Goal: Task Accomplishment & Management: Manage account settings

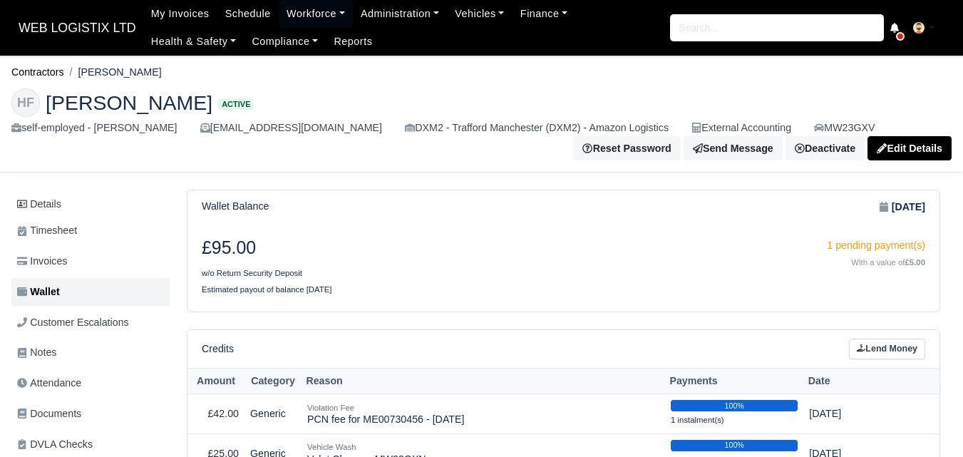
scroll to position [198, 0]
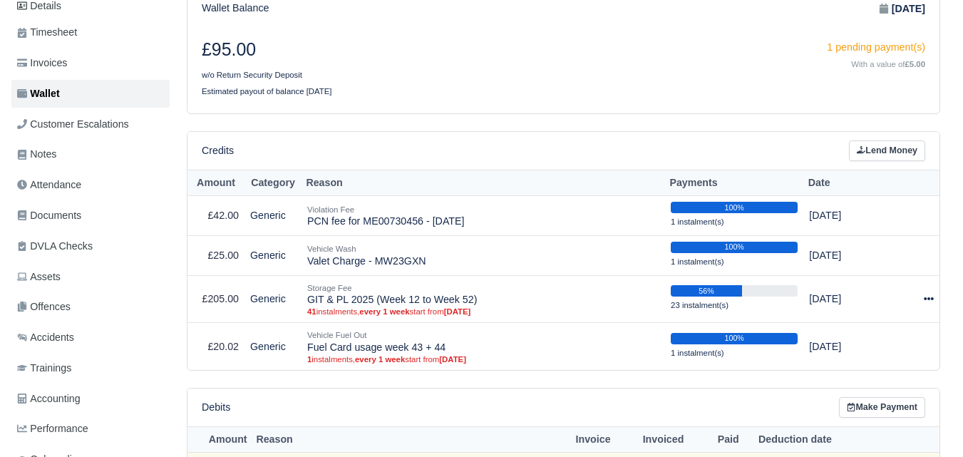
click at [316, 190] on th "Reason" at bounding box center [482, 183] width 363 height 26
click at [331, 185] on th "Reason" at bounding box center [482, 183] width 363 height 26
drag, startPoint x: 353, startPoint y: 185, endPoint x: 305, endPoint y: 190, distance: 48.1
click at [305, 190] on th "Reason" at bounding box center [482, 183] width 363 height 26
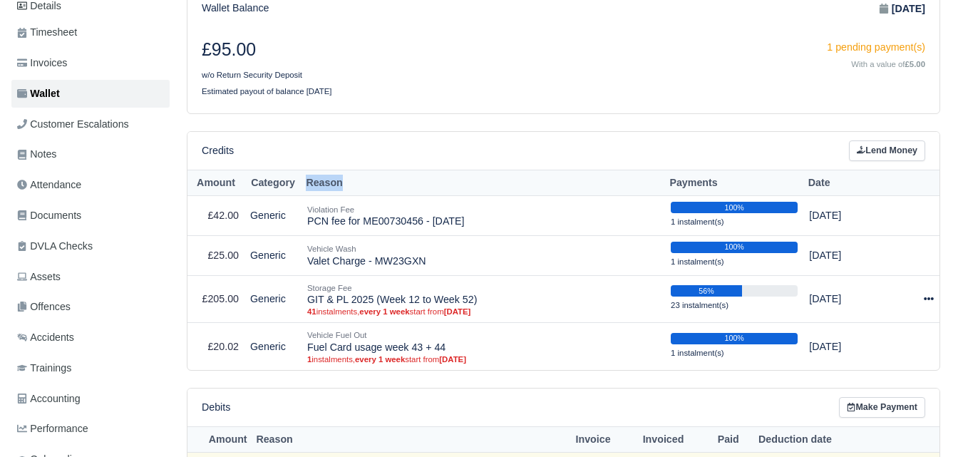
click at [305, 190] on th "Reason" at bounding box center [482, 183] width 363 height 26
click at [317, 183] on th "Reason" at bounding box center [482, 183] width 363 height 26
drag, startPoint x: 307, startPoint y: 211, endPoint x: 362, endPoint y: 207, distance: 55.0
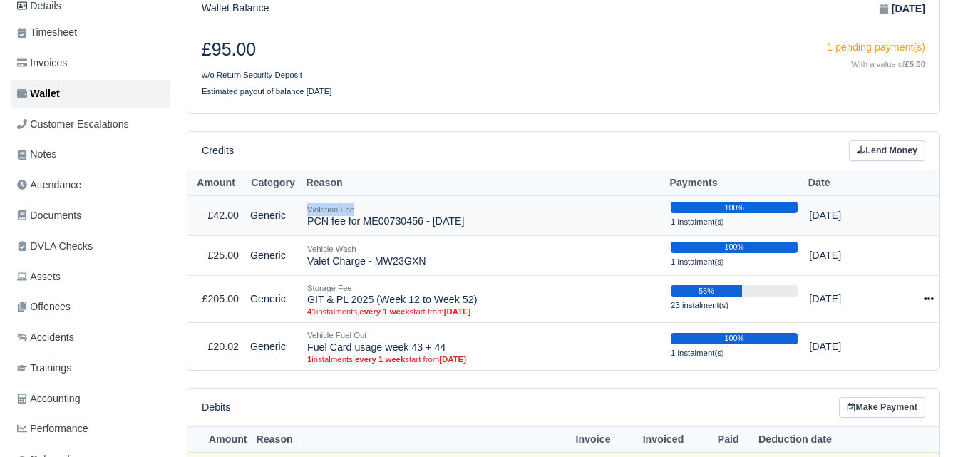
click at [362, 207] on div "Violation Fee" at bounding box center [483, 209] width 352 height 13
click at [378, 160] on div "Credits Lend Money" at bounding box center [563, 150] width 723 height 21
click at [319, 181] on th "Reason" at bounding box center [482, 183] width 363 height 26
click at [370, 182] on th "Reason" at bounding box center [482, 183] width 363 height 26
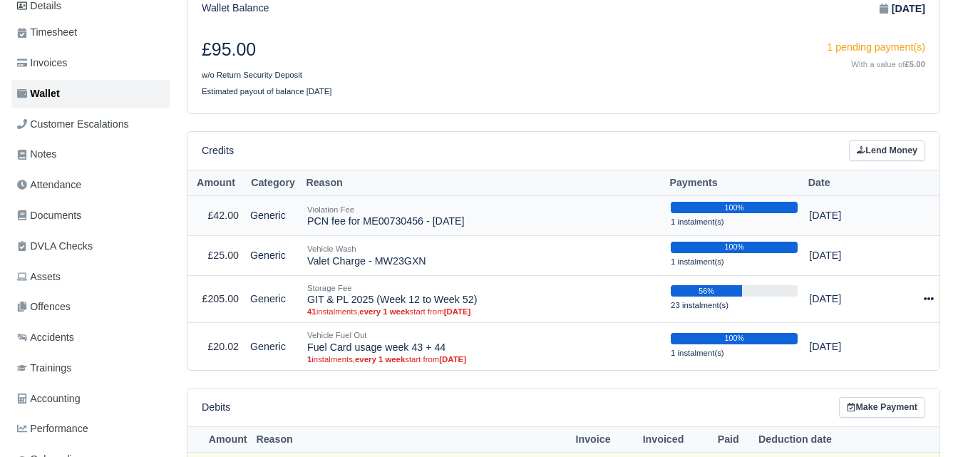
drag, startPoint x: 309, startPoint y: 222, endPoint x: 489, endPoint y: 222, distance: 179.6
click at [489, 222] on td "Violation Fee PCN fee for ME00730456 - 26/06/2025" at bounding box center [482, 216] width 363 height 40
click at [222, 153] on h6 "Credits" at bounding box center [218, 151] width 32 height 12
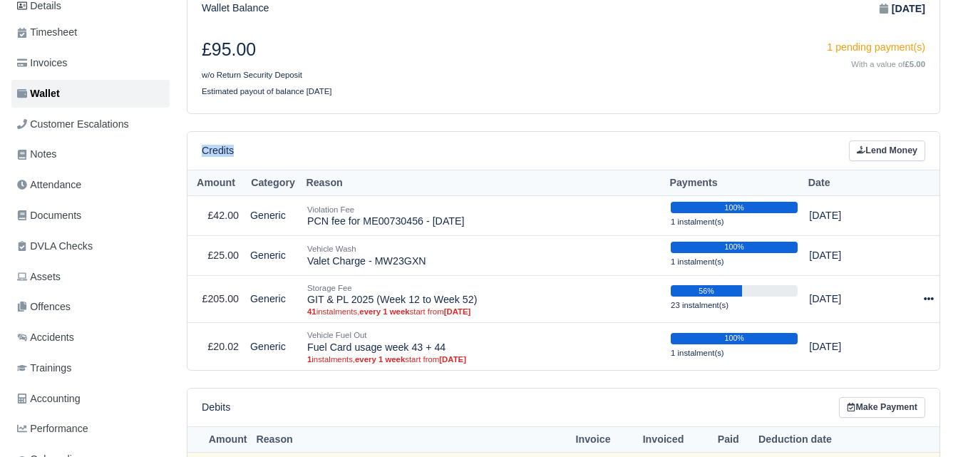
click at [252, 157] on div "Credits Lend Money" at bounding box center [563, 150] width 723 height 21
drag, startPoint x: 261, startPoint y: 187, endPoint x: 294, endPoint y: 189, distance: 32.8
click at [294, 189] on th "Category" at bounding box center [272, 183] width 57 height 26
click at [314, 182] on th "Reason" at bounding box center [482, 183] width 363 height 26
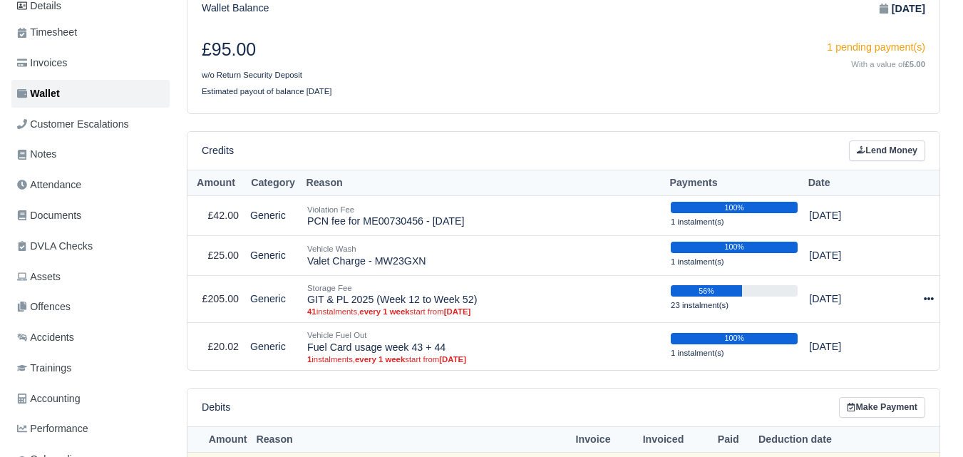
click at [378, 155] on div "Credits Lend Money" at bounding box center [563, 150] width 723 height 21
click at [703, 181] on th "Payments" at bounding box center [734, 183] width 138 height 26
click at [818, 184] on th "Date" at bounding box center [849, 183] width 93 height 26
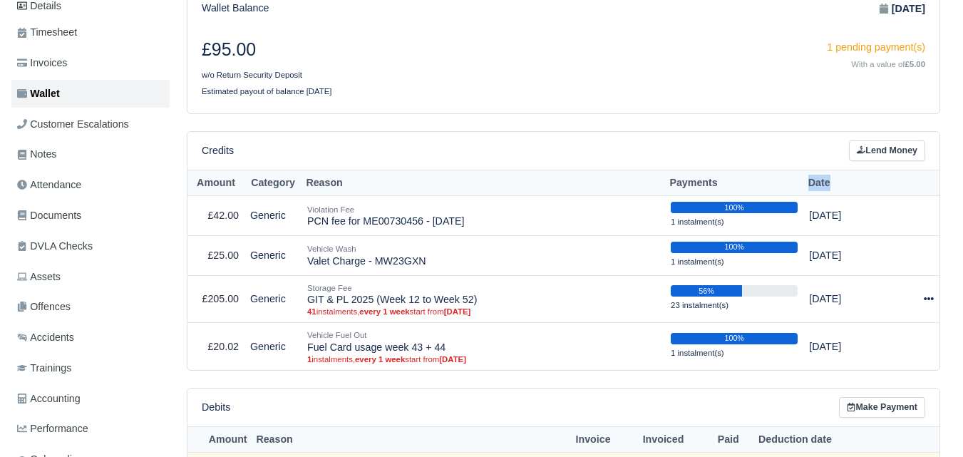
click at [818, 184] on th "Date" at bounding box center [849, 183] width 93 height 26
drag, startPoint x: 814, startPoint y: 217, endPoint x: 866, endPoint y: 220, distance: 52.1
click at [866, 220] on td "Jul 1, 2025" at bounding box center [849, 216] width 93 height 40
click at [713, 149] on div "Credits Lend Money" at bounding box center [563, 150] width 723 height 21
click at [312, 190] on th "Reason" at bounding box center [482, 183] width 363 height 26
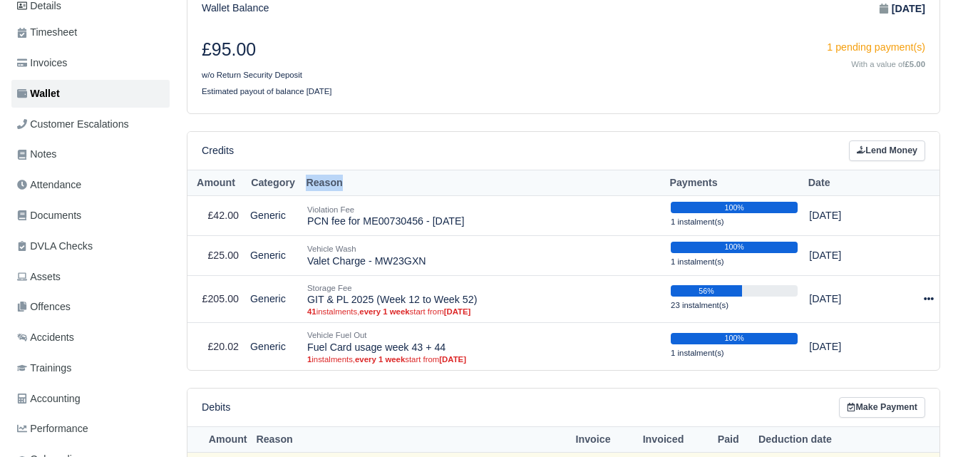
click at [312, 190] on th "Reason" at bounding box center [482, 183] width 363 height 26
click at [378, 172] on th "Reason" at bounding box center [482, 183] width 363 height 26
drag, startPoint x: 238, startPoint y: 49, endPoint x: 254, endPoint y: 55, distance: 17.4
click at [254, 55] on h3 "£95.00" at bounding box center [377, 49] width 351 height 21
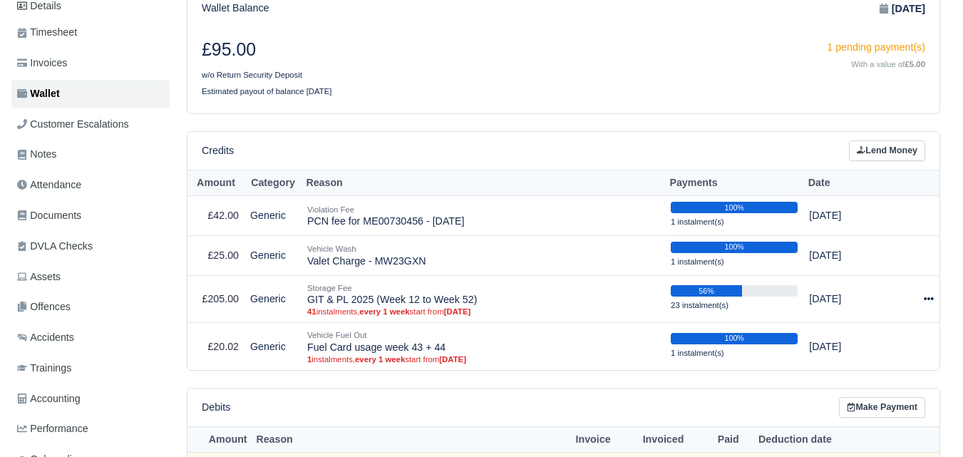
click at [274, 182] on th "Category" at bounding box center [272, 183] width 57 height 26
drag, startPoint x: 254, startPoint y: 184, endPoint x: 294, endPoint y: 187, distance: 40.0
click at [294, 187] on th "Category" at bounding box center [272, 183] width 57 height 26
click at [308, 153] on div "Credits Lend Money" at bounding box center [563, 150] width 723 height 21
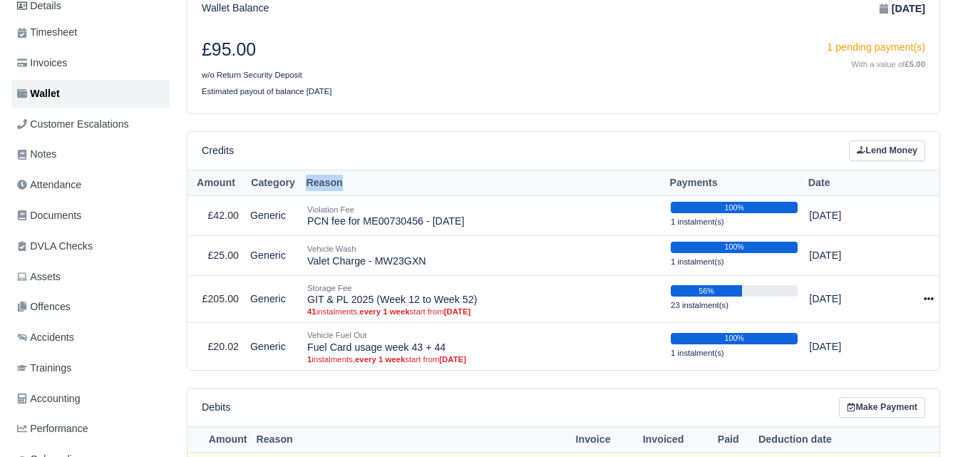
drag, startPoint x: 308, startPoint y: 190, endPoint x: 339, endPoint y: 194, distance: 30.9
click at [339, 194] on th "Reason" at bounding box center [482, 183] width 363 height 26
drag, startPoint x: 308, startPoint y: 212, endPoint x: 355, endPoint y: 212, distance: 47.0
click at [355, 212] on div "Violation Fee" at bounding box center [483, 209] width 352 height 13
click at [339, 207] on small "Violation Fee" at bounding box center [330, 209] width 47 height 9
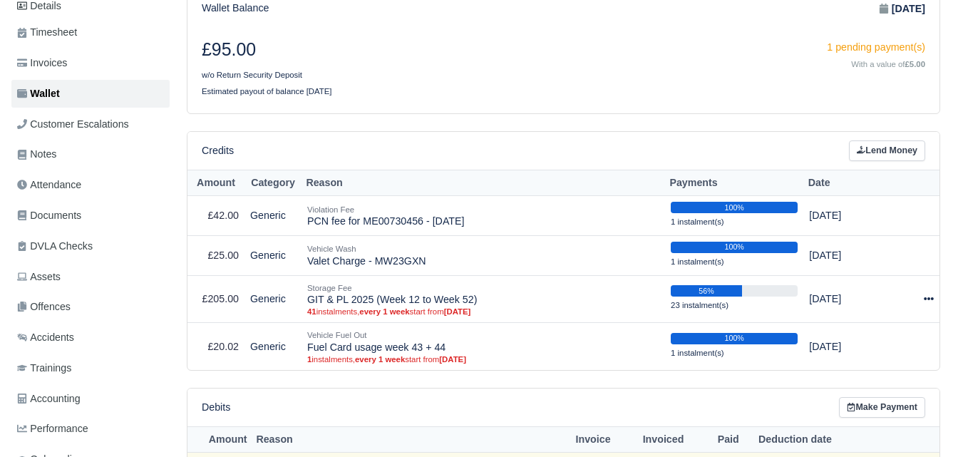
click at [363, 182] on th "Reason" at bounding box center [482, 183] width 363 height 26
drag, startPoint x: 430, startPoint y: 225, endPoint x: 440, endPoint y: 227, distance: 9.5
click at [440, 227] on td "Violation Fee PCN fee for ME00730456 - 26/06/2025" at bounding box center [482, 216] width 363 height 40
drag, startPoint x: 445, startPoint y: 222, endPoint x: 453, endPoint y: 226, distance: 9.3
click at [453, 226] on td "Violation Fee PCN fee for ME00730456 - 26/06/2025" at bounding box center [482, 216] width 363 height 40
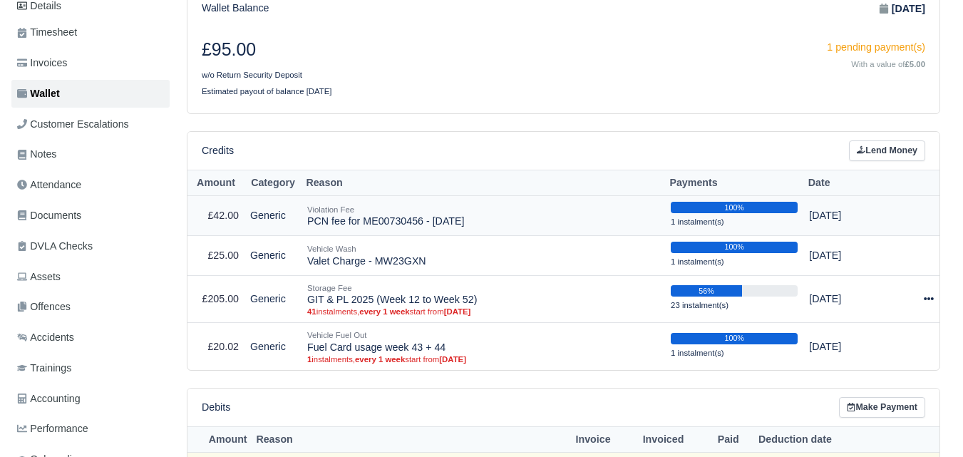
drag, startPoint x: 460, startPoint y: 226, endPoint x: 489, endPoint y: 226, distance: 29.2
click at [489, 226] on td "Violation Fee PCN fee for ME00730456 - 26/06/2025" at bounding box center [482, 216] width 363 height 40
click at [478, 227] on td "Violation Fee PCN fee for ME00730456 - 26/06/2025" at bounding box center [482, 216] width 363 height 40
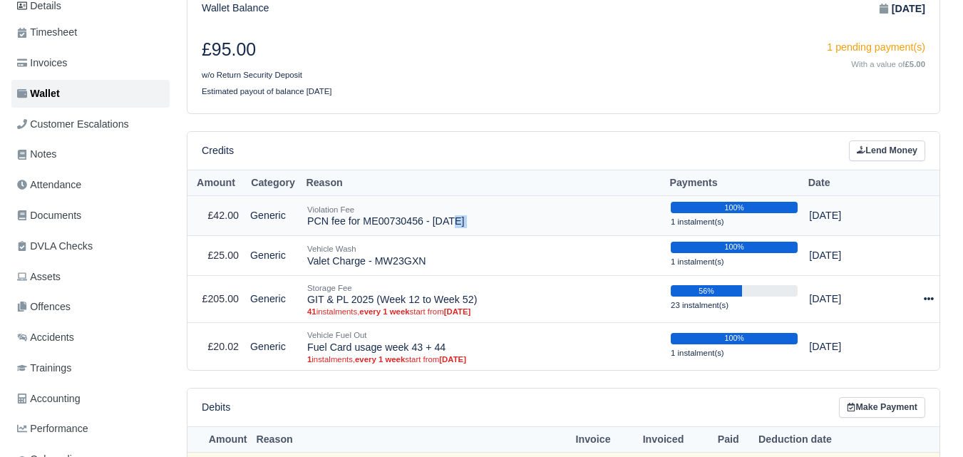
click at [477, 227] on td "Violation Fee PCN fee for ME00730456 - 26/06/2025" at bounding box center [482, 216] width 363 height 40
click at [362, 226] on td "Violation Fee PCN fee for ME00730456 - 26/06/2025" at bounding box center [482, 216] width 363 height 40
click at [359, 224] on td "Violation Fee PCN fee for ME00730456 - 26/06/2025" at bounding box center [482, 216] width 363 height 40
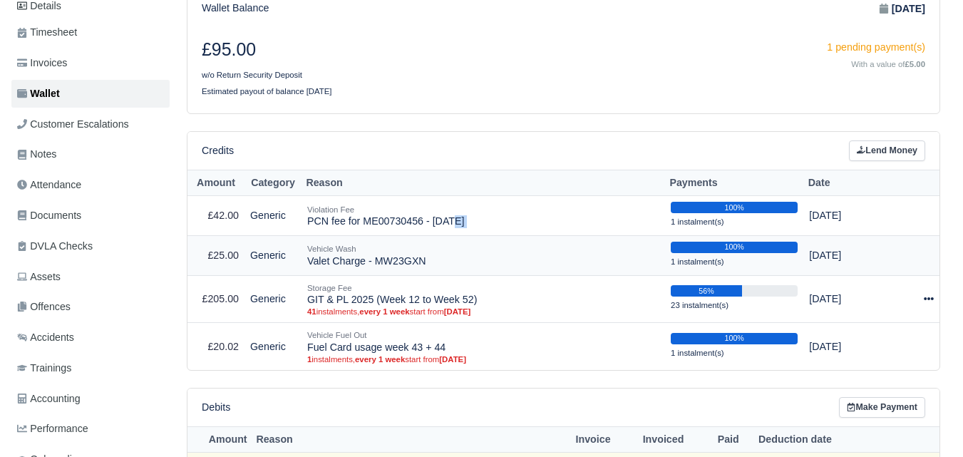
click at [734, 249] on div "100%" at bounding box center [734, 247] width 127 height 11
click at [738, 249] on div "100%" at bounding box center [734, 247] width 127 height 11
click at [743, 239] on td "100% 1 instalment(s)" at bounding box center [734, 255] width 138 height 40
click at [724, 224] on small "1 instalment(s)" at bounding box center [697, 221] width 53 height 9
click at [759, 227] on td "100% 1 instalment(s)" at bounding box center [734, 216] width 138 height 40
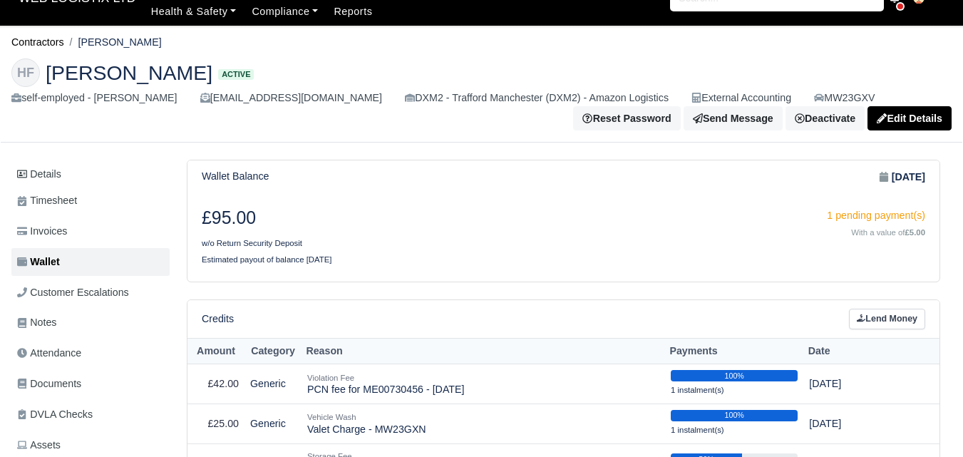
scroll to position [0, 0]
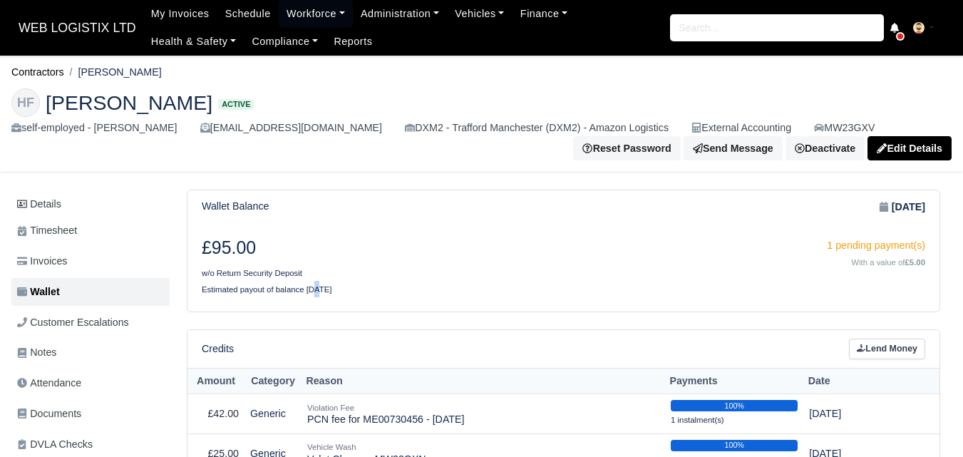
click at [310, 294] on small "Estimated payout of balance in 13 weeks" at bounding box center [267, 289] width 130 height 9
click at [317, 311] on div "£95.00 w/o Return Security Deposit 1 pending payment(s) With a value of £5.00 E…" at bounding box center [563, 267] width 752 height 88
drag, startPoint x: 314, startPoint y: 289, endPoint x: 322, endPoint y: 293, distance: 8.6
click at [322, 293] on small "Estimated payout of balance in 13 weeks" at bounding box center [267, 289] width 130 height 9
click at [334, 311] on div "£95.00 w/o Return Security Deposit 1 pending payment(s) With a value of £5.00 E…" at bounding box center [563, 267] width 752 height 88
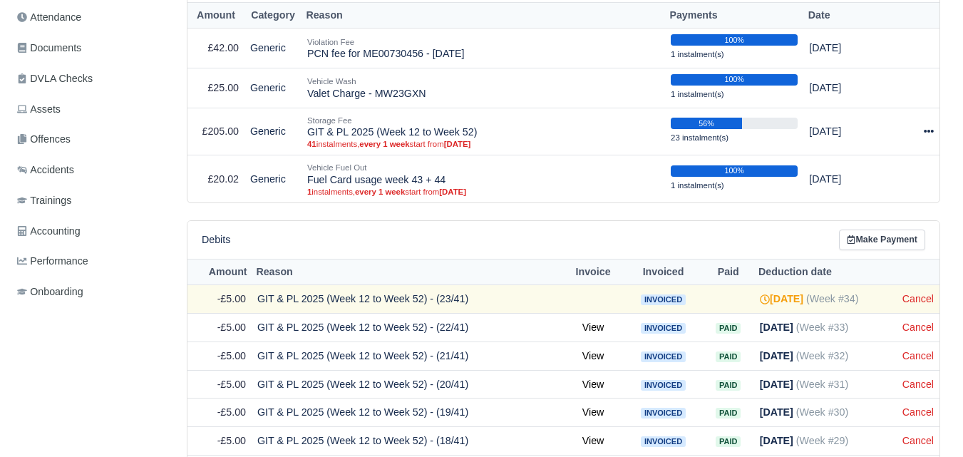
scroll to position [391, 0]
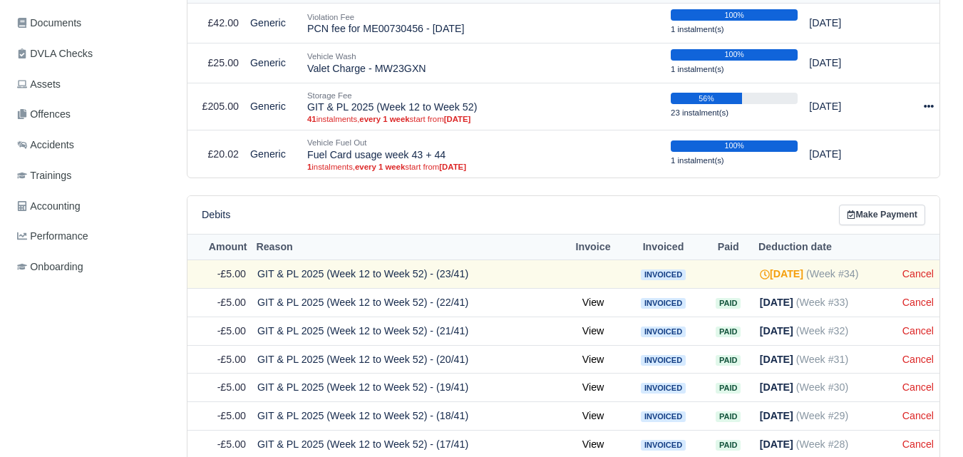
click at [761, 250] on th "Deduction date" at bounding box center [825, 247] width 143 height 26
drag, startPoint x: 764, startPoint y: 249, endPoint x: 804, endPoint y: 250, distance: 39.9
click at [804, 250] on th "Deduction date" at bounding box center [825, 247] width 143 height 26
click at [803, 251] on th "Deduction date" at bounding box center [825, 247] width 143 height 26
drag, startPoint x: 759, startPoint y: 250, endPoint x: 832, endPoint y: 252, distance: 72.7
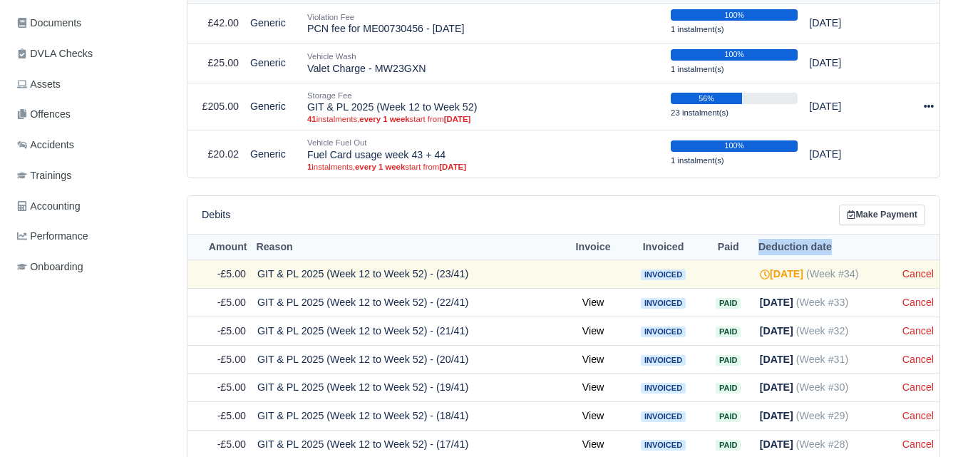
click at [832, 252] on th "Deduction date" at bounding box center [825, 247] width 143 height 26
click at [820, 247] on th "Deduction date" at bounding box center [825, 247] width 143 height 26
click at [814, 250] on th "Deduction date" at bounding box center [825, 247] width 143 height 26
drag, startPoint x: 760, startPoint y: 249, endPoint x: 831, endPoint y: 252, distance: 70.6
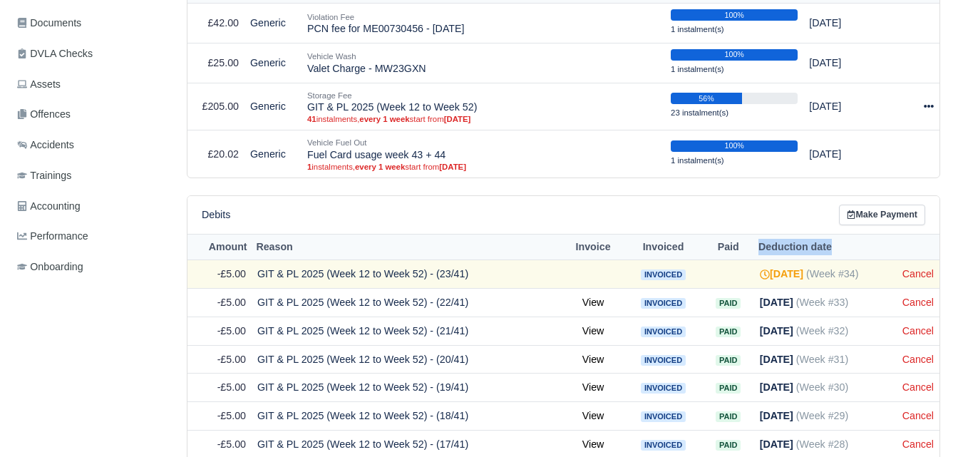
click at [831, 252] on th "Deduction date" at bounding box center [825, 247] width 143 height 26
click at [782, 244] on th "Deduction date" at bounding box center [825, 247] width 143 height 26
drag, startPoint x: 721, startPoint y: 249, endPoint x: 739, endPoint y: 252, distance: 18.0
click at [739, 252] on th "Paid" at bounding box center [728, 247] width 51 height 26
drag, startPoint x: 257, startPoint y: 249, endPoint x: 290, endPoint y: 255, distance: 33.3
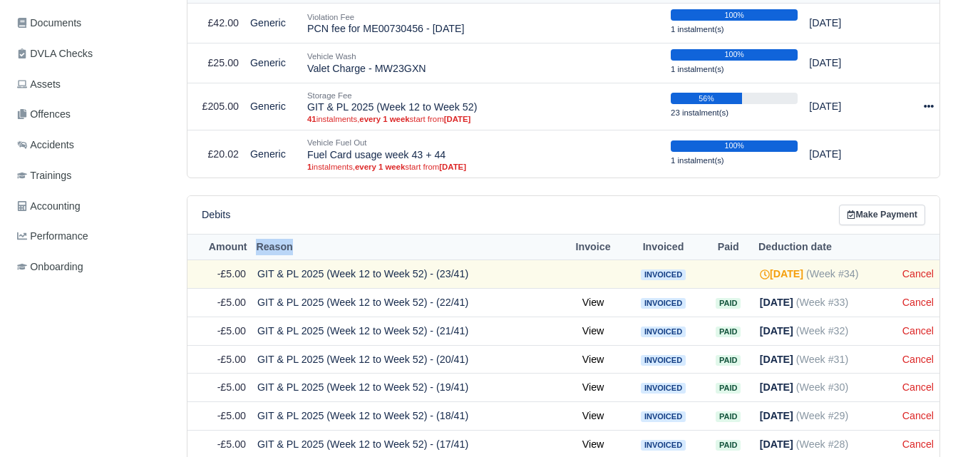
click at [290, 255] on th "Reason" at bounding box center [407, 247] width 311 height 26
click at [299, 242] on th "Reason" at bounding box center [407, 247] width 311 height 26
click at [280, 246] on th "Reason" at bounding box center [407, 247] width 311 height 26
click at [347, 241] on th "Reason" at bounding box center [407, 247] width 311 height 26
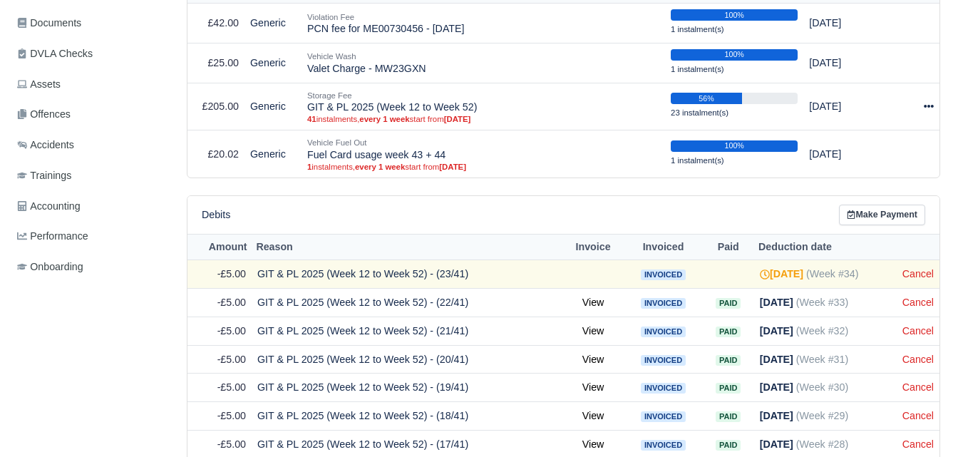
click at [597, 248] on th "Invoice" at bounding box center [592, 247] width 61 height 26
click at [594, 249] on th "Invoice" at bounding box center [592, 247] width 61 height 26
drag, startPoint x: 580, startPoint y: 249, endPoint x: 594, endPoint y: 252, distance: 13.8
click at [594, 252] on th "Invoice" at bounding box center [592, 247] width 61 height 26
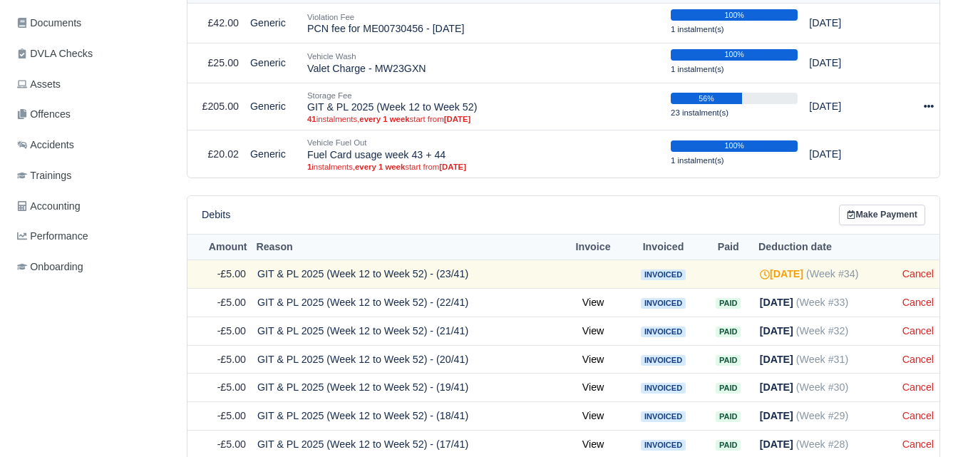
click at [597, 222] on div "Debits Make Payment" at bounding box center [563, 215] width 723 height 21
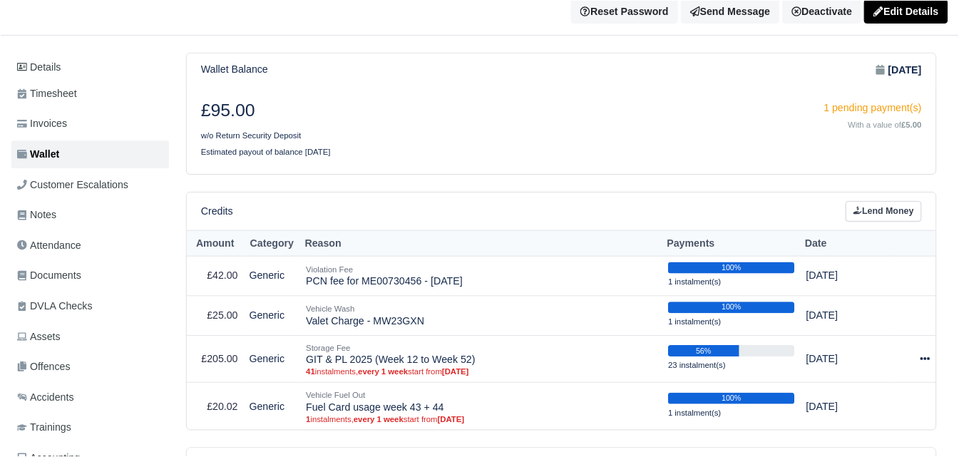
scroll to position [100, 0]
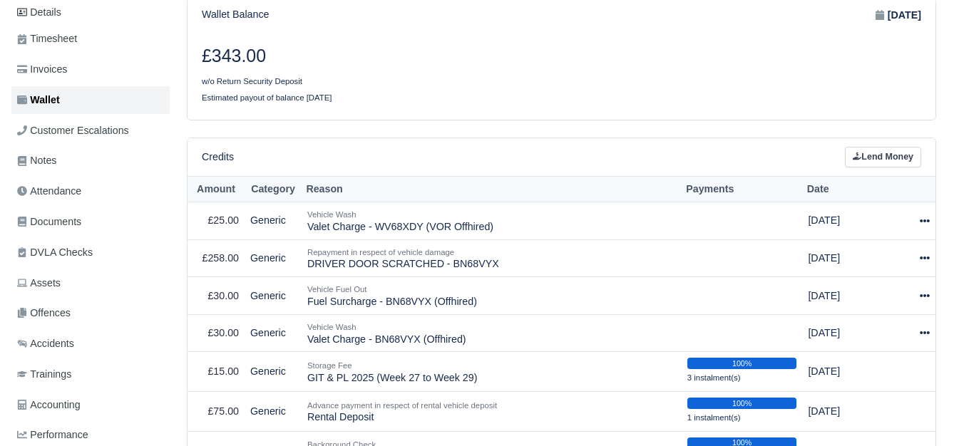
scroll to position [230, 0]
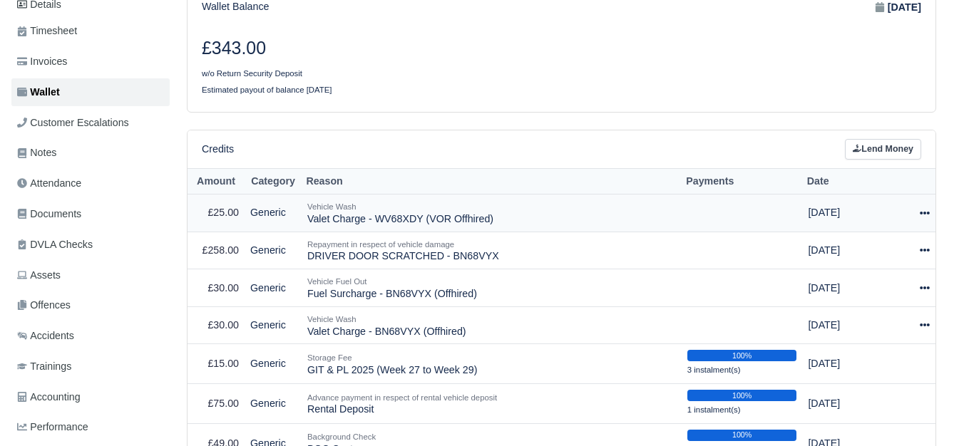
drag, startPoint x: 309, startPoint y: 221, endPoint x: 491, endPoint y: 224, distance: 182.5
click at [489, 225] on td "Vehicle Wash Valet Charge - WV68XDY (VOR Offhired)" at bounding box center [491, 214] width 380 height 38
copy td "Valet Charge - WV68XDY (VOR Offhired)"
click at [887, 155] on link "Lend Money" at bounding box center [883, 149] width 76 height 21
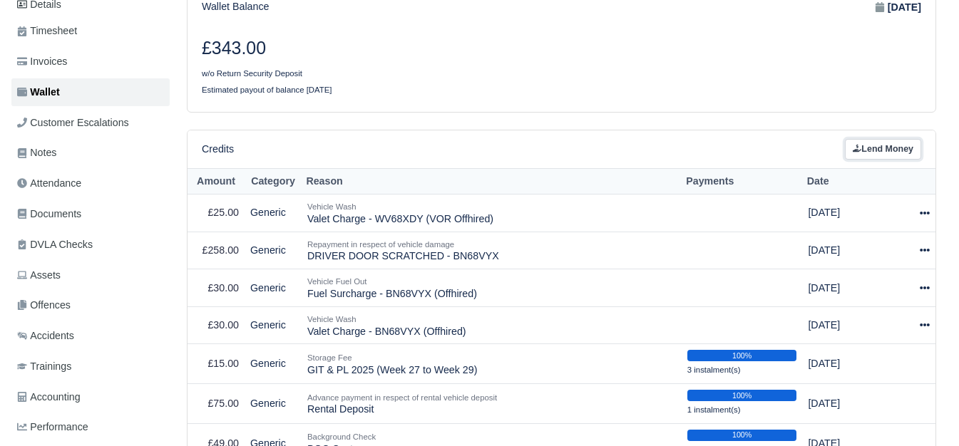
click at [866, 154] on link "Lend Money" at bounding box center [883, 149] width 76 height 21
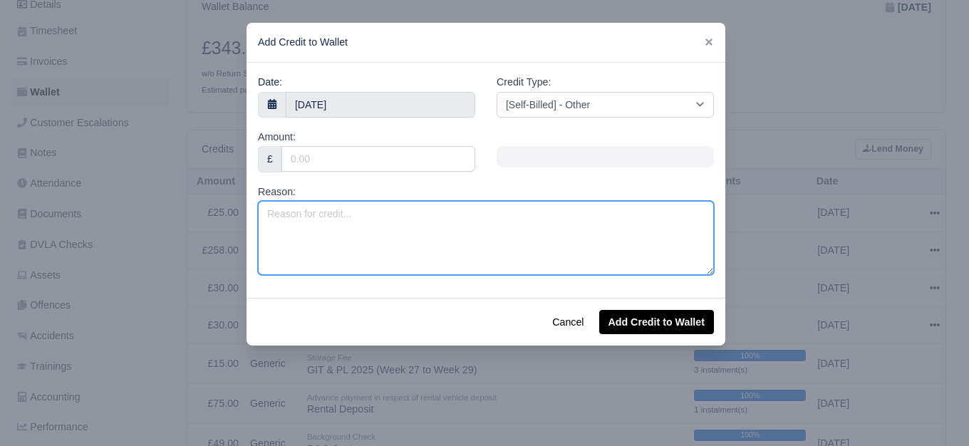
click at [512, 233] on textarea "Reason:" at bounding box center [486, 238] width 456 height 74
paste textarea "Valet Charge - WV68XDY (VOR Offhired)"
drag, startPoint x: 262, startPoint y: 211, endPoint x: 284, endPoint y: 211, distance: 22.1
click at [284, 211] on textarea "Valet Charge - WV68XDY (VOR Offhired)" at bounding box center [486, 238] width 456 height 74
click at [281, 216] on textarea "FuelSurcharge Charge - WV68XDY (VOR Offhired)" at bounding box center [486, 238] width 456 height 74
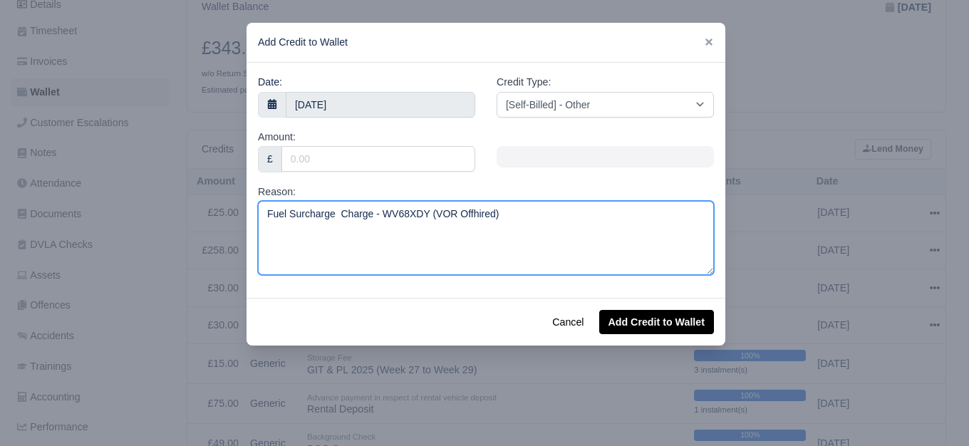
drag, startPoint x: 326, startPoint y: 213, endPoint x: 363, endPoint y: 215, distance: 37.1
click at [363, 215] on textarea "Fuel Surcharge Charge - WV68XDY (VOR Offhired)" at bounding box center [486, 238] width 456 height 74
type textarea "Fuel Surcharge - WV68XDY (VOR Offhired)"
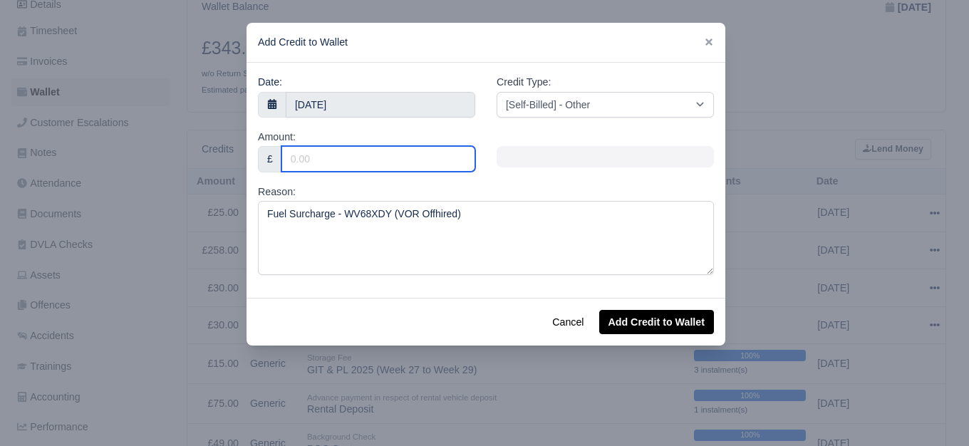
click at [366, 161] on input "Amount:" at bounding box center [379, 159] width 194 height 26
click at [357, 155] on input "Amount:" at bounding box center [379, 159] width 194 height 26
paste input "35.98"
type input "35.98"
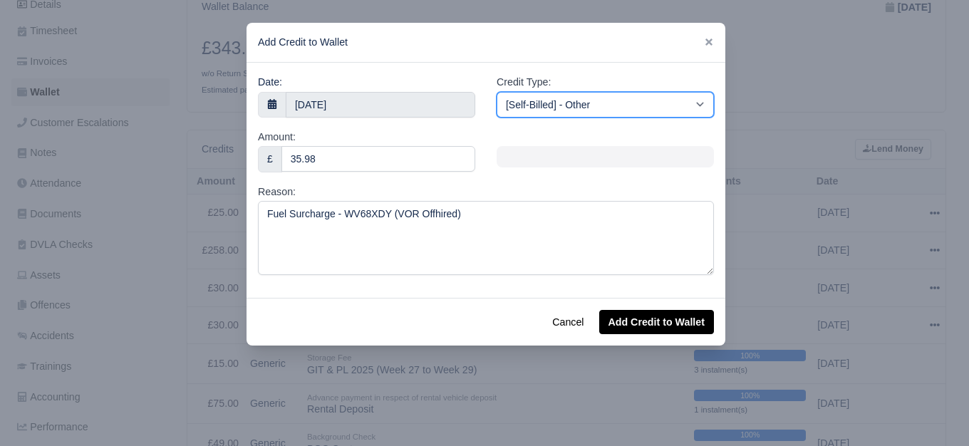
click at [596, 105] on select "[Self-Billed] - Other [Self-Billed] - Negative Invoice [Self-Billed] - Keychain…" at bounding box center [605, 105] width 217 height 26
click at [497, 92] on select "[Self-Billed] - Other [Self-Billed] - Negative Invoice [Self-Billed] - Keychain…" at bounding box center [605, 105] width 217 height 26
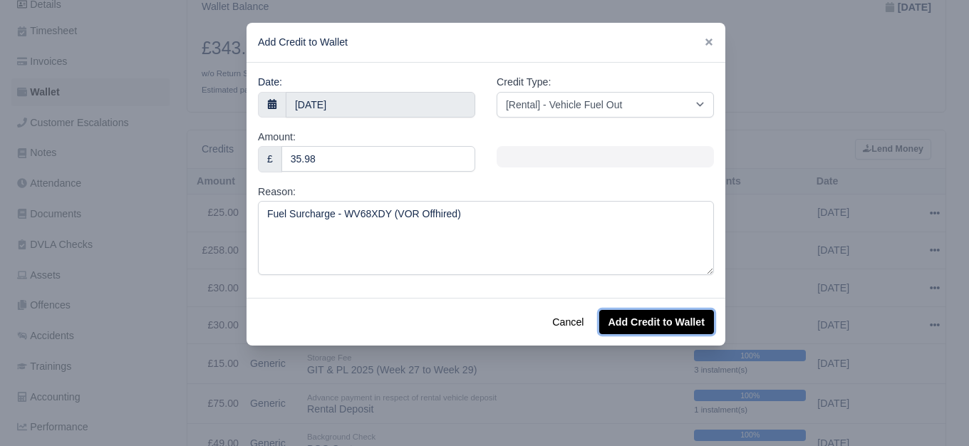
click at [668, 317] on button "Add Credit to Wallet" at bounding box center [656, 322] width 115 height 24
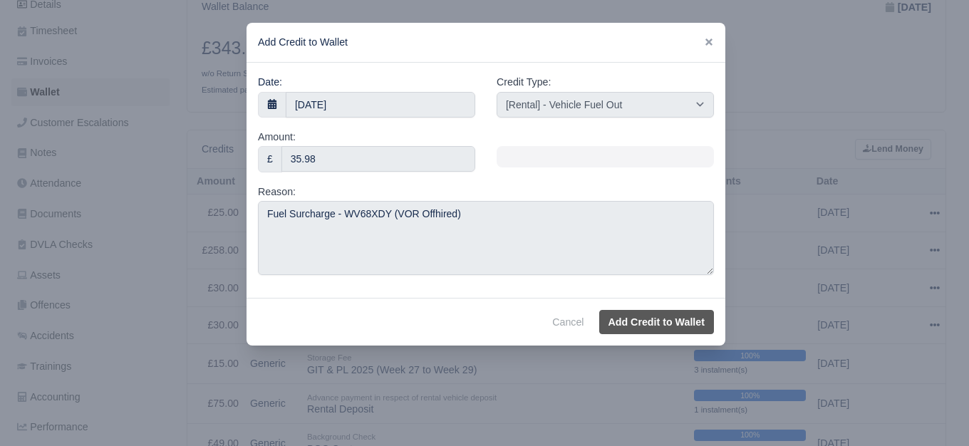
select select "other"
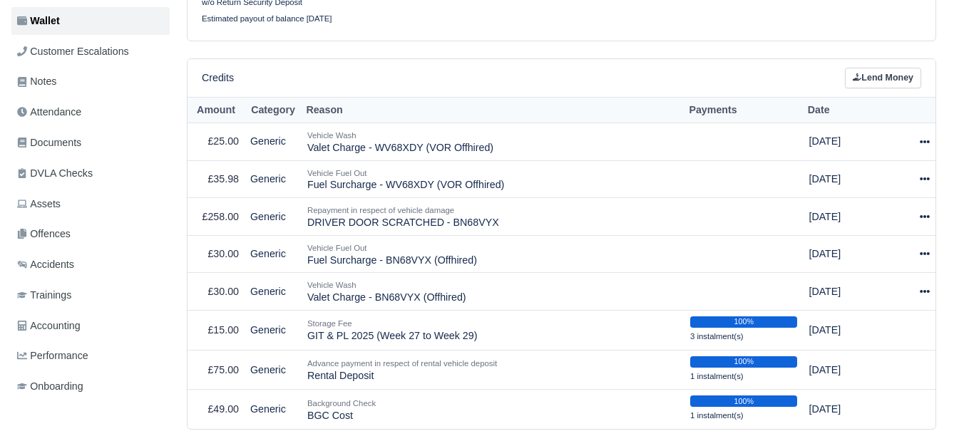
scroll to position [334, 0]
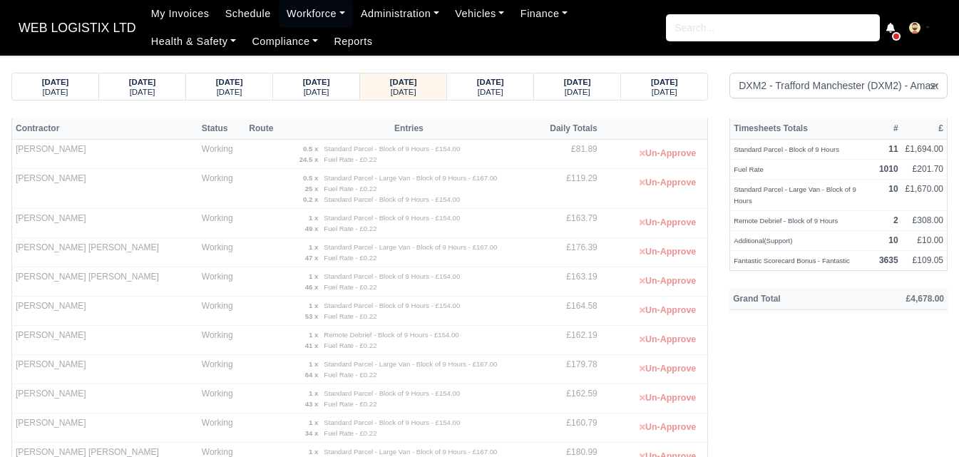
select select "1"
click at [674, 96] on small "[DATE]" at bounding box center [664, 92] width 26 height 9
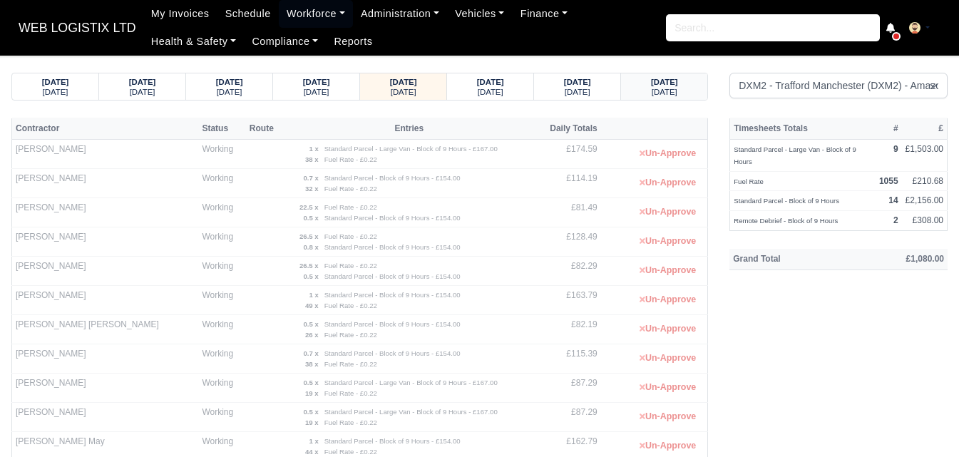
click at [674, 96] on small "[DATE]" at bounding box center [664, 92] width 26 height 9
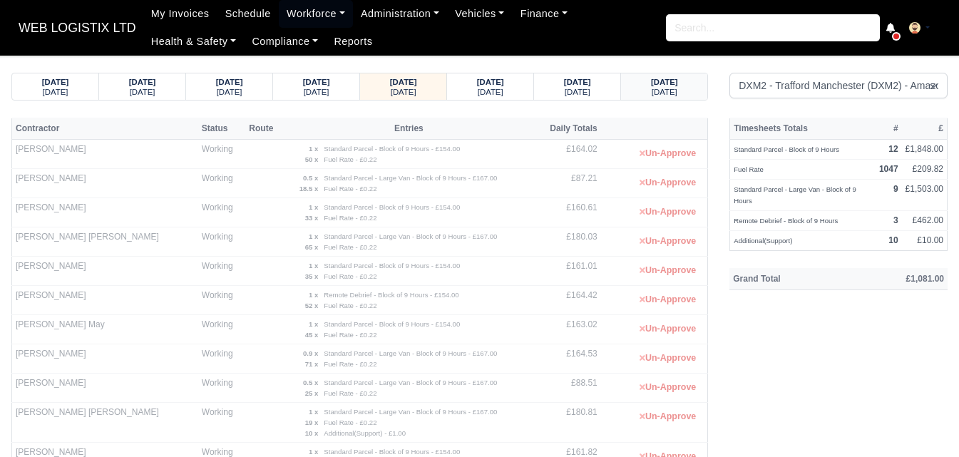
click at [674, 96] on small "Thursday" at bounding box center [664, 92] width 26 height 9
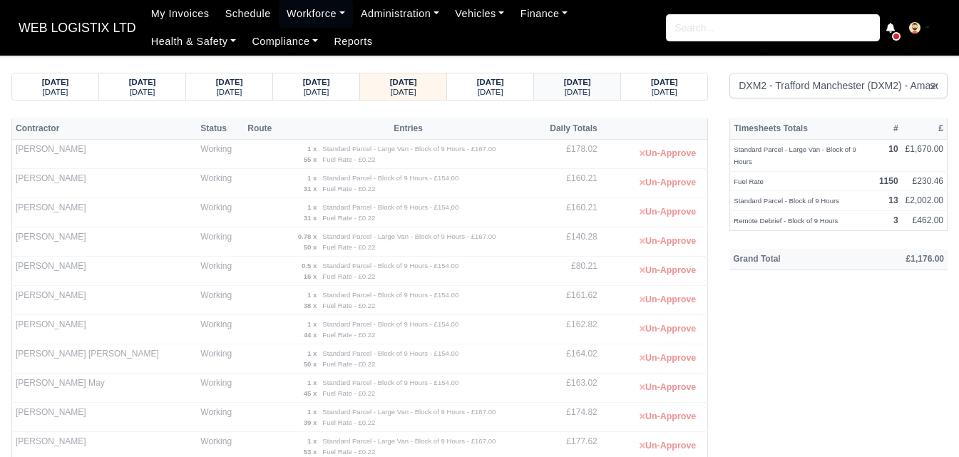
click at [599, 93] on div "Saturday" at bounding box center [576, 91] width 59 height 10
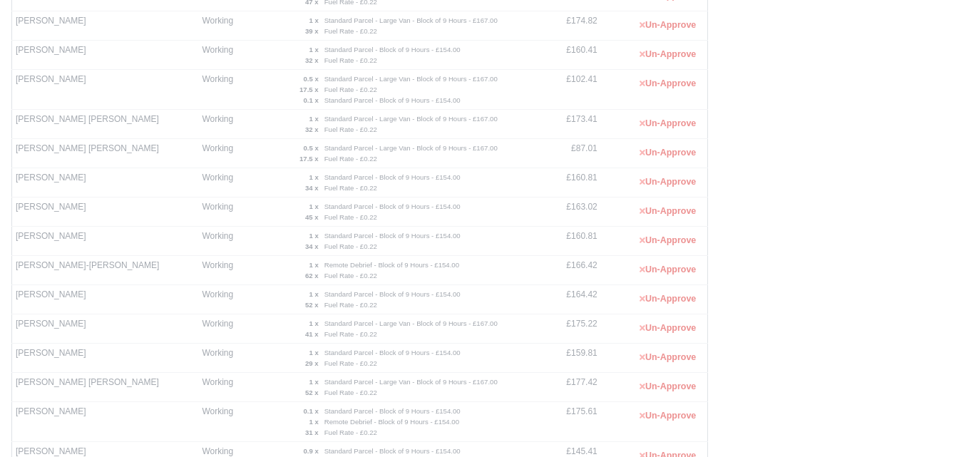
scroll to position [451, 0]
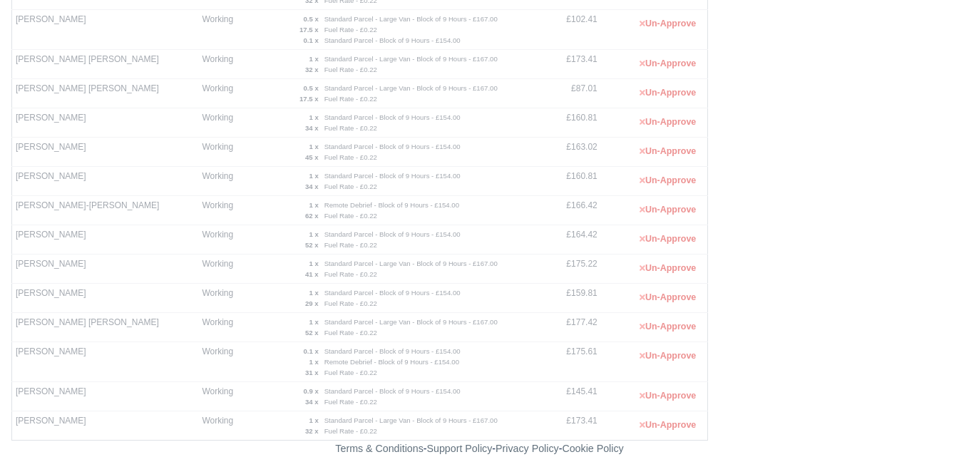
drag, startPoint x: 17, startPoint y: 389, endPoint x: 92, endPoint y: 390, distance: 74.8
click at [92, 390] on td "[PERSON_NAME]" at bounding box center [105, 396] width 187 height 29
copy td "[PERSON_NAME]"
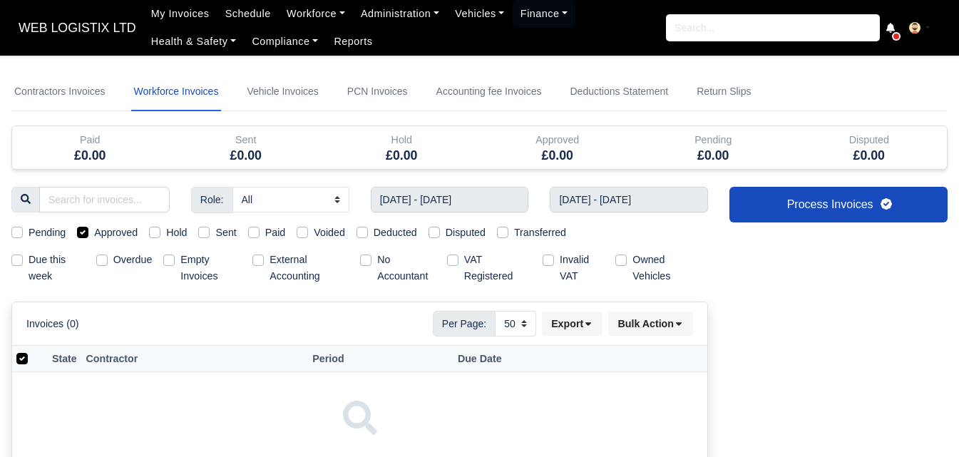
select select "50"
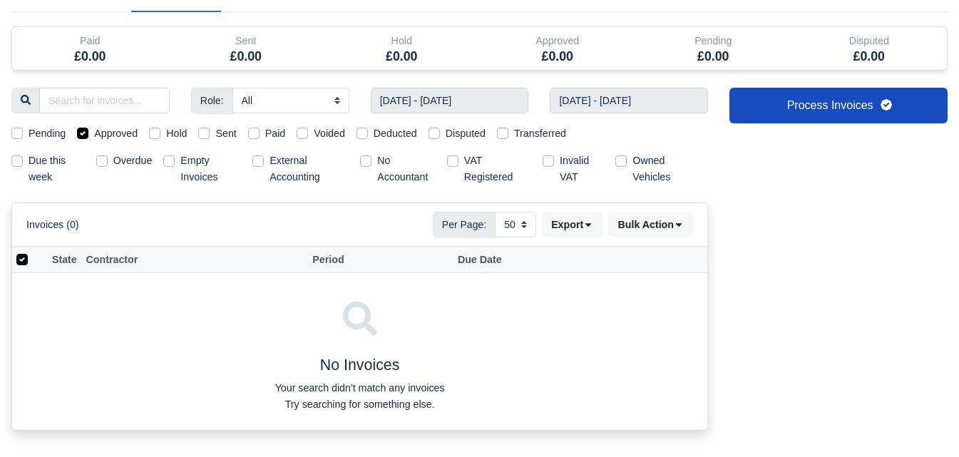
scroll to position [99, 0]
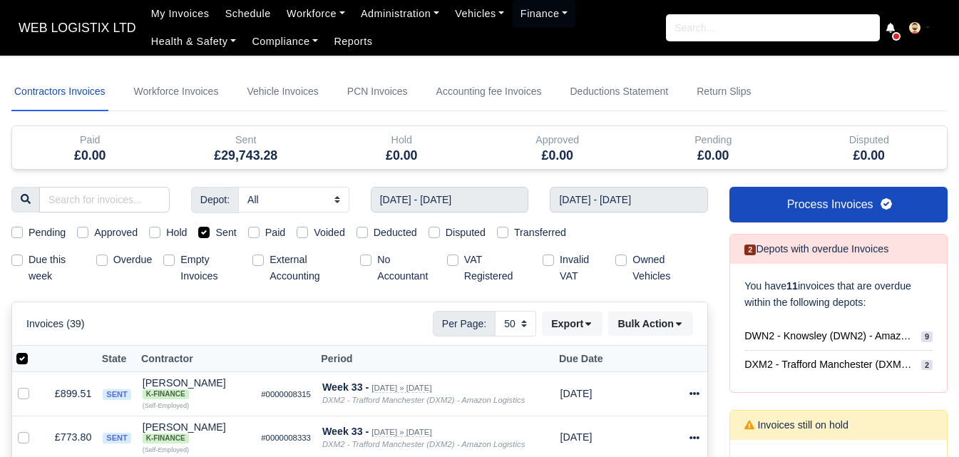
select select "50"
click at [284, 18] on link "Workforce" at bounding box center [316, 14] width 74 height 28
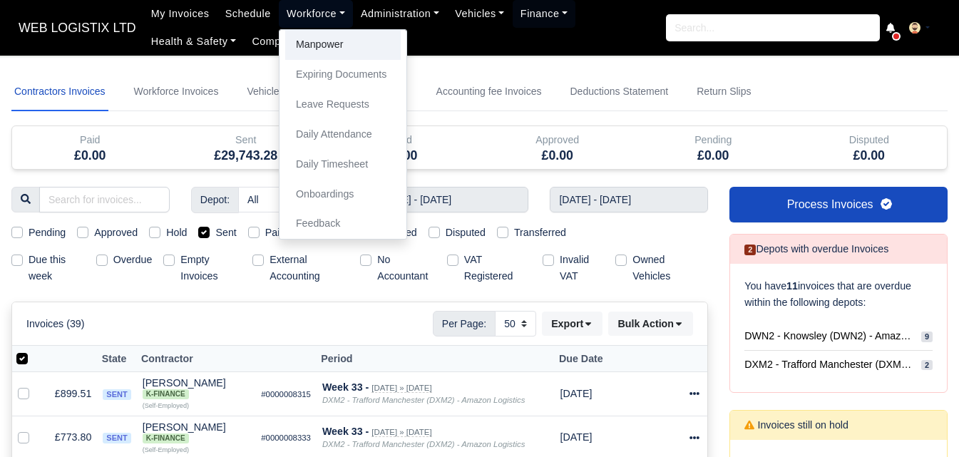
click at [294, 36] on link "Manpower" at bounding box center [342, 45] width 115 height 30
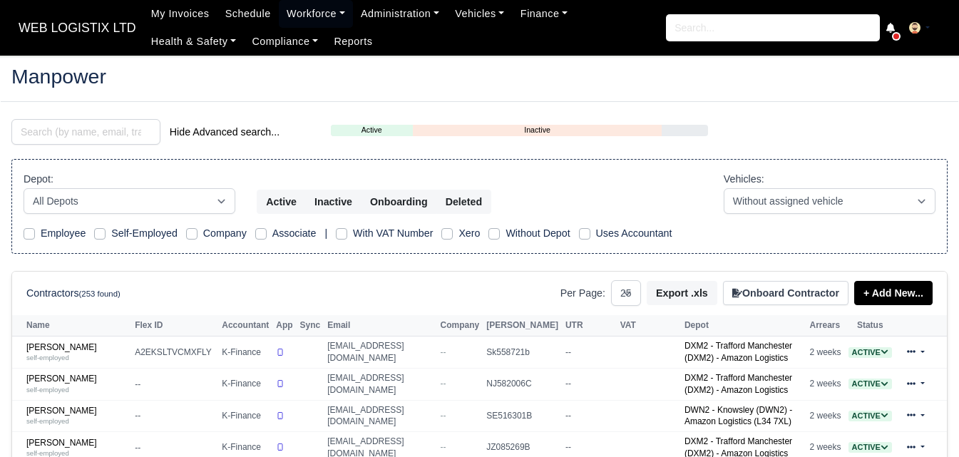
select select "25"
click at [98, 130] on input "search" at bounding box center [85, 132] width 149 height 26
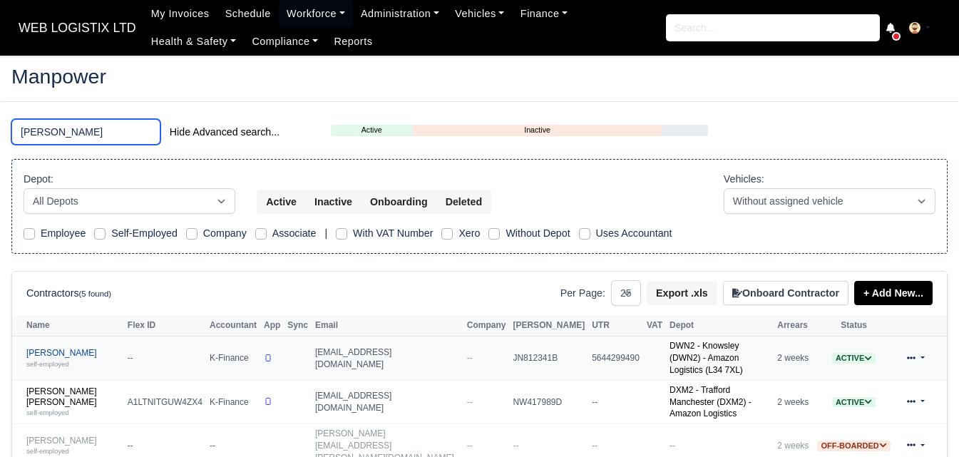
type input "john"
click at [76, 351] on link "John Crawford self-employed" at bounding box center [73, 358] width 94 height 21
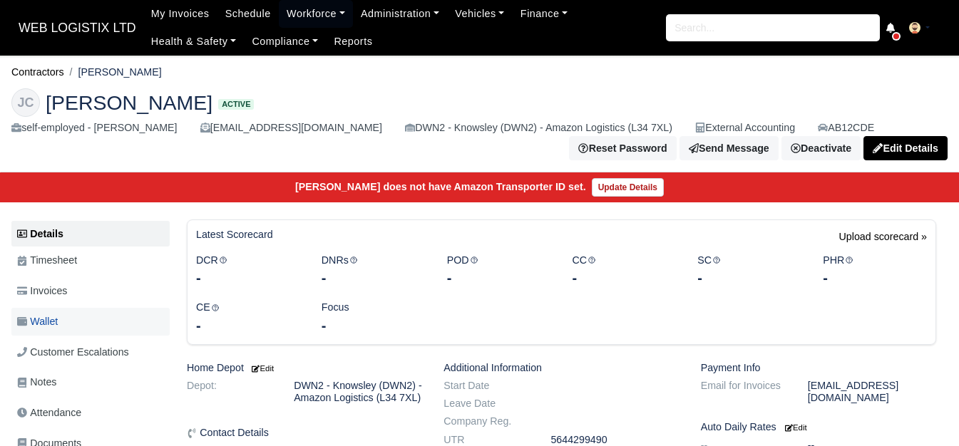
click at [68, 324] on link "Wallet" at bounding box center [90, 322] width 158 height 28
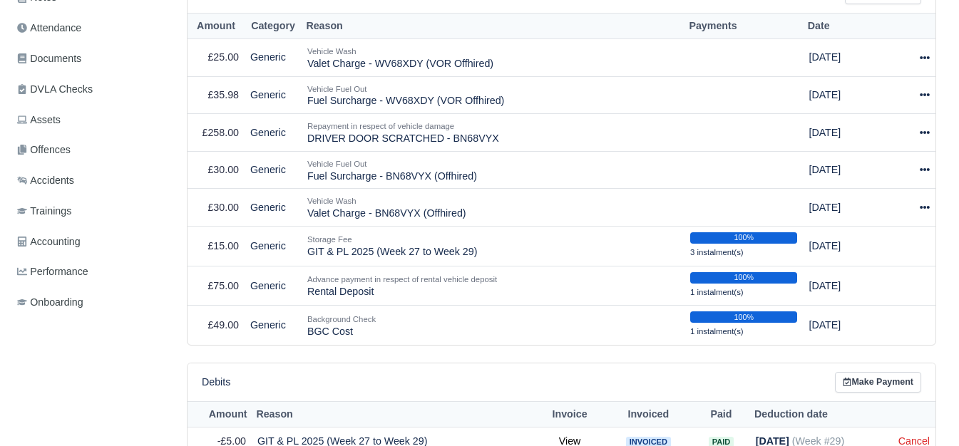
scroll to position [213, 0]
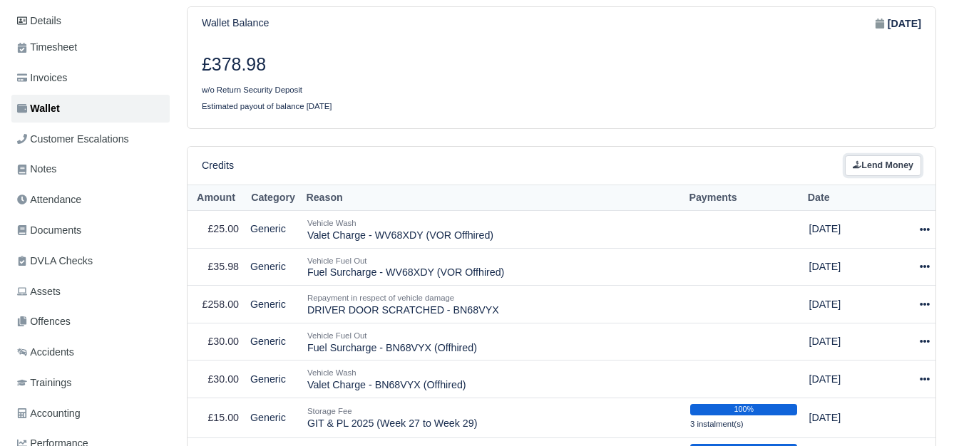
click at [856, 165] on icon at bounding box center [856, 165] width 9 height 8
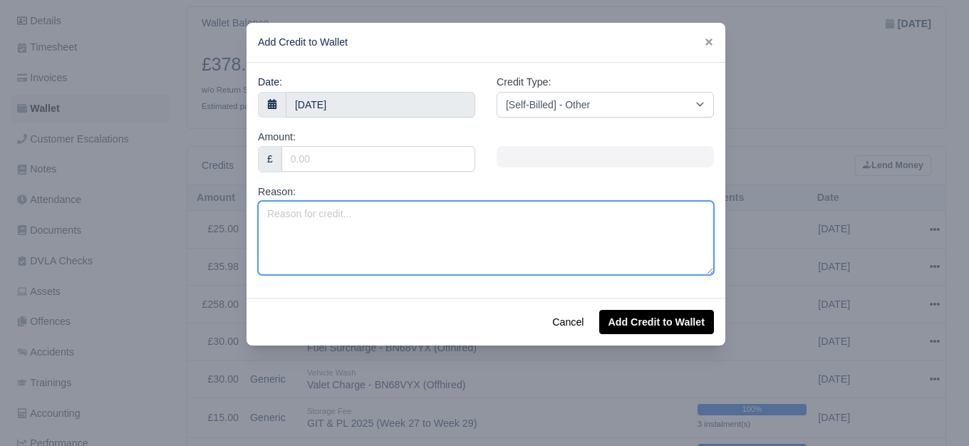
click at [372, 232] on textarea "Reason:" at bounding box center [486, 238] width 456 height 74
click at [398, 216] on textarea "Reason:" at bounding box center [486, 238] width 456 height 74
type textarea "Negative Wage Week 28"
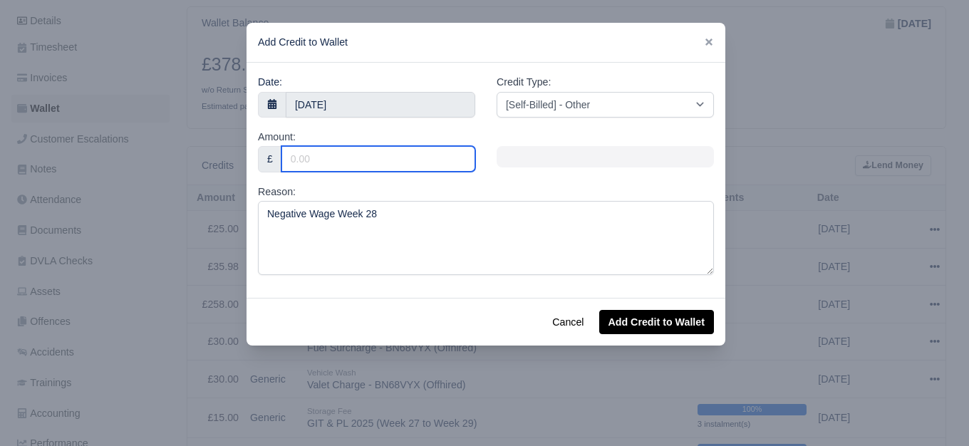
click at [314, 161] on input "Amount:" at bounding box center [379, 159] width 194 height 26
type input "6.82"
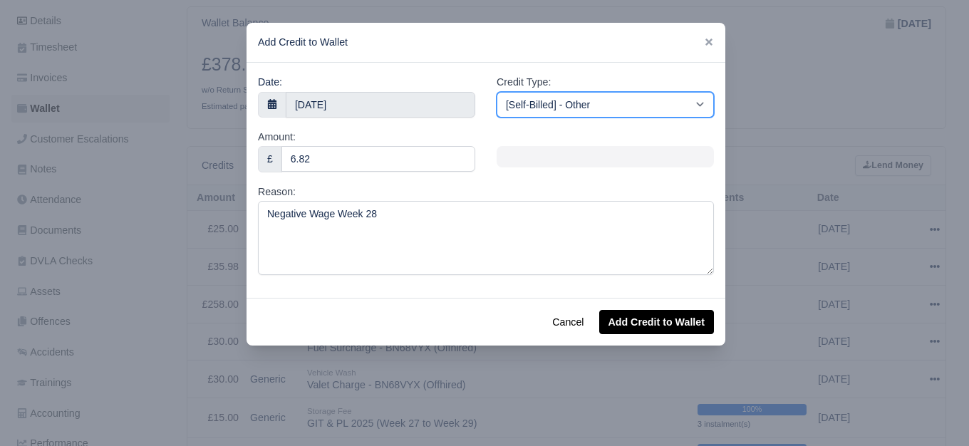
click at [626, 98] on select "[Self-Billed] - Other [Self-Billed] - Negative Invoice [Self-Billed] - Keychain…" at bounding box center [605, 105] width 217 height 26
click at [619, 98] on select "[Self-Billed] - Other [Self-Billed] - Negative Invoice [Self-Billed] - Keychain…" at bounding box center [605, 105] width 217 height 26
click at [497, 92] on select "[Self-Billed] - Other [Self-Billed] - Negative Invoice [Self-Billed] - Keychain…" at bounding box center [605, 105] width 217 height 26
click at [592, 107] on select "[Self-Billed] - Other [Self-Billed] - Negative Invoice [Self-Billed] - Keychain…" at bounding box center [605, 105] width 217 height 26
select select "storage_fee"
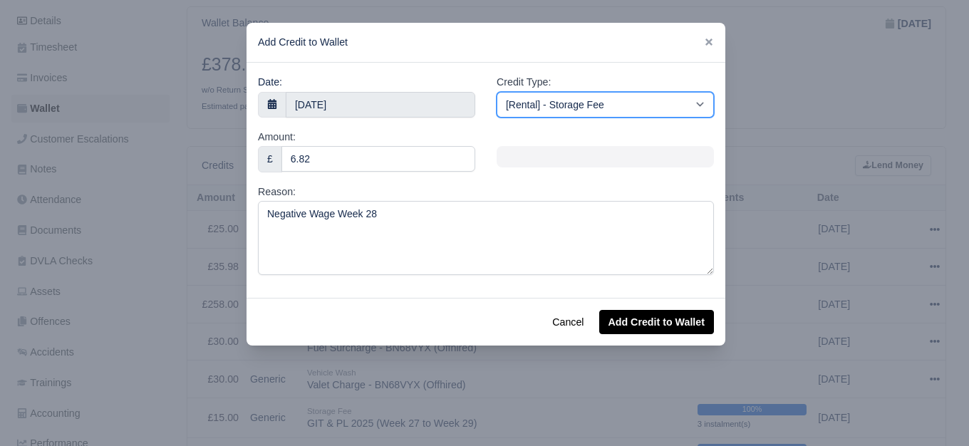
click at [497, 92] on select "[Self-Billed] - Other [Self-Billed] - Negative Invoice [Self-Billed] - Keychain…" at bounding box center [605, 105] width 217 height 26
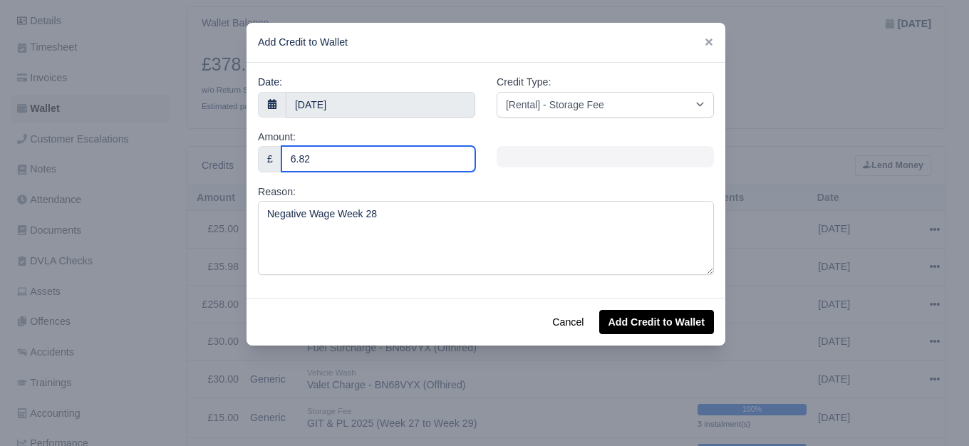
click at [369, 162] on input "6.82" at bounding box center [379, 159] width 194 height 26
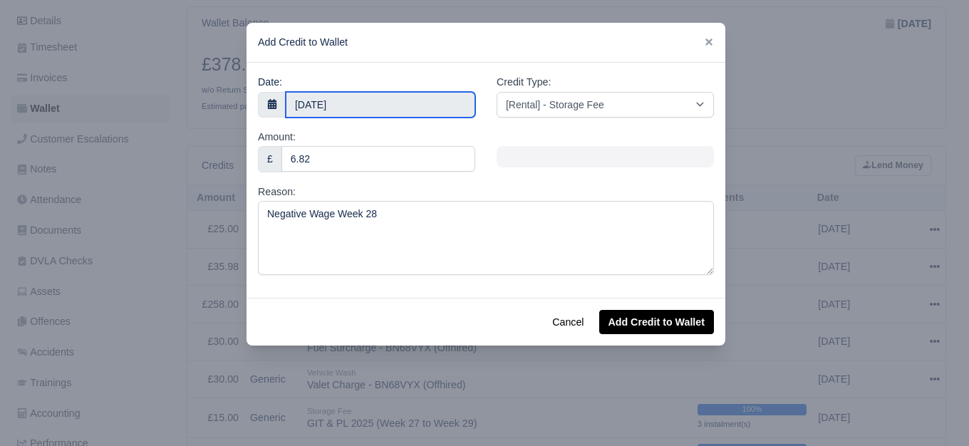
click at [343, 103] on input "18 August 2025" at bounding box center [381, 105] width 190 height 26
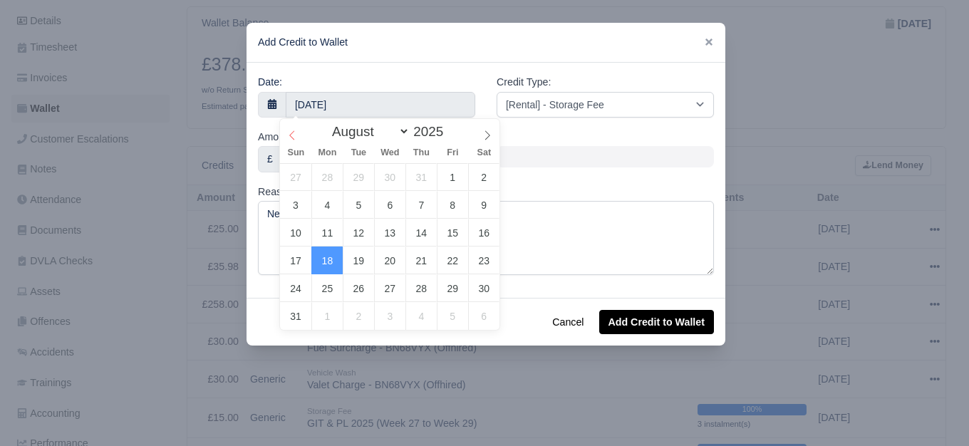
select select "6"
click at [296, 138] on icon at bounding box center [292, 135] width 10 height 10
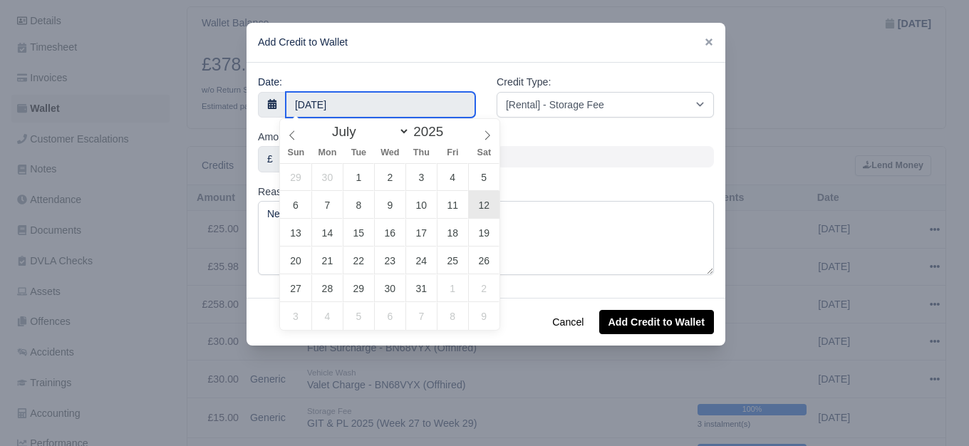
type input "12 July 2025"
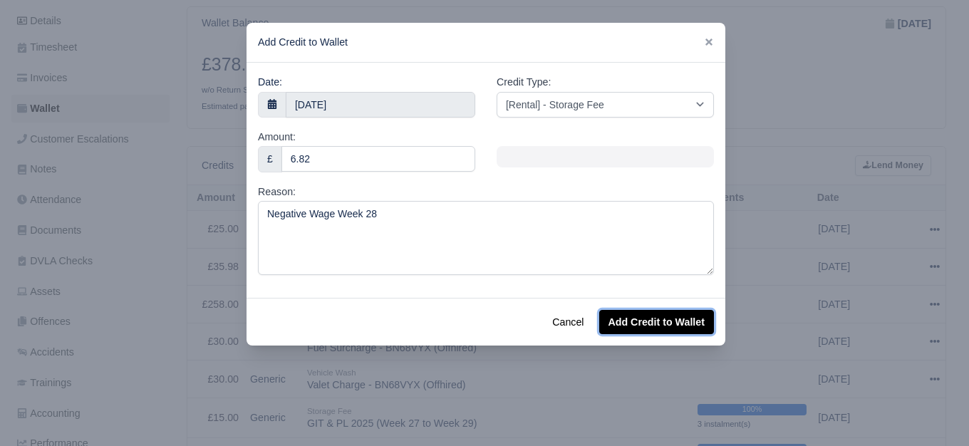
click at [654, 328] on button "Add Credit to Wallet" at bounding box center [656, 322] width 115 height 24
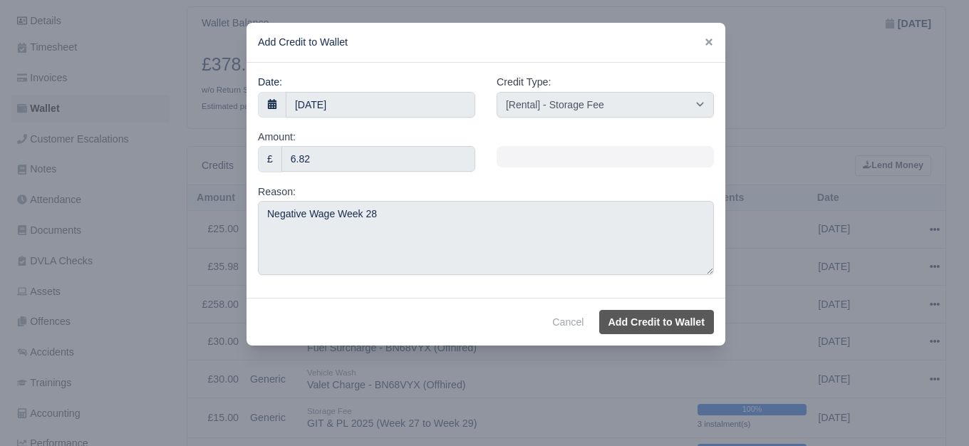
select select "other"
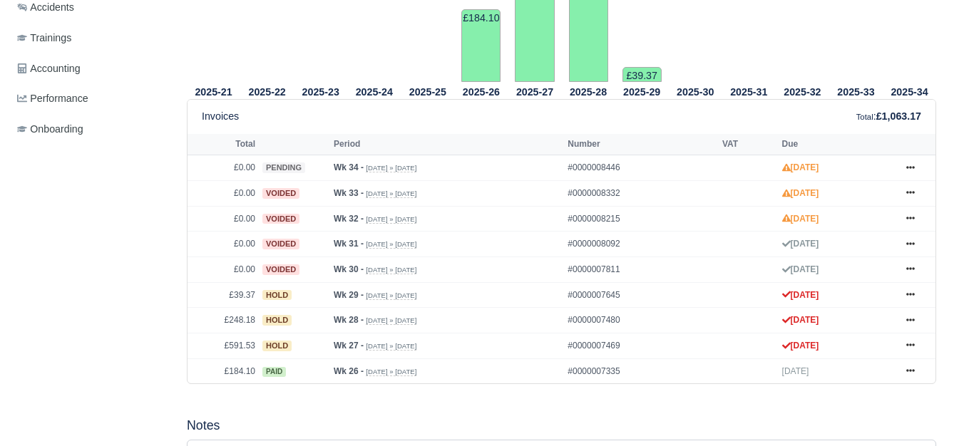
scroll to position [565, 0]
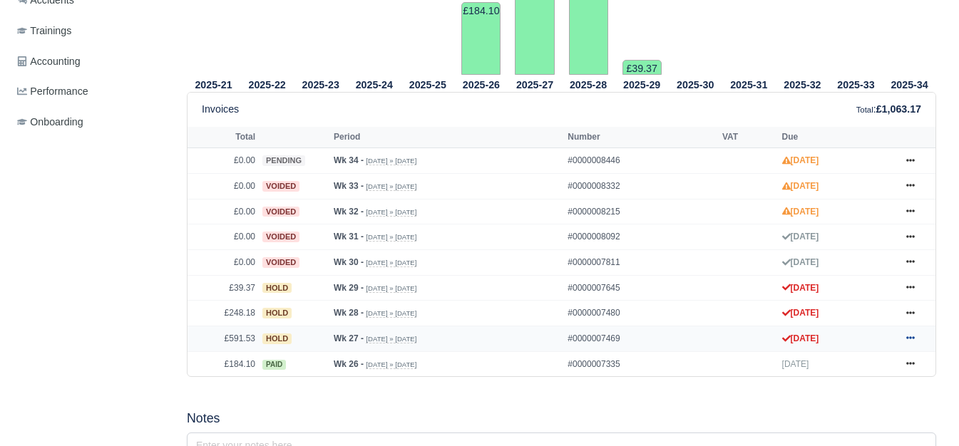
click at [907, 340] on icon at bounding box center [910, 338] width 9 height 9
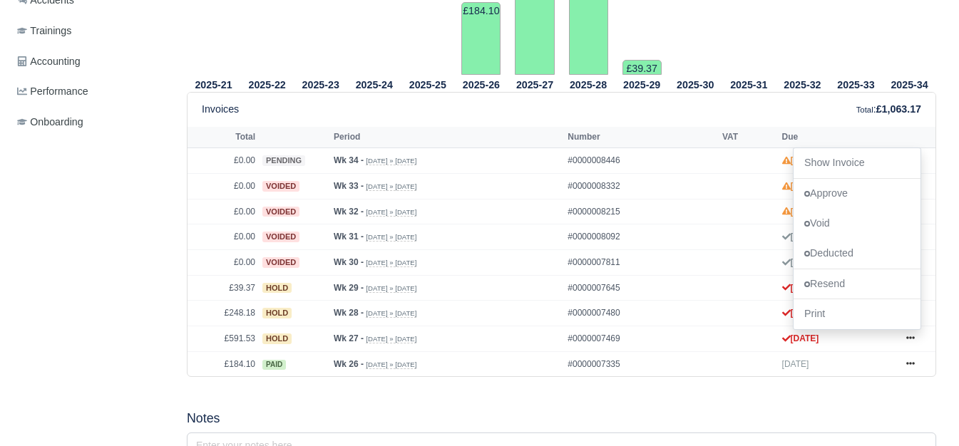
click at [526, 394] on div "2025-21 2025-22 2025-23 2025-24 2025-25 2025-26 £184.10 2025-27" at bounding box center [561, 82] width 770 height 623
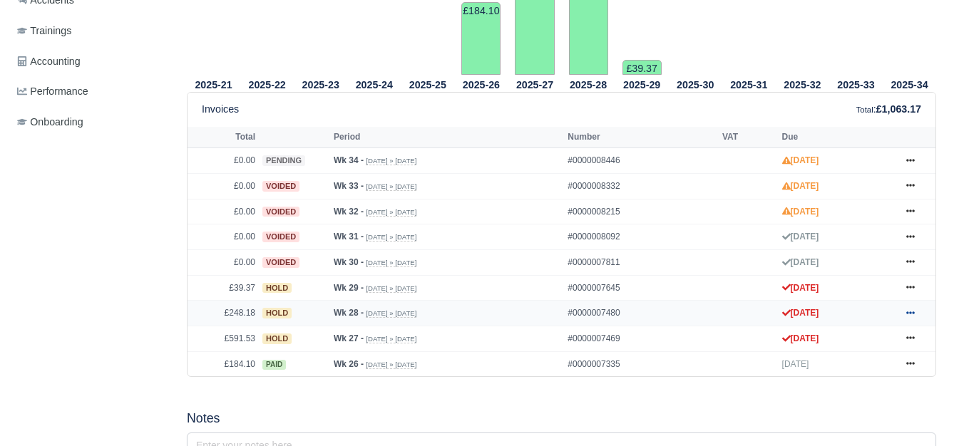
click at [910, 314] on icon at bounding box center [910, 312] width 9 height 3
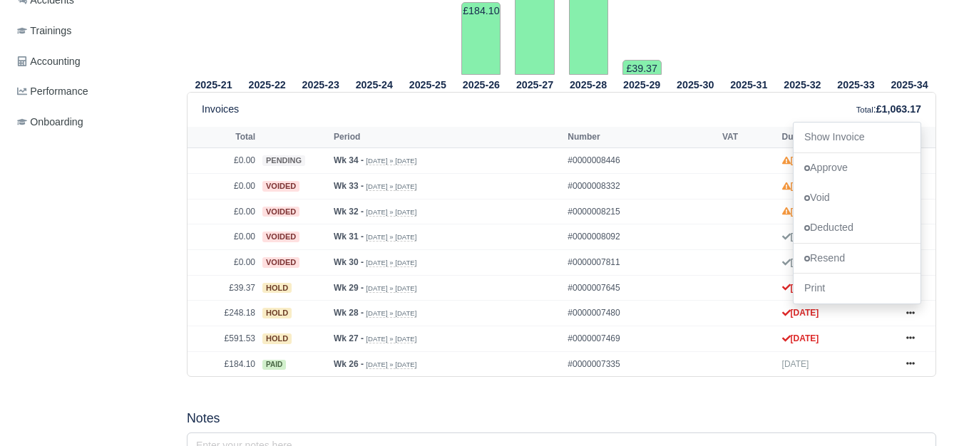
click at [88, 309] on div "Details Timesheet Invoices Wallet Customer Escalations Notes Attendance Documen…" at bounding box center [93, 288] width 164 height 1268
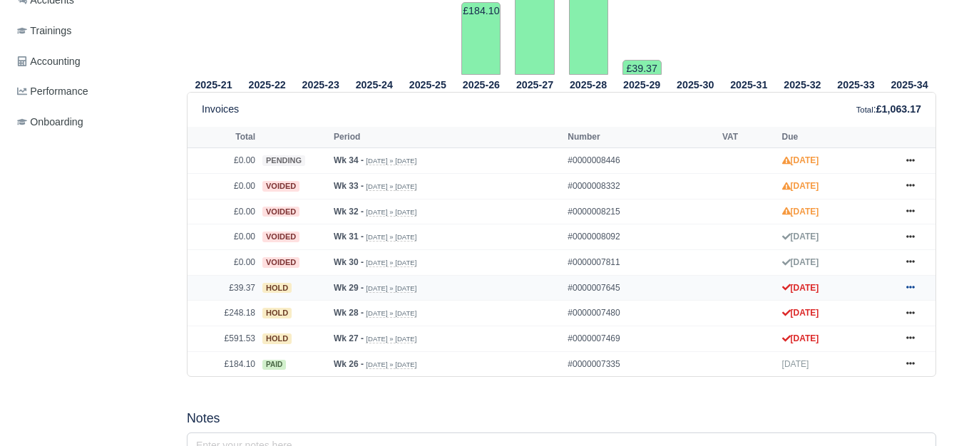
click at [907, 289] on icon at bounding box center [910, 288] width 9 height 3
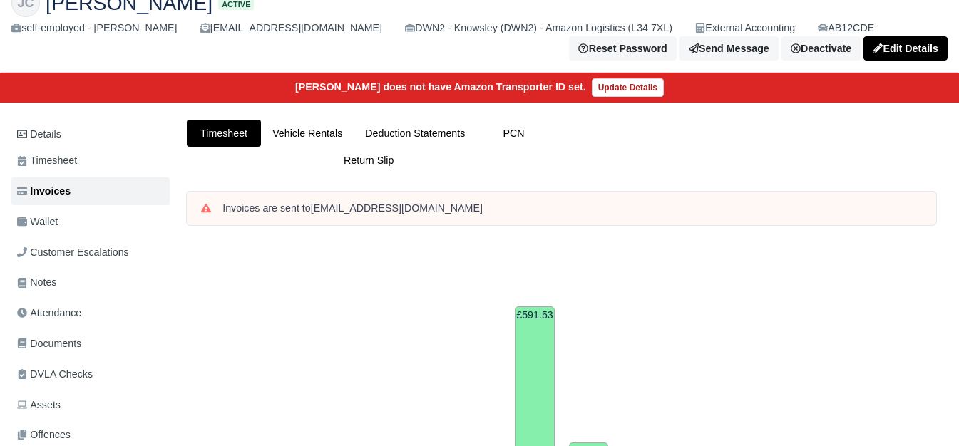
scroll to position [48, 0]
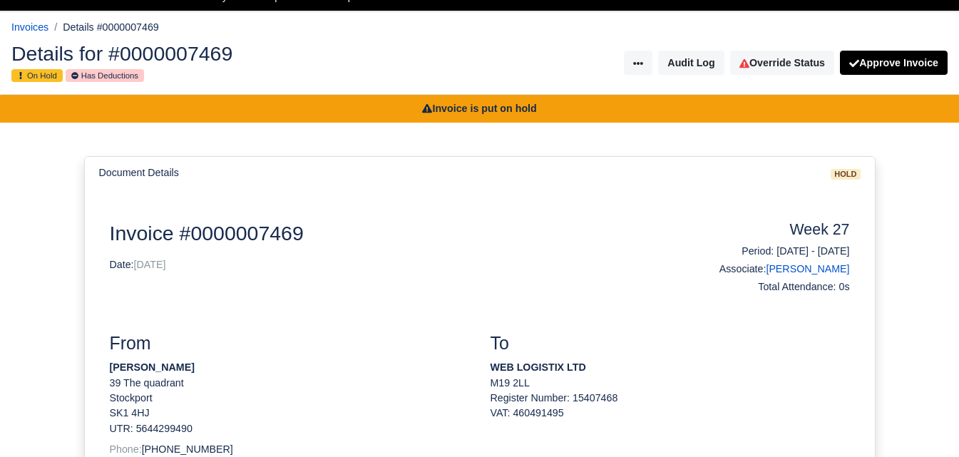
scroll to position [31, 0]
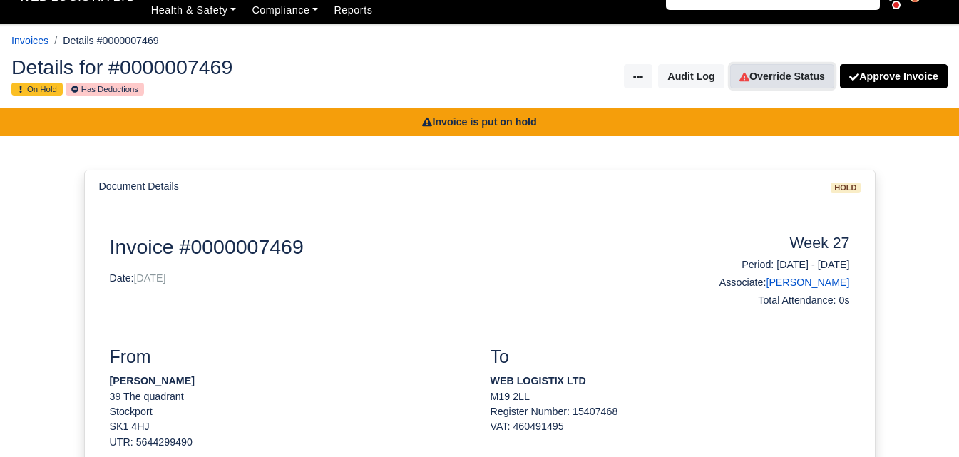
click at [751, 71] on link "Override Status" at bounding box center [782, 76] width 104 height 24
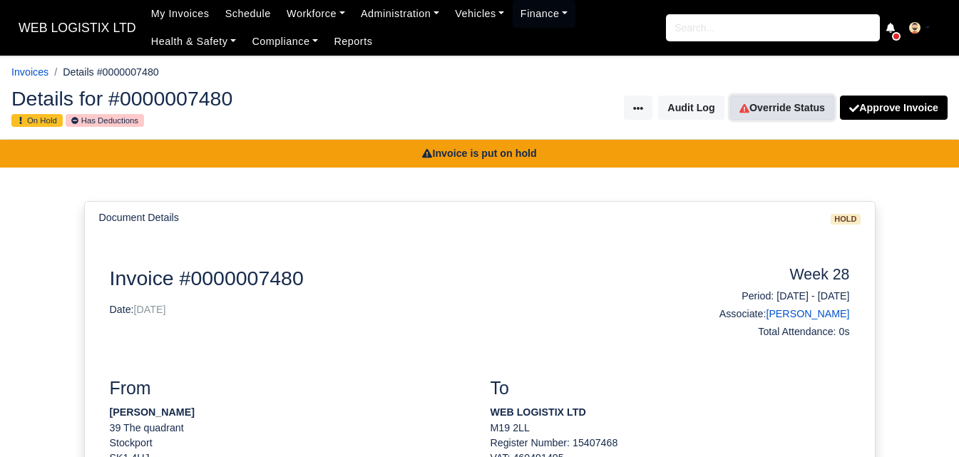
click at [781, 113] on link "Override Status" at bounding box center [782, 108] width 104 height 24
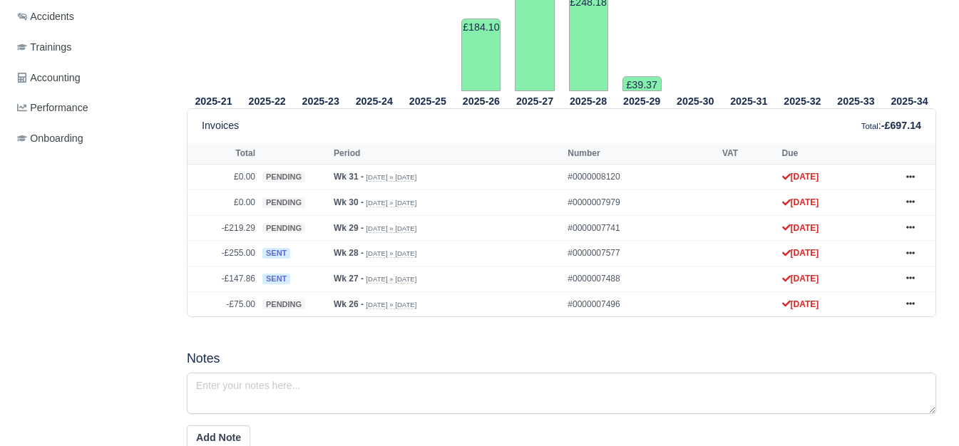
scroll to position [562, 0]
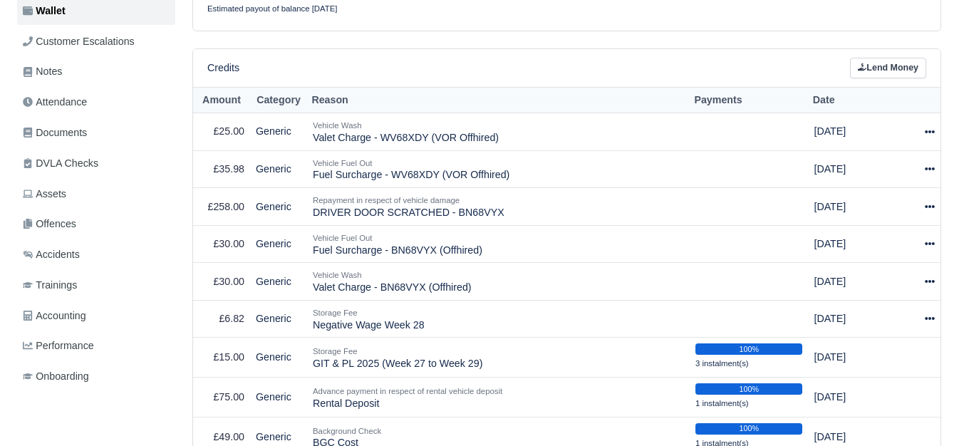
scroll to position [334, 0]
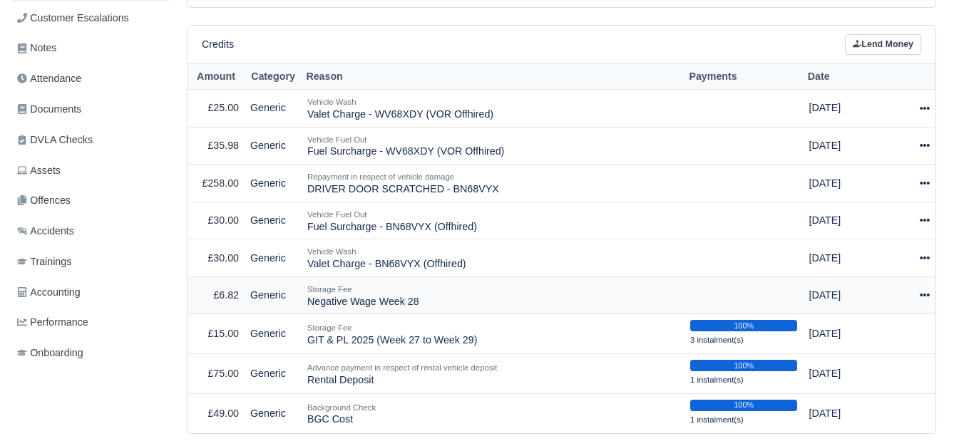
click at [927, 300] on icon at bounding box center [924, 295] width 10 height 10
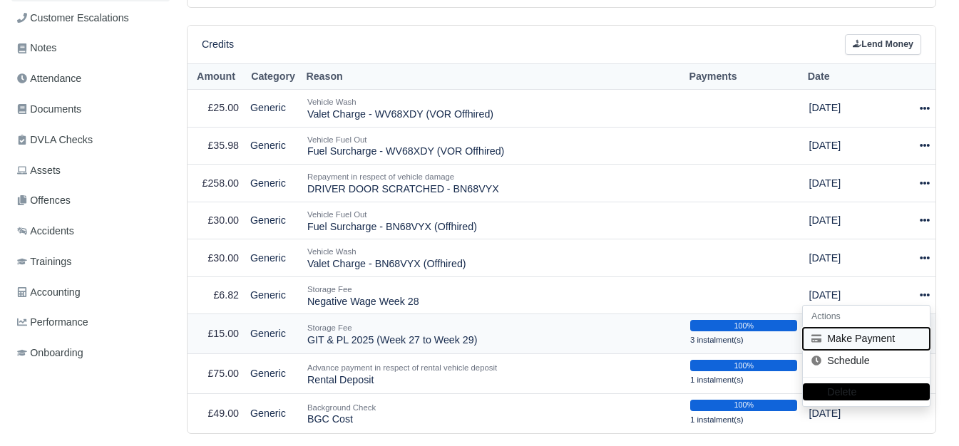
click at [834, 341] on button "Make Payment" at bounding box center [866, 339] width 127 height 22
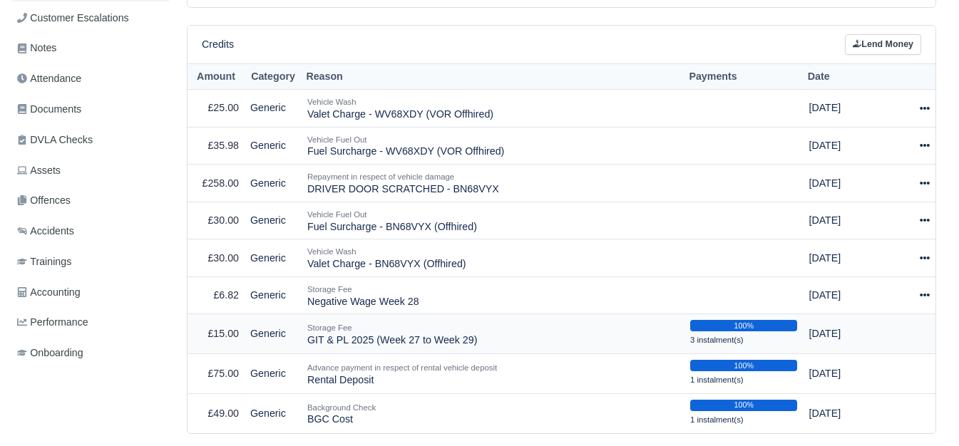
select select "6344"
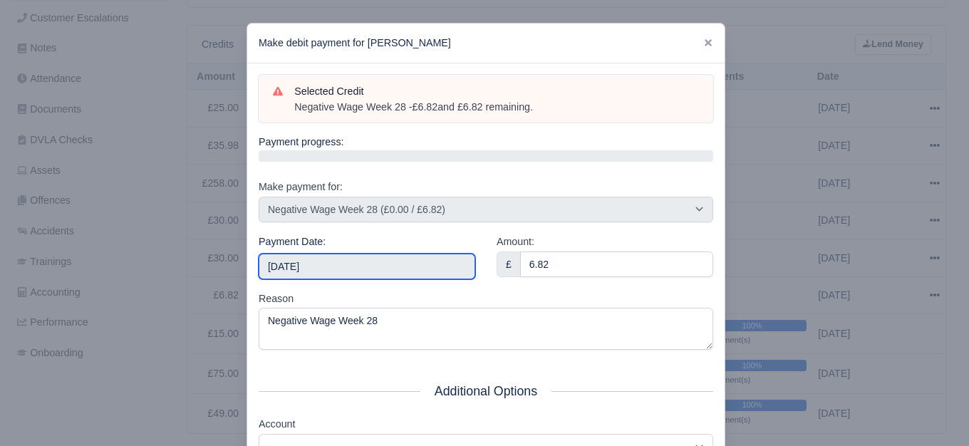
click at [364, 264] on input "2025-08-23" at bounding box center [367, 267] width 217 height 26
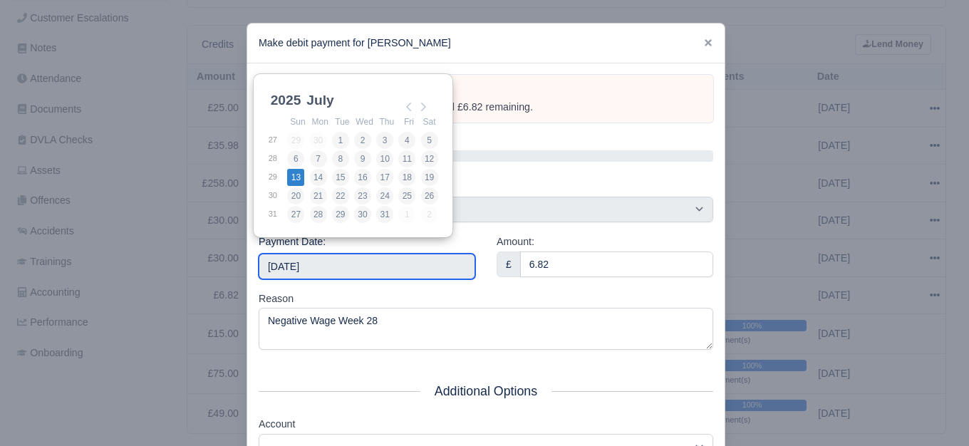
type input "2025-07-13"
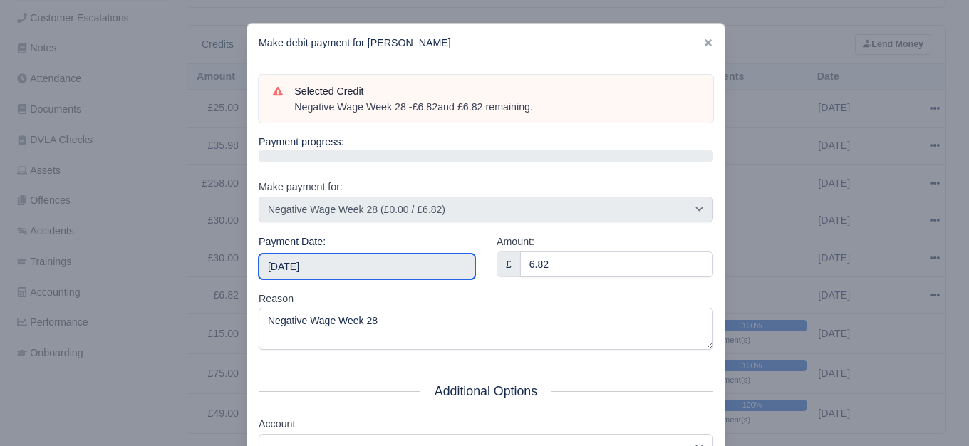
click at [371, 257] on input "2025-07-13" at bounding box center [367, 267] width 217 height 26
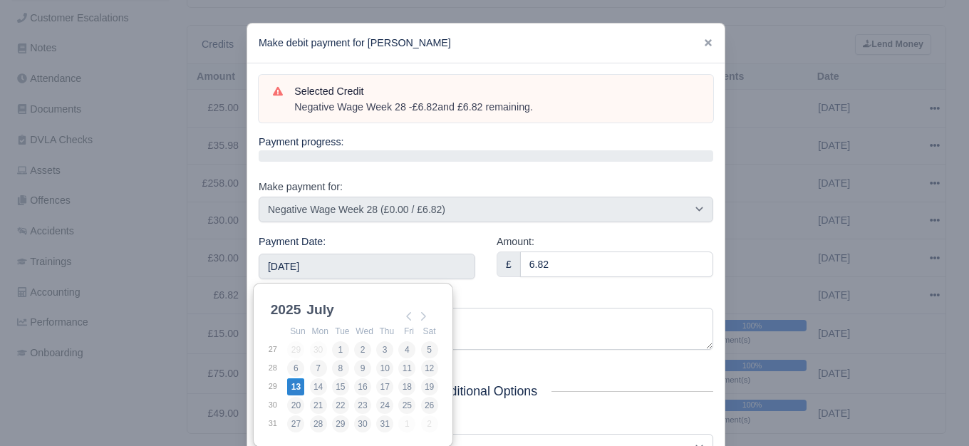
click at [474, 191] on div "Make payment for: -- Select credit to make the payment against -- Fuel Surcharg…" at bounding box center [486, 200] width 455 height 43
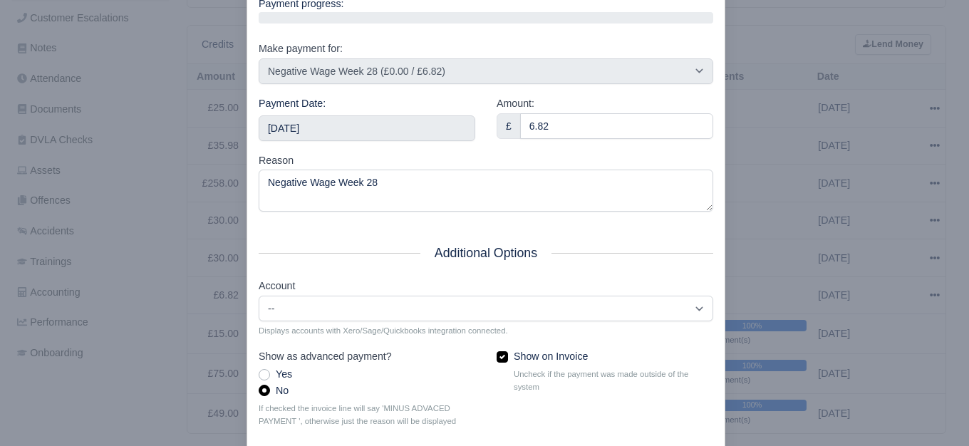
scroll to position [215, 0]
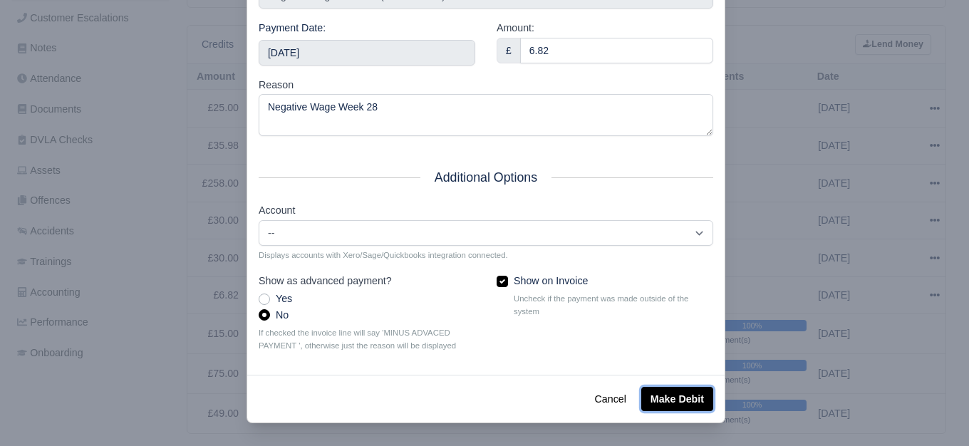
click at [650, 398] on button "Make Debit" at bounding box center [677, 399] width 72 height 24
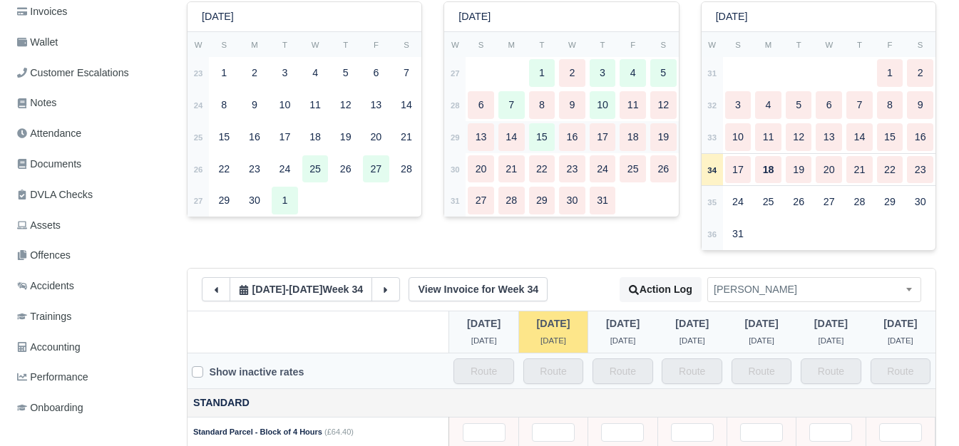
click at [453, 148] on td "29" at bounding box center [454, 137] width 21 height 32
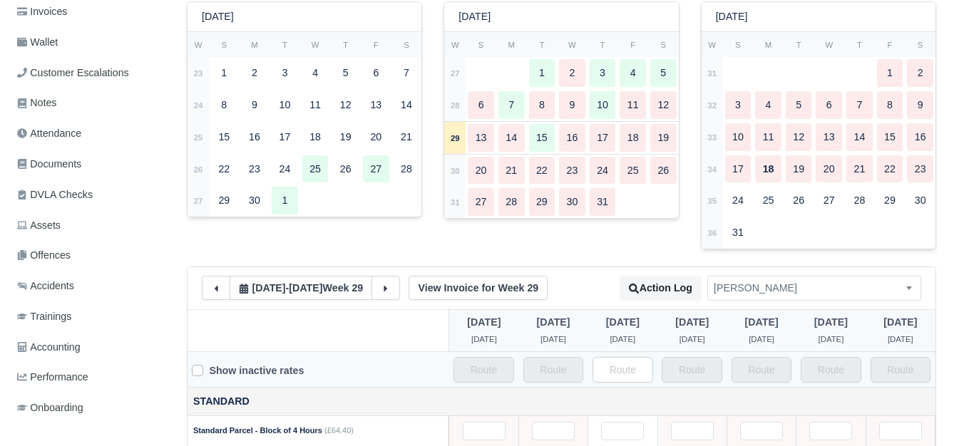
type input "15.5"
type input "0.3"
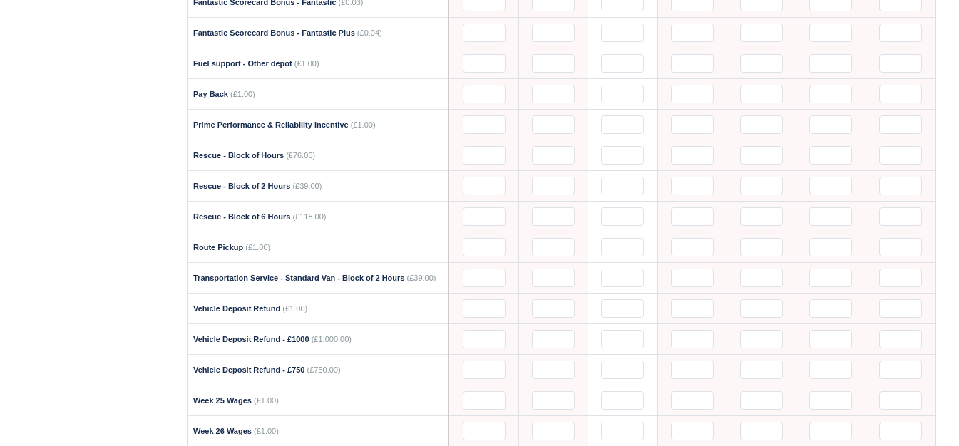
scroll to position [1839, 0]
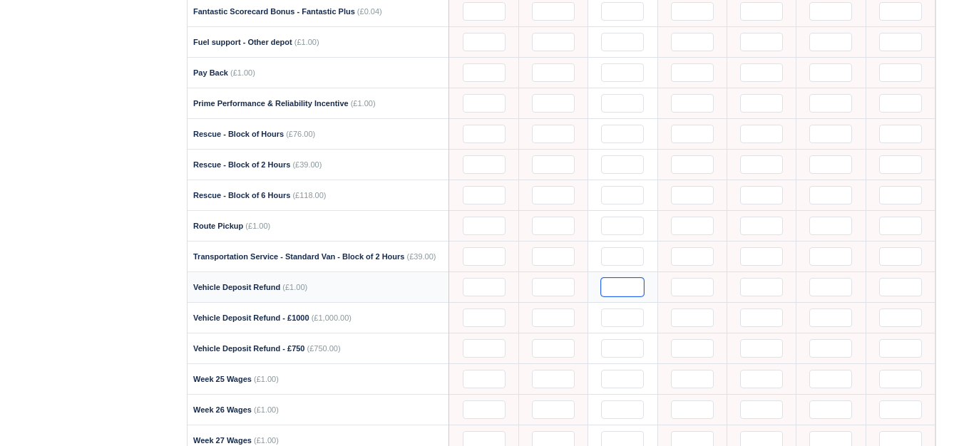
click at [620, 283] on input "text" at bounding box center [622, 287] width 43 height 19
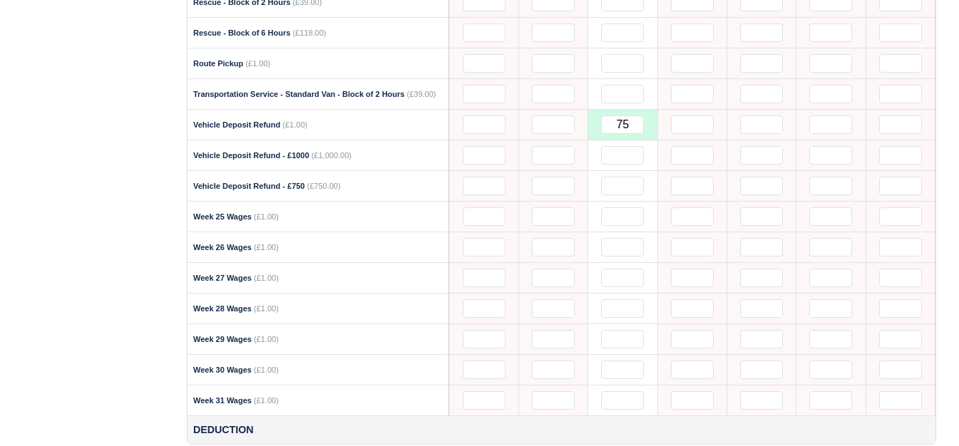
scroll to position [2013, 0]
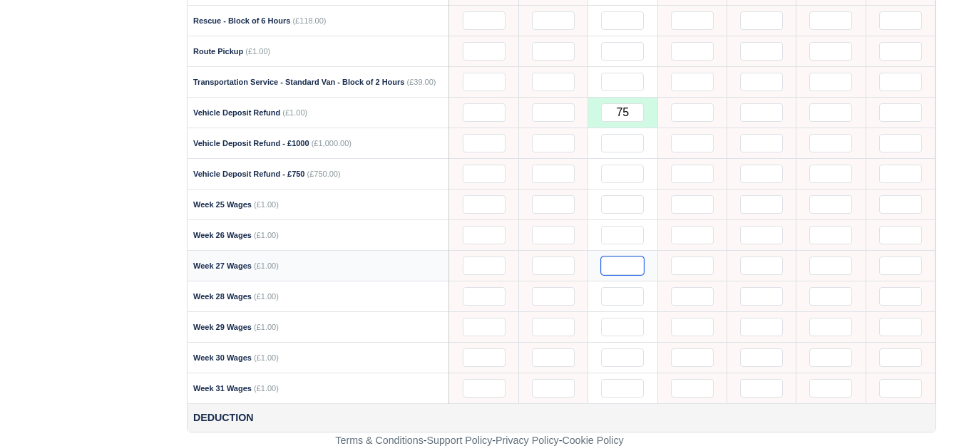
click at [619, 265] on input "text" at bounding box center [622, 266] width 43 height 19
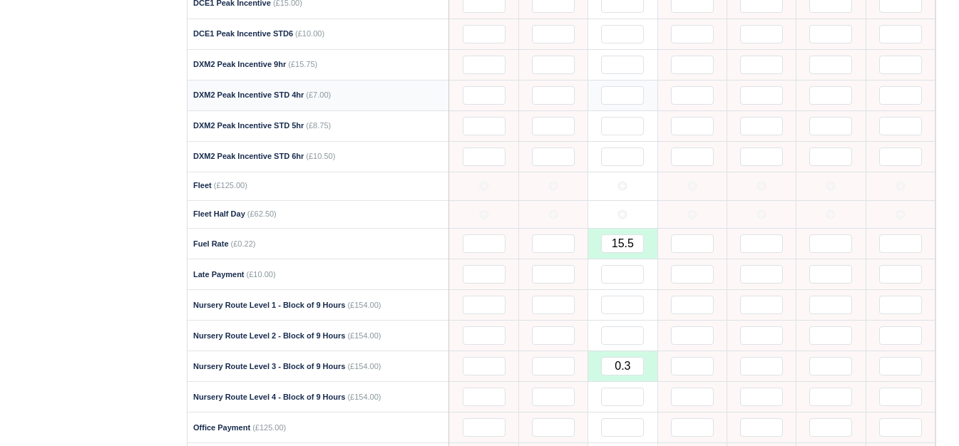
scroll to position [805, 0]
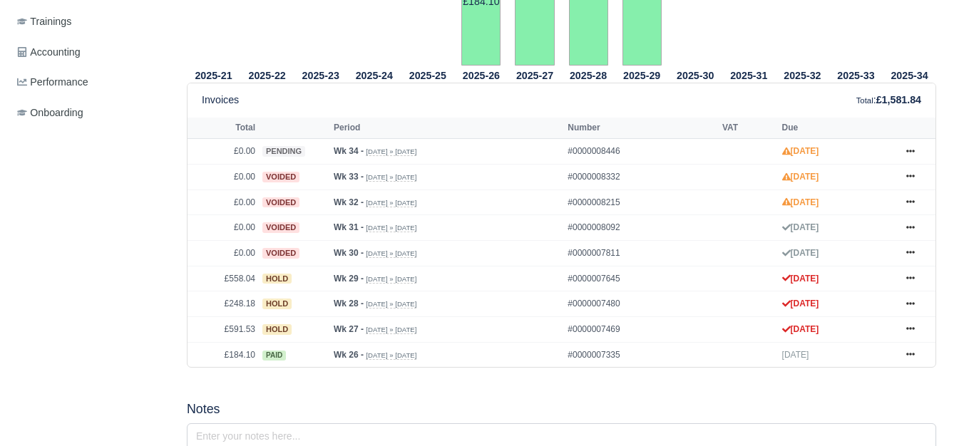
scroll to position [574, 0]
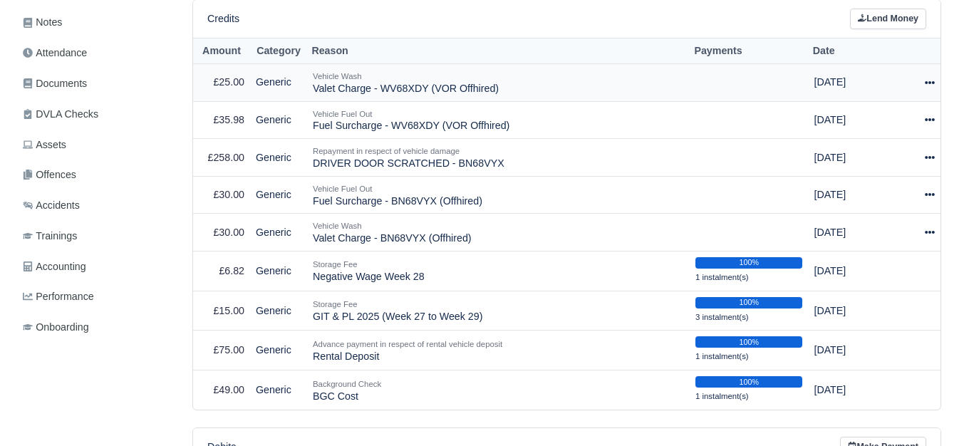
scroll to position [360, 0]
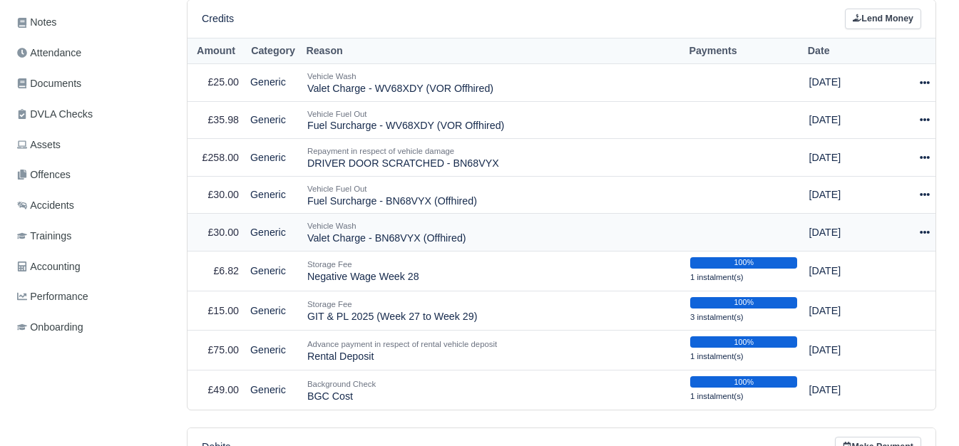
click at [927, 233] on icon at bounding box center [924, 232] width 10 height 10
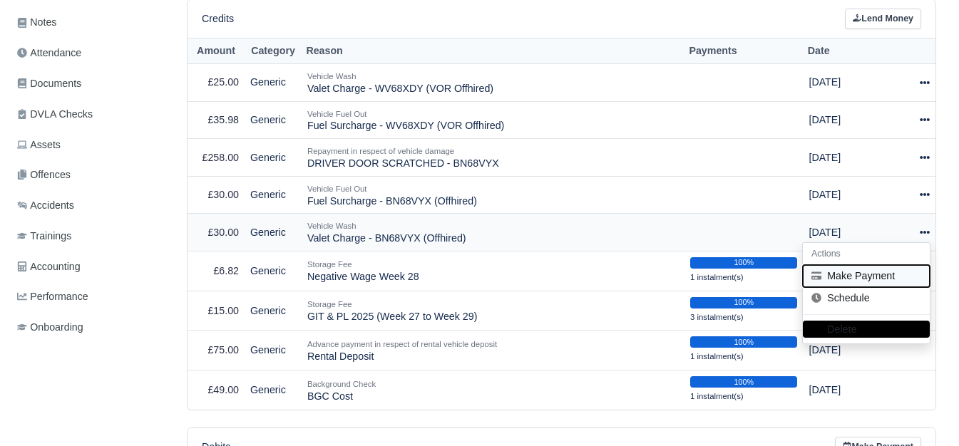
click at [825, 278] on button "Make Payment" at bounding box center [866, 276] width 127 height 22
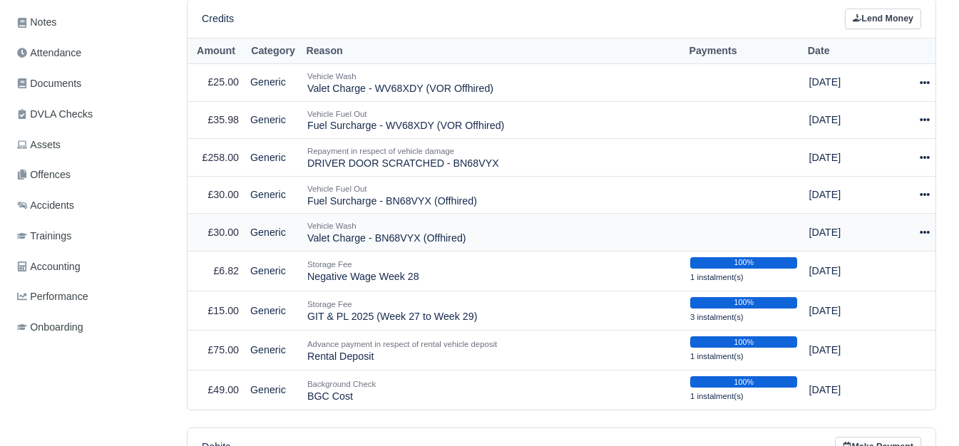
select select "5716"
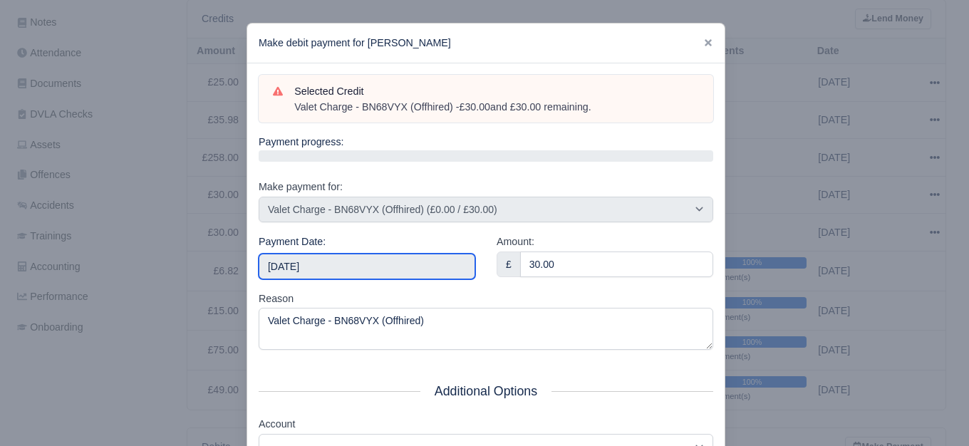
click at [403, 263] on input "2025-08-23" at bounding box center [367, 267] width 217 height 26
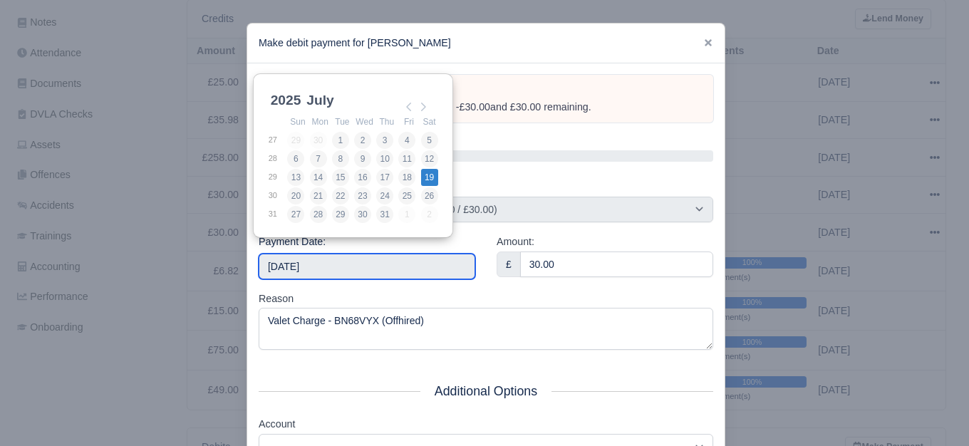
type input "2025-07-19"
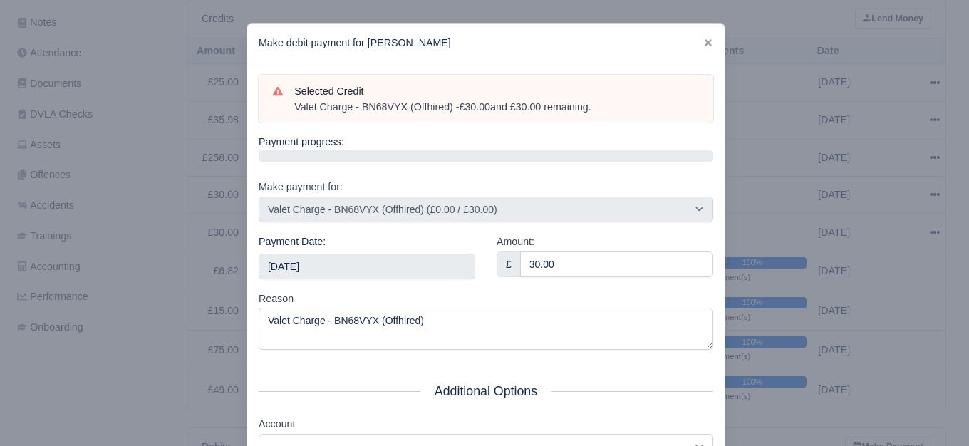
scroll to position [43, 0]
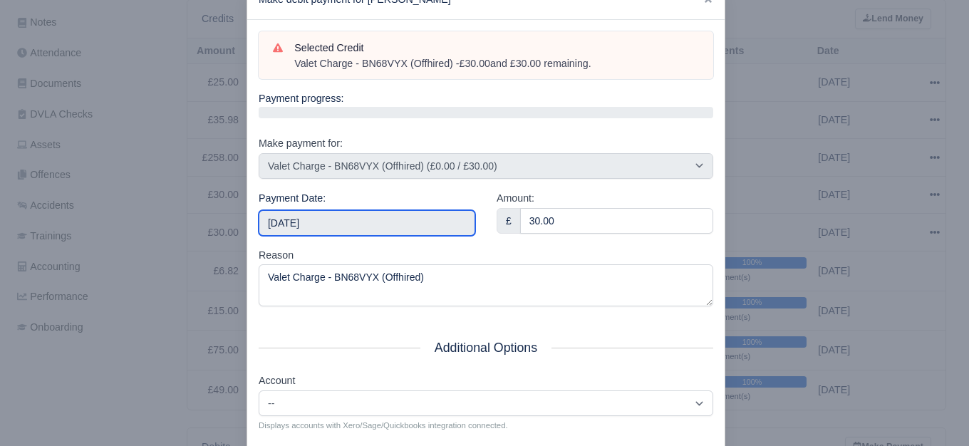
click at [403, 214] on input "2025-07-19" at bounding box center [367, 223] width 217 height 26
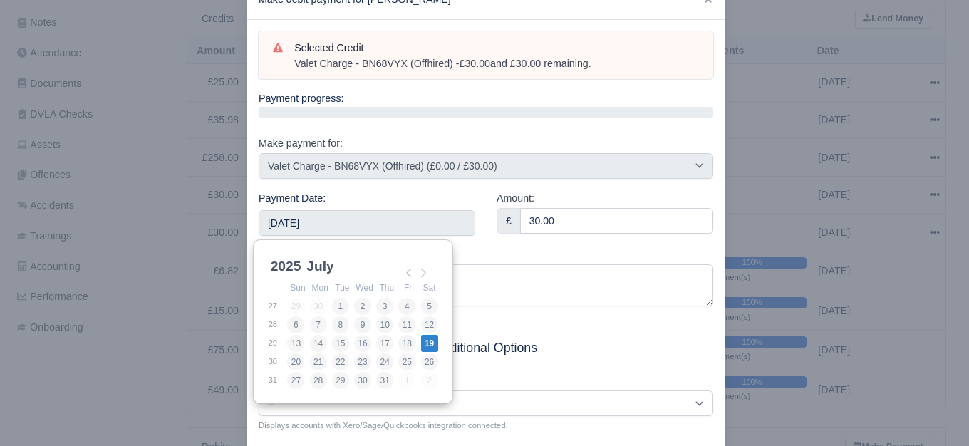
click at [483, 262] on div "Reason Valet Charge - BN68VYX (Offhired)" at bounding box center [486, 277] width 455 height 60
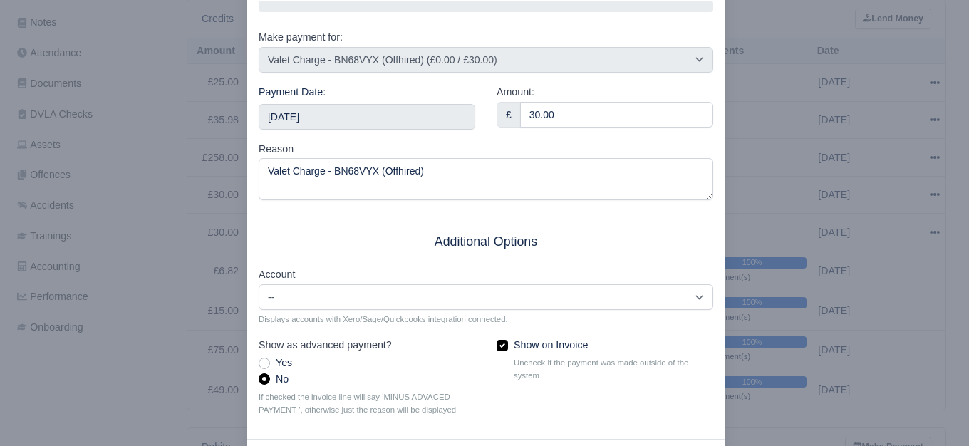
scroll to position [215, 0]
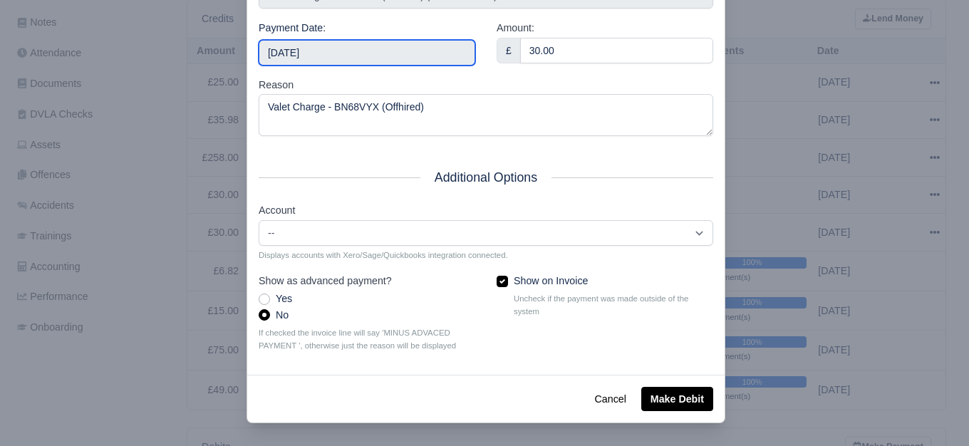
click at [381, 48] on input "[DATE]" at bounding box center [367, 53] width 217 height 26
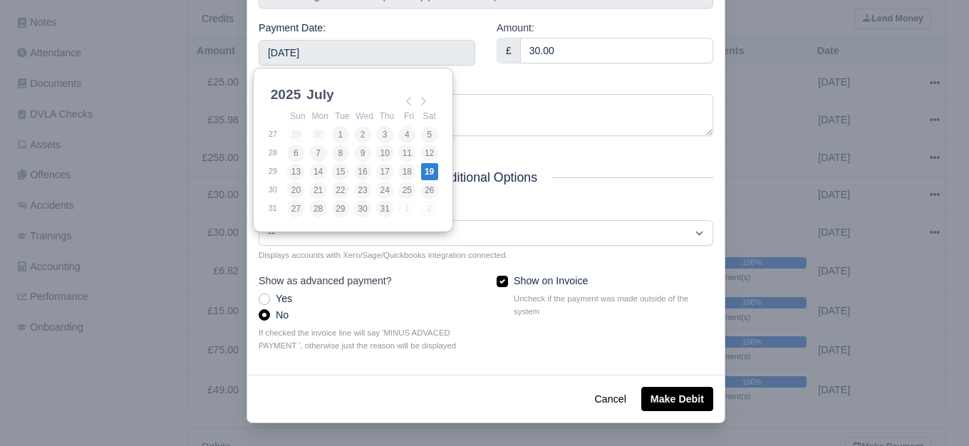
click at [535, 83] on div "Reason Valet Charge - BN68VYX (Offhired)" at bounding box center [486, 107] width 455 height 60
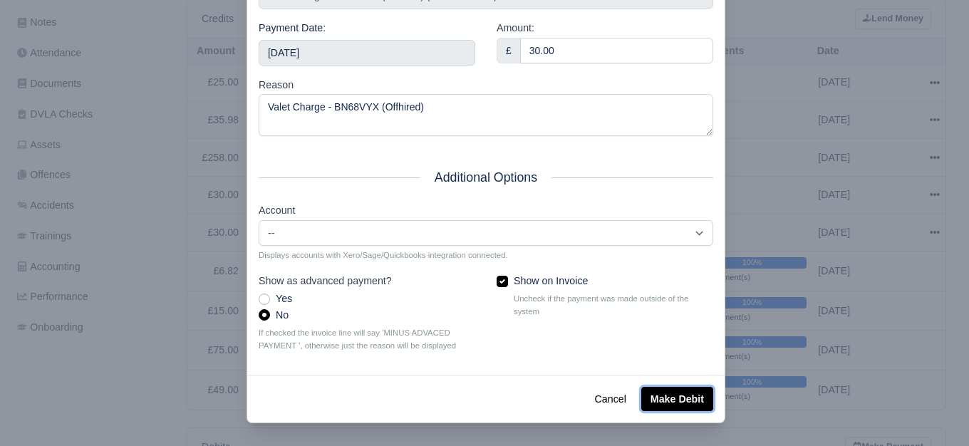
click at [661, 401] on button "Make Debit" at bounding box center [677, 399] width 72 height 24
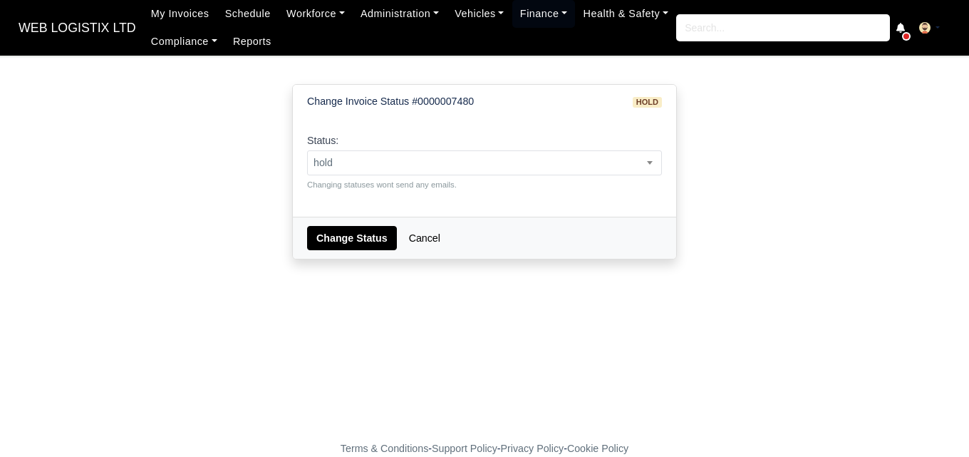
select select "transferred"
click at [306, 150] on select "pending approved hold sent paid voided deducted disputed transferred" at bounding box center [306, 150] width 1 height 1
click at [355, 230] on button "Change Status" at bounding box center [352, 238] width 90 height 24
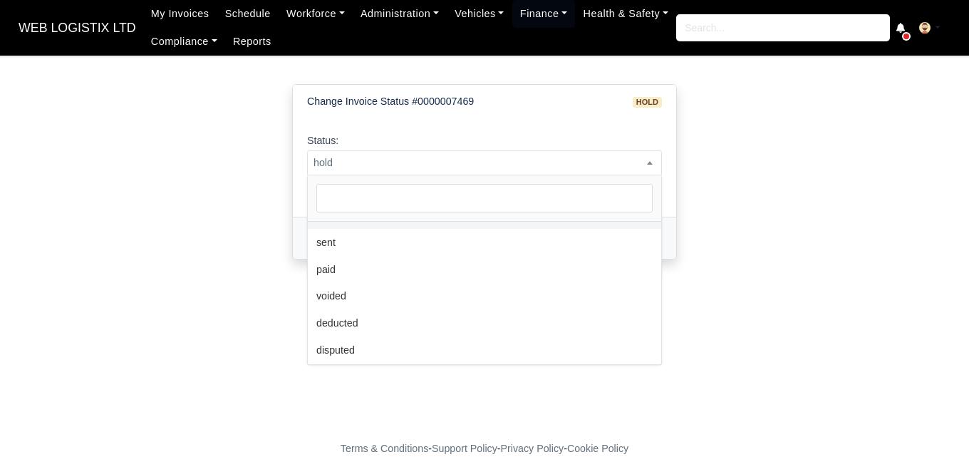
scroll to position [104, 0]
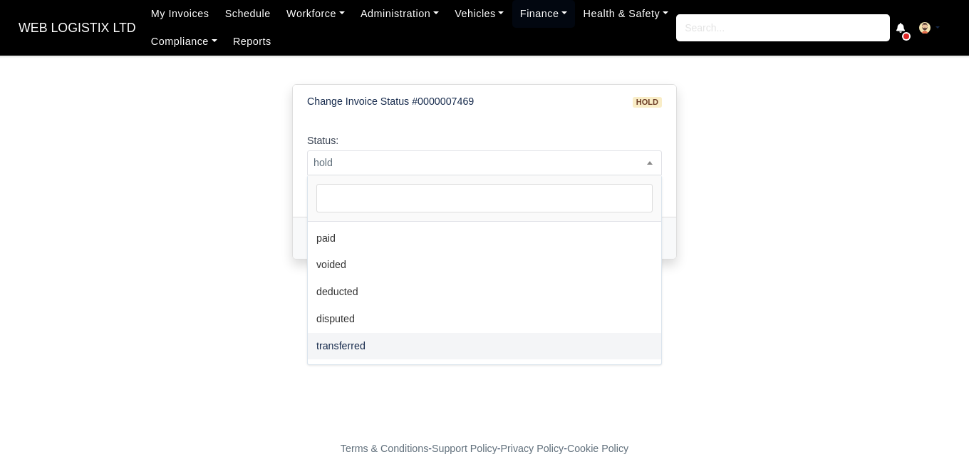
select select "transferred"
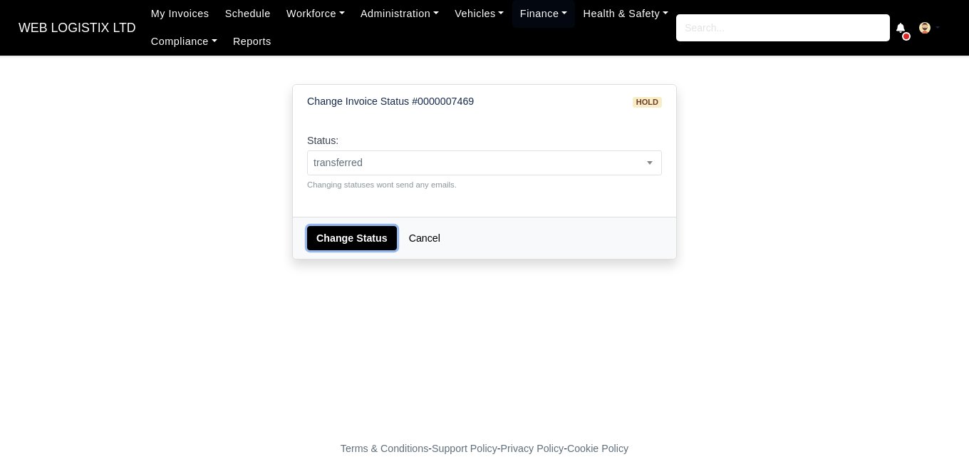
click at [356, 235] on button "Change Status" at bounding box center [352, 238] width 90 height 24
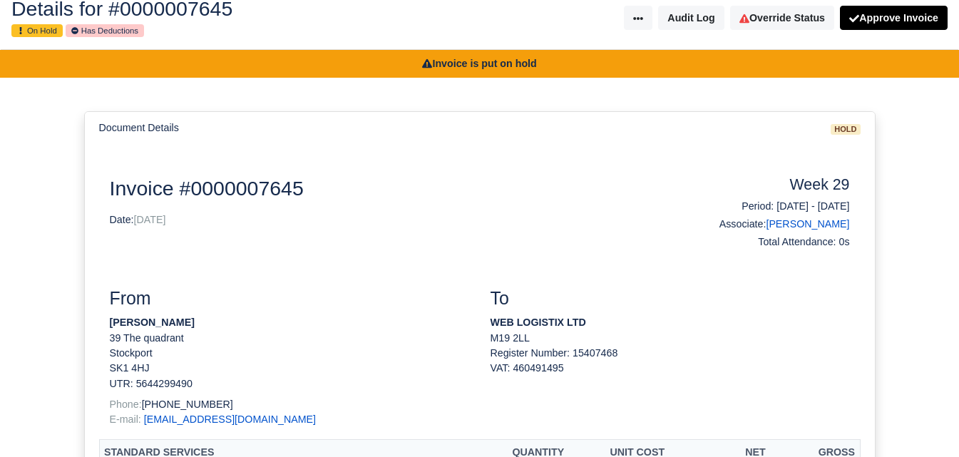
scroll to position [43, 0]
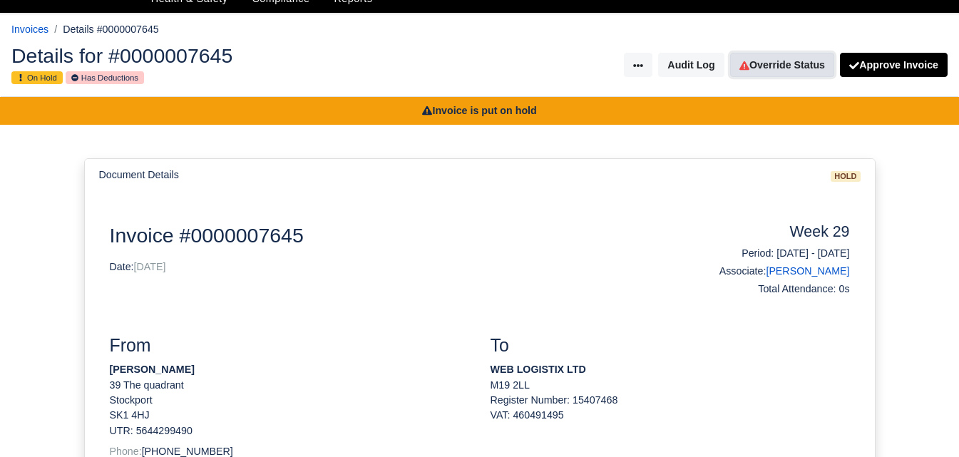
click at [758, 71] on link "Override Status" at bounding box center [782, 65] width 104 height 24
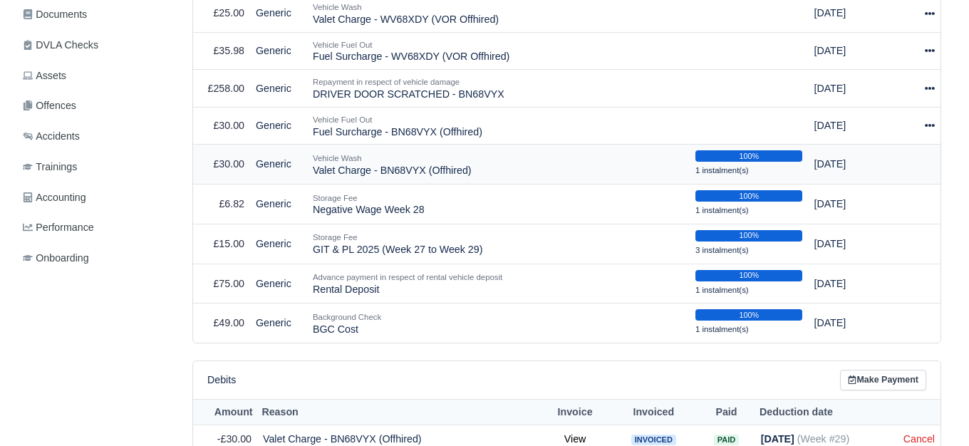
scroll to position [429, 0]
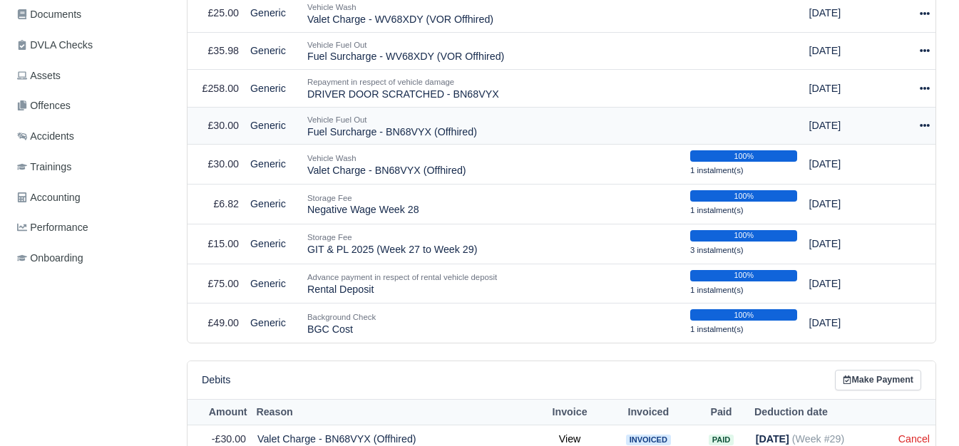
click at [923, 126] on icon at bounding box center [924, 125] width 10 height 10
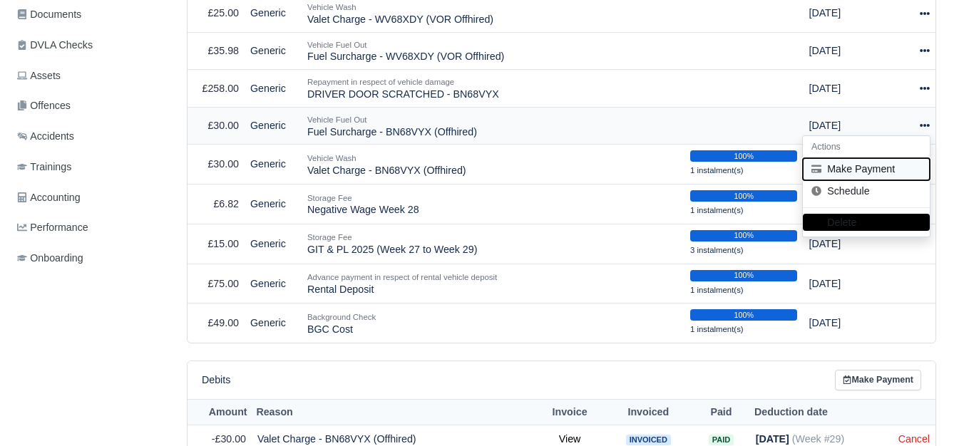
click at [837, 170] on button "Make Payment" at bounding box center [866, 169] width 127 height 22
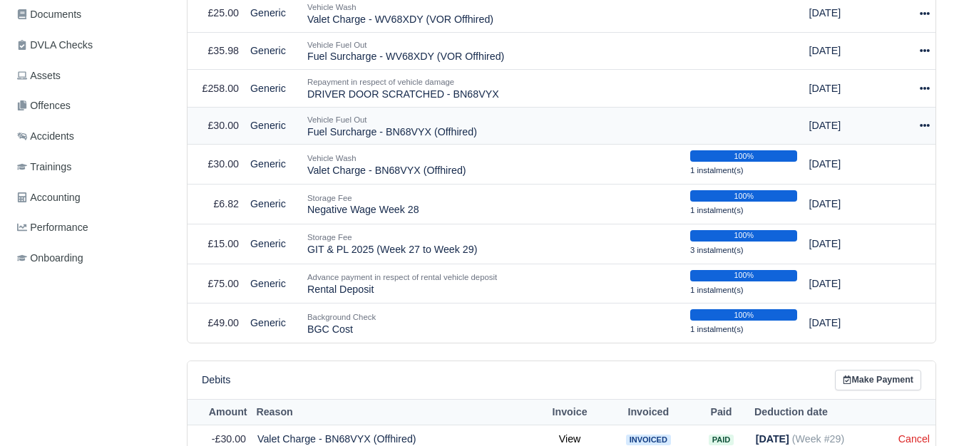
select select "5715"
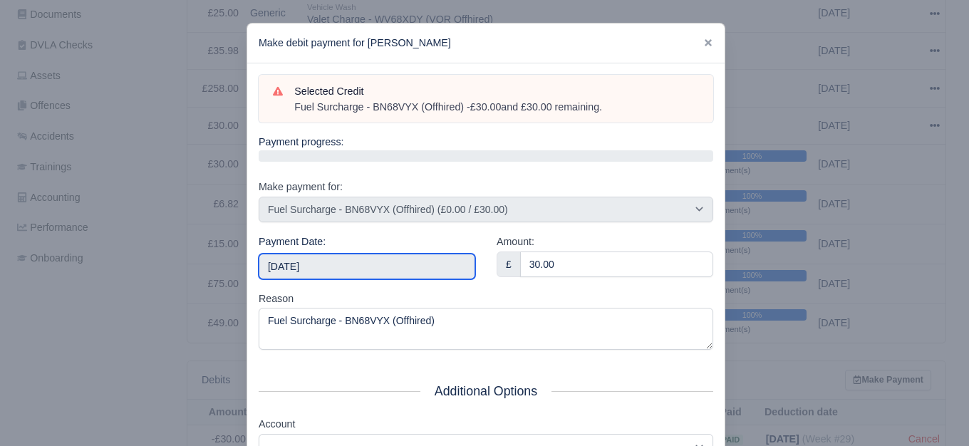
click at [334, 264] on input "[DATE]" at bounding box center [367, 267] width 217 height 26
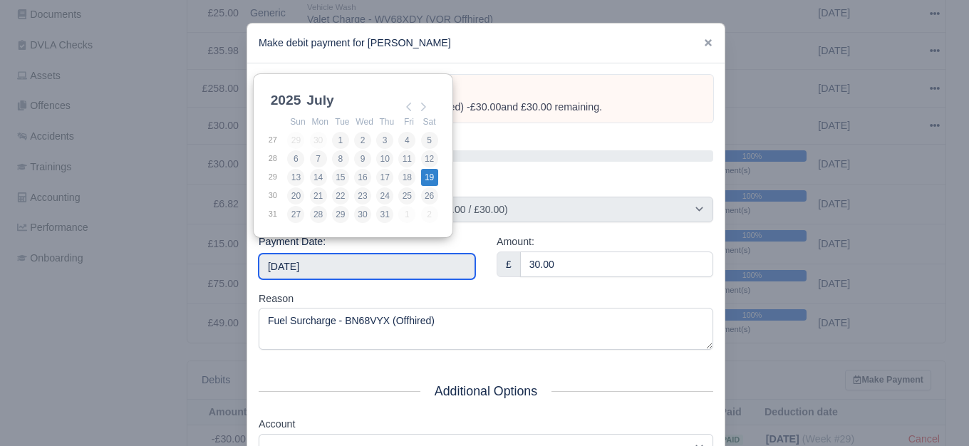
type input "[DATE]"
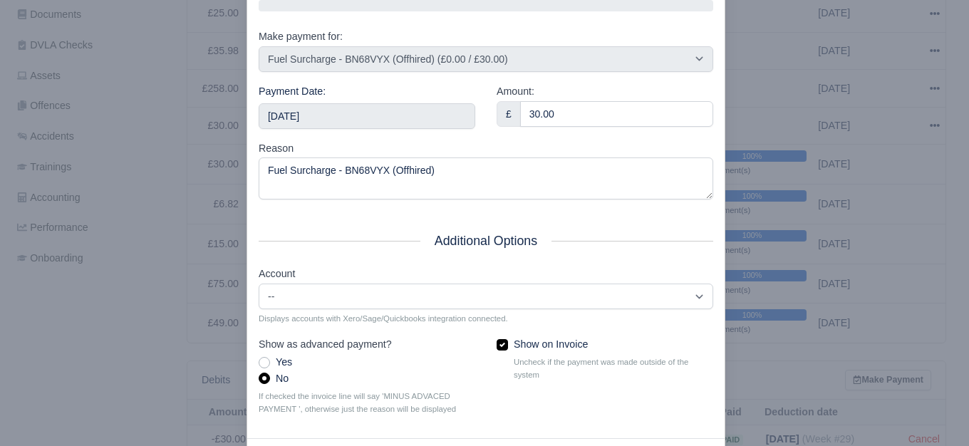
scroll to position [209, 0]
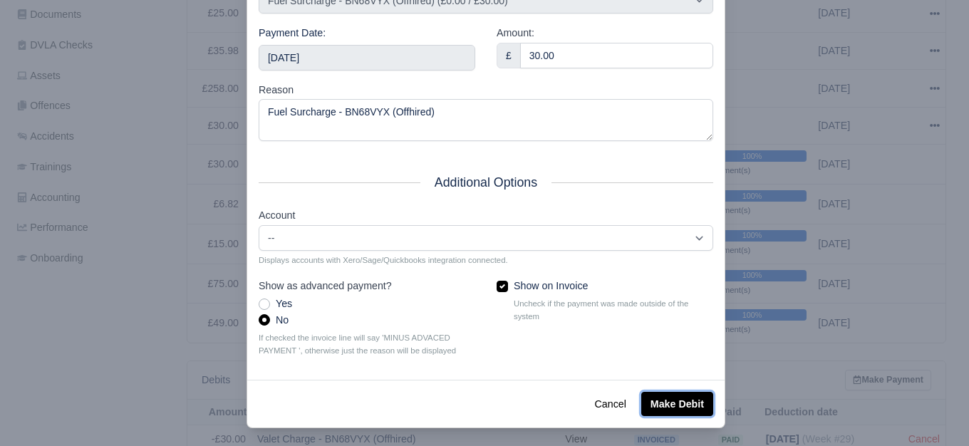
click at [666, 406] on button "Make Debit" at bounding box center [677, 404] width 72 height 24
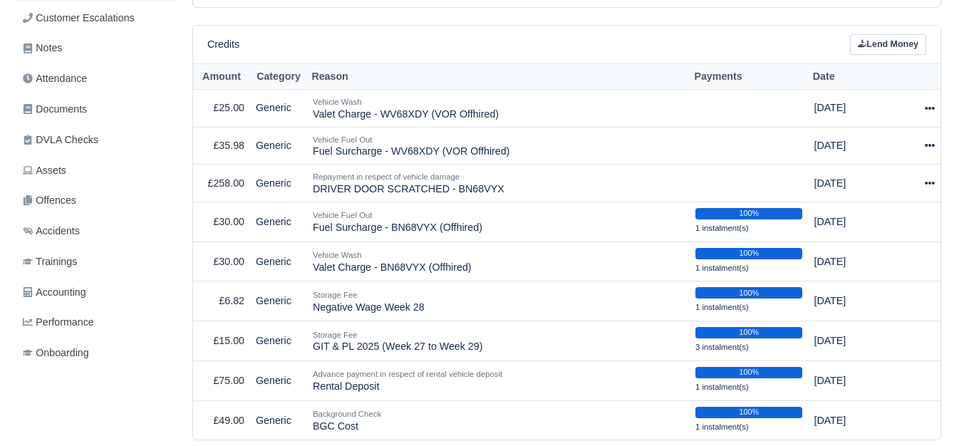
scroll to position [402, 0]
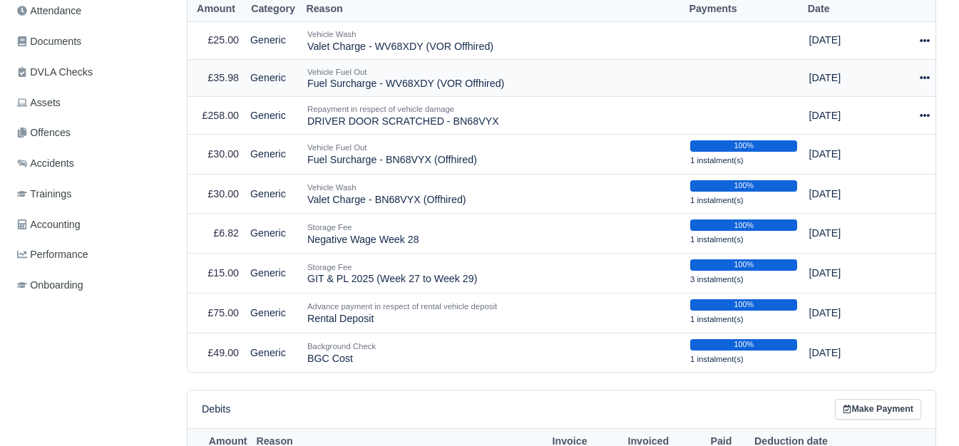
click at [924, 79] on icon at bounding box center [924, 77] width 10 height 3
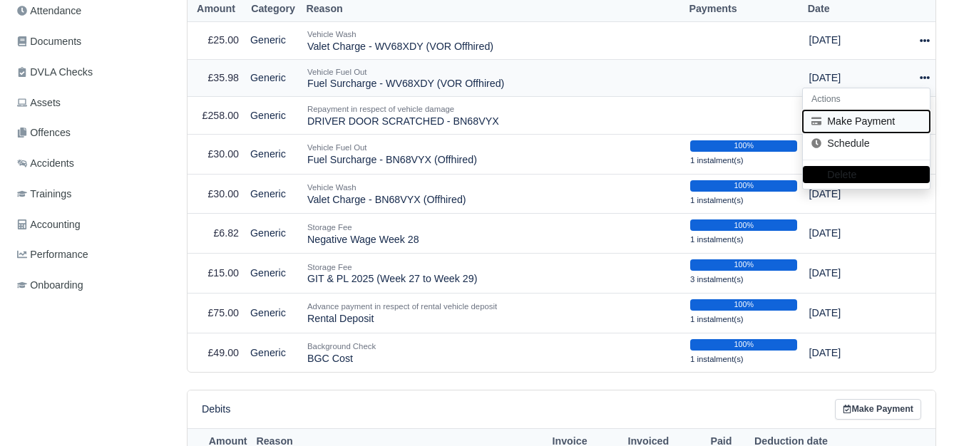
click at [868, 123] on button "Make Payment" at bounding box center [866, 121] width 127 height 22
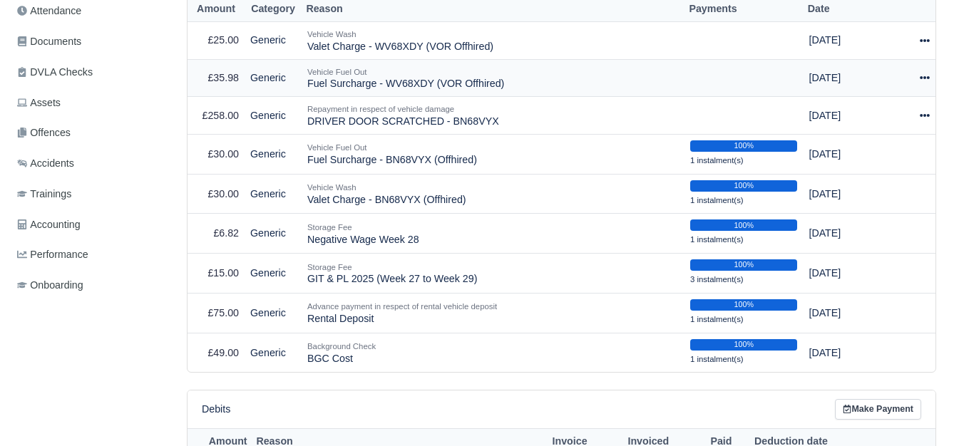
select select "6343"
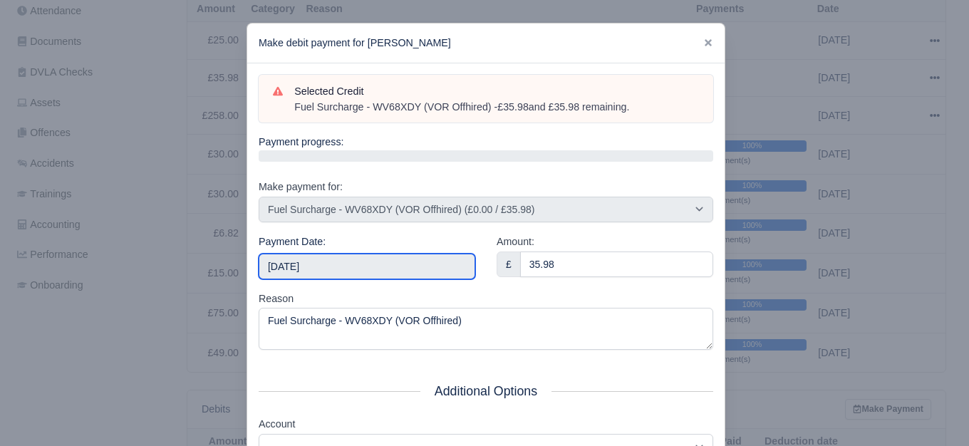
click at [373, 262] on input "[DATE]" at bounding box center [367, 267] width 217 height 26
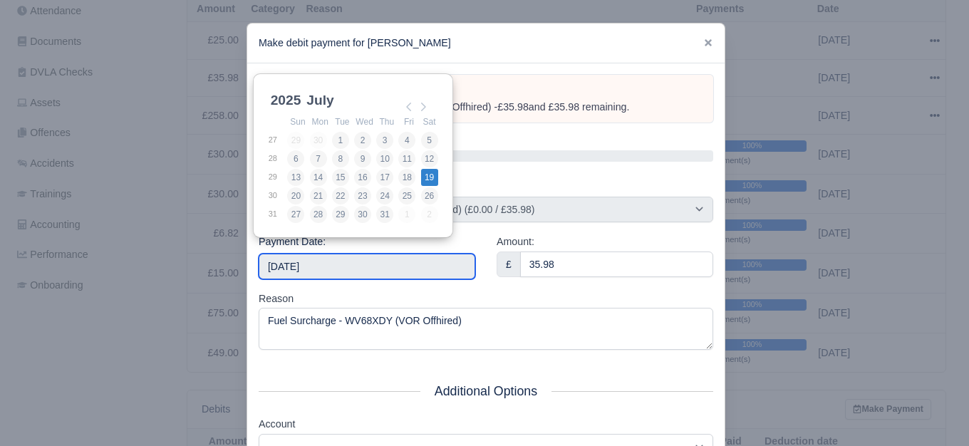
type input "[DATE]"
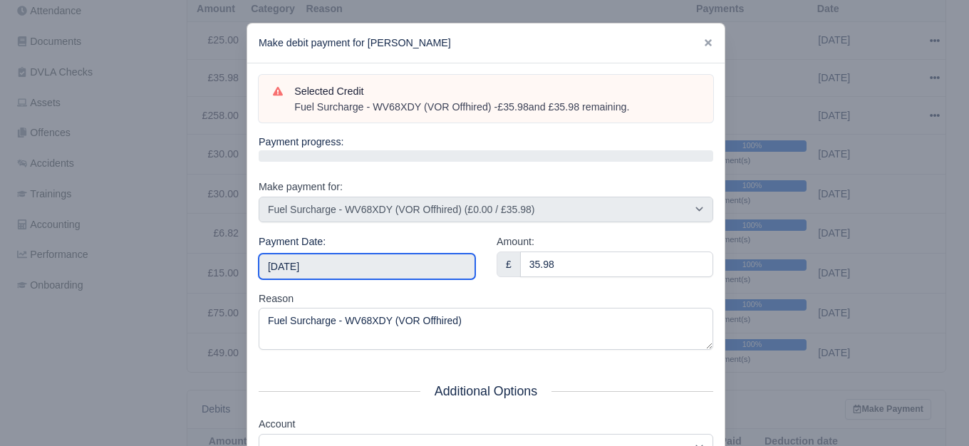
click at [403, 262] on input "[DATE]" at bounding box center [367, 267] width 217 height 26
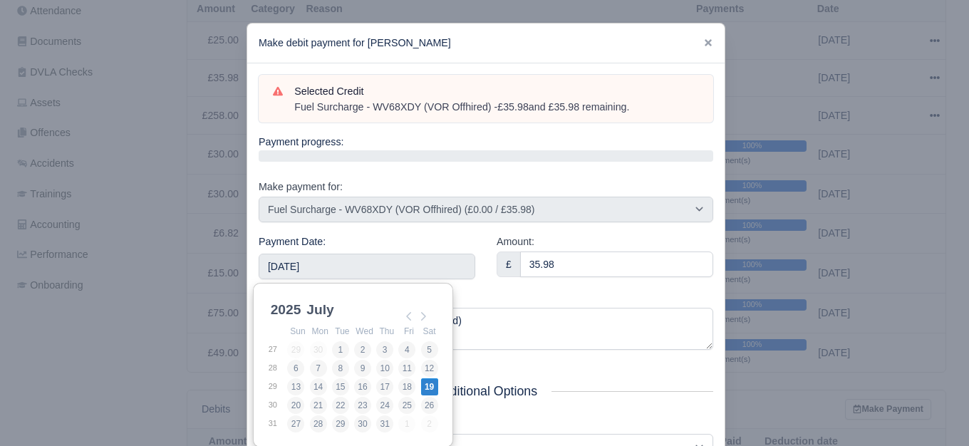
click at [468, 287] on div "Payment Date: [DATE]" at bounding box center [367, 262] width 238 height 57
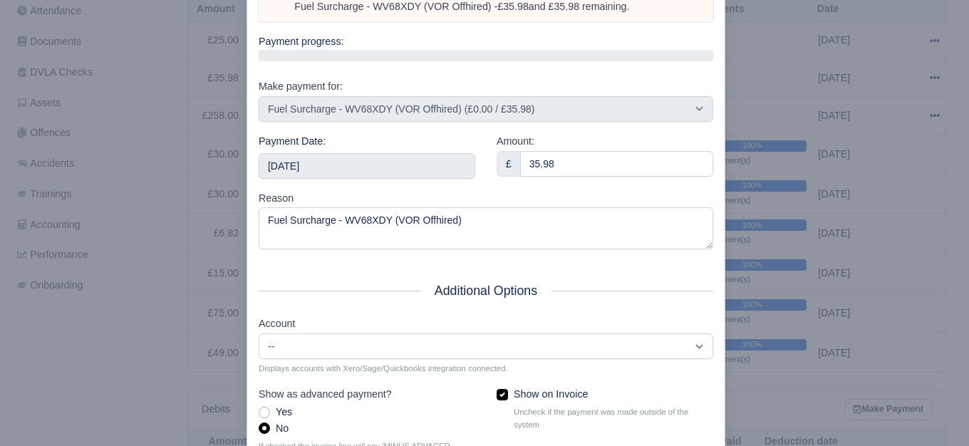
scroll to position [215, 0]
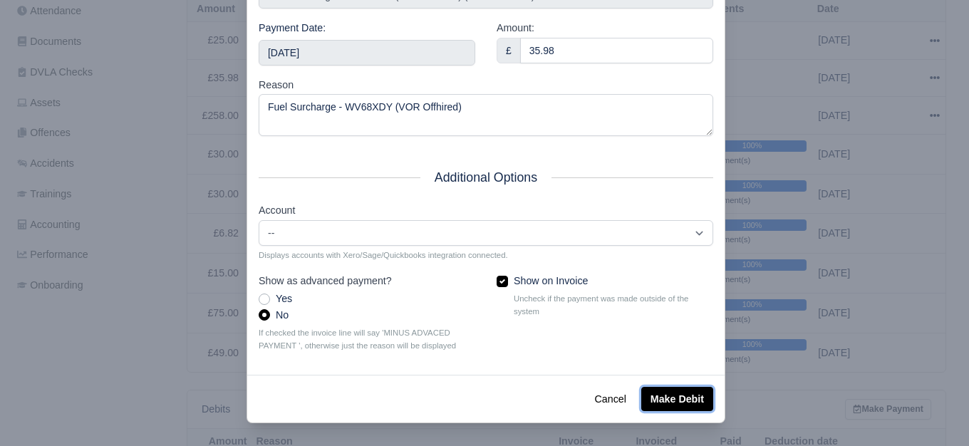
click at [656, 407] on button "Make Debit" at bounding box center [677, 399] width 72 height 24
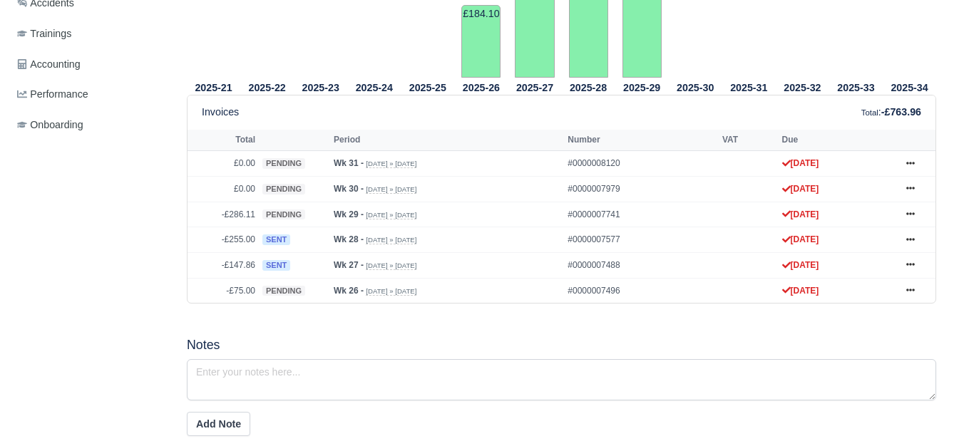
scroll to position [562, 0]
click at [911, 210] on link at bounding box center [909, 215] width 21 height 18
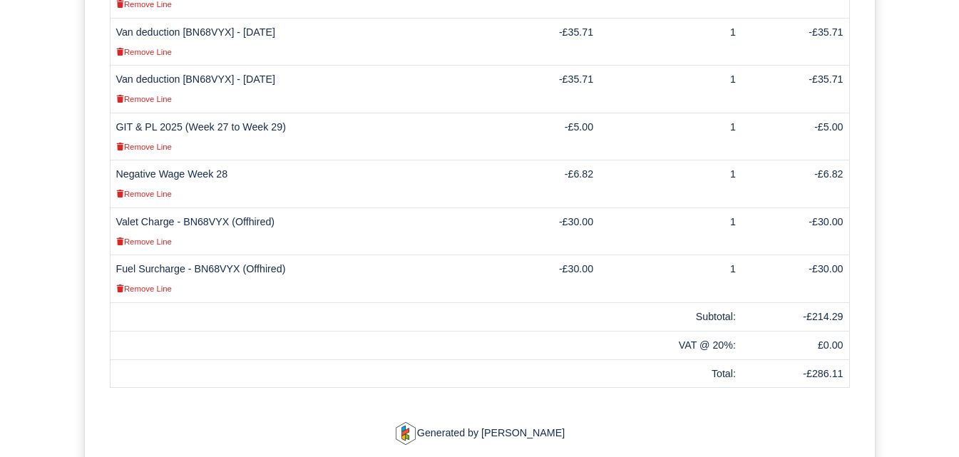
scroll to position [686, 0]
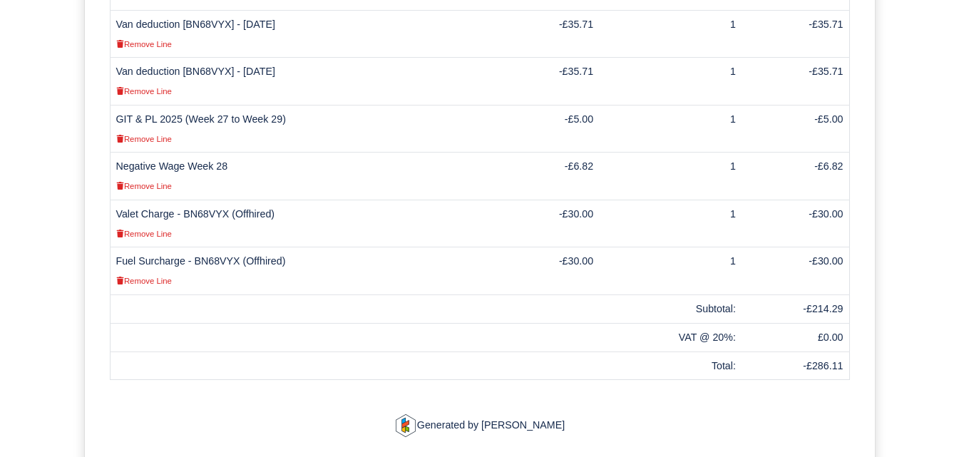
drag, startPoint x: 0, startPoint y: 0, endPoint x: 927, endPoint y: 398, distance: 1008.6
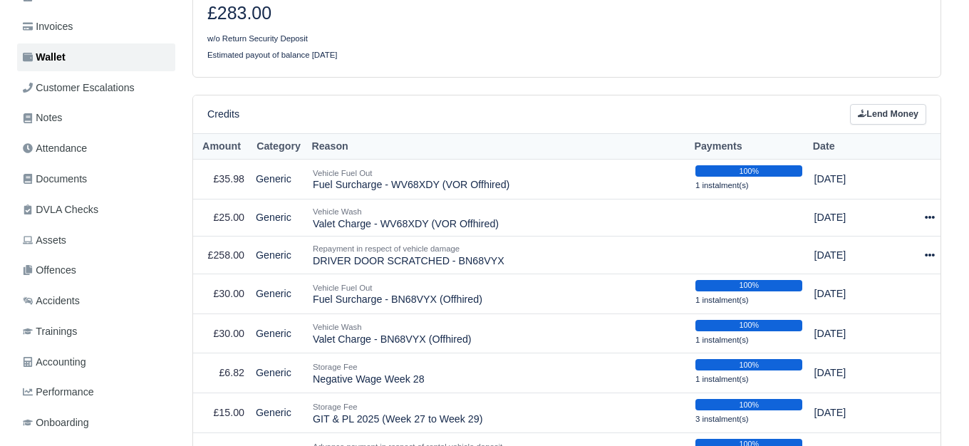
scroll to position [314, 0]
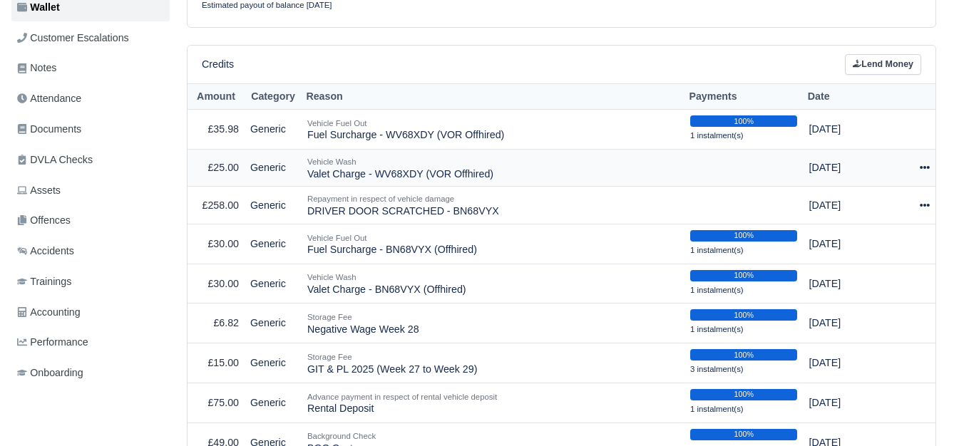
click at [925, 172] on icon at bounding box center [924, 168] width 10 height 10
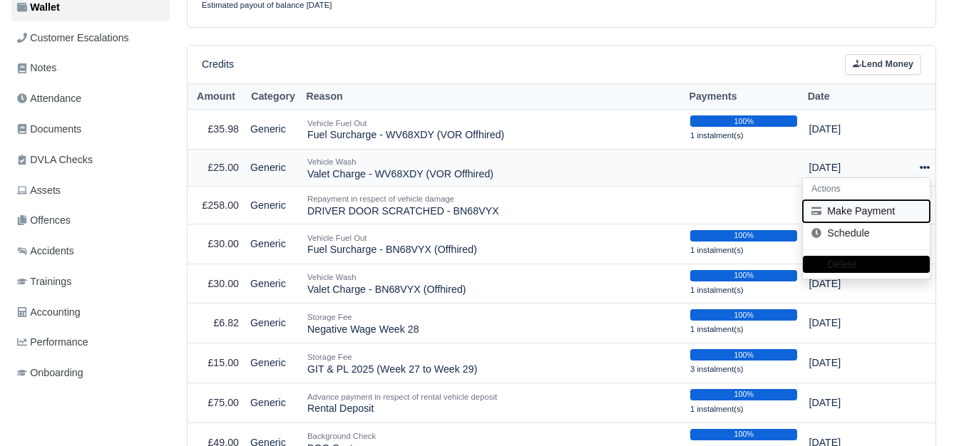
click at [867, 210] on button "Make Payment" at bounding box center [866, 211] width 127 height 22
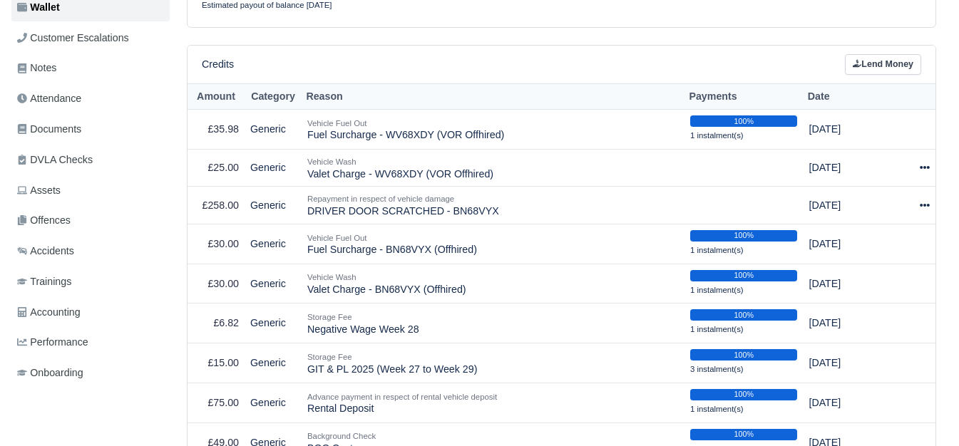
select select "6342"
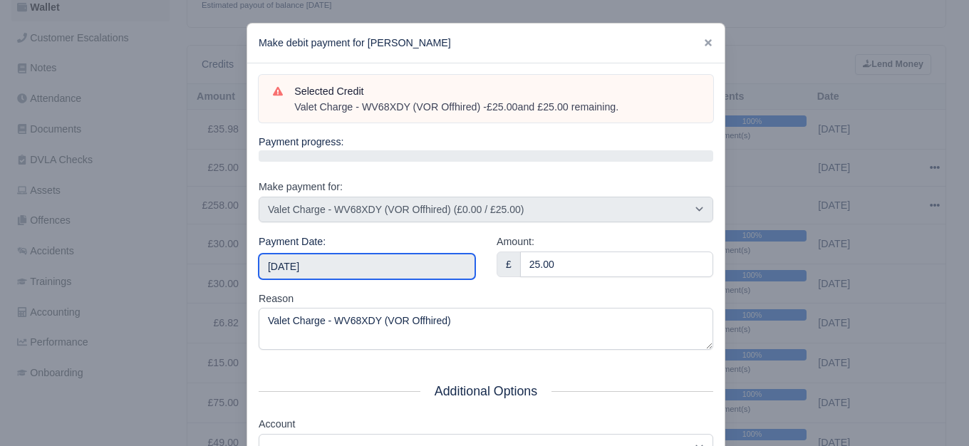
click at [353, 264] on input "2025-08-23" at bounding box center [367, 267] width 217 height 26
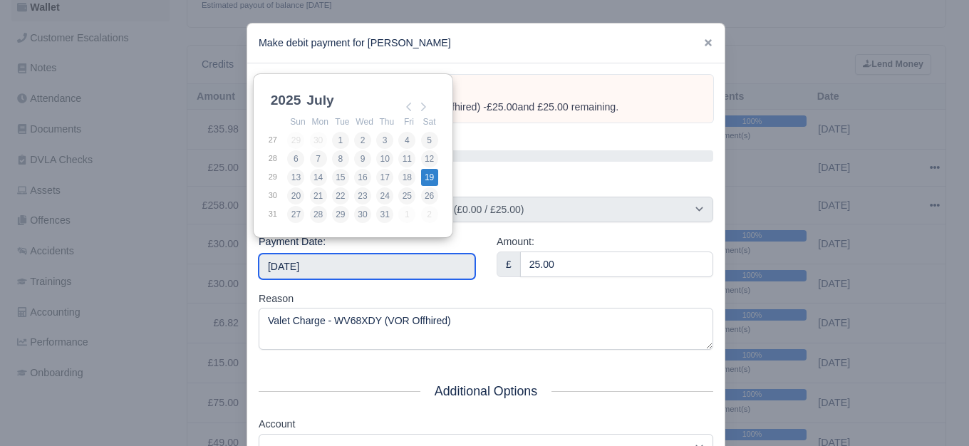
type input "2025-07-19"
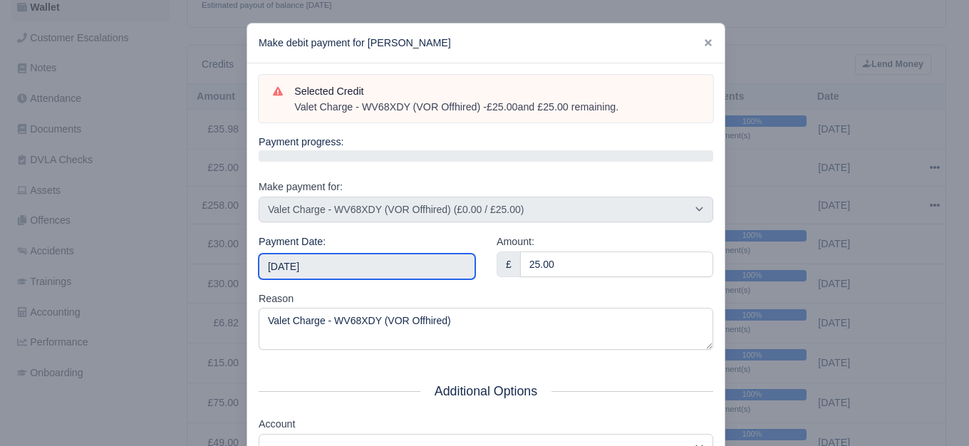
click at [391, 262] on input "2025-07-19" at bounding box center [367, 267] width 217 height 26
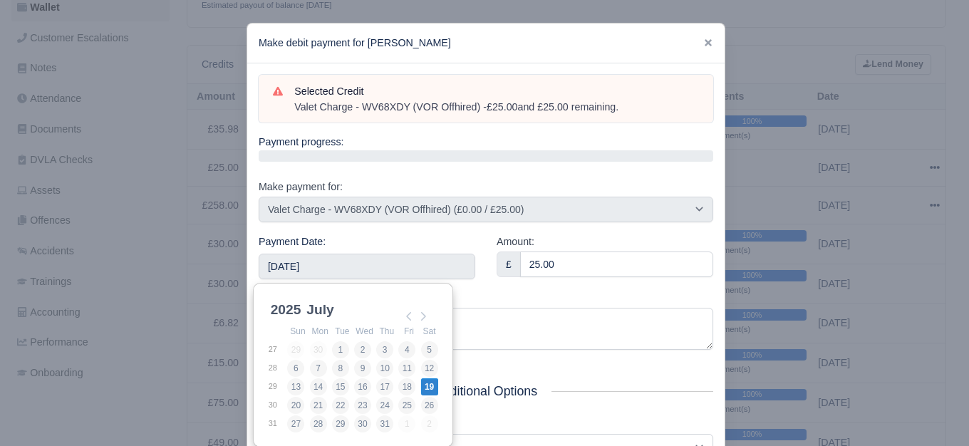
click at [399, 239] on div "Payment Date: 2025-07-19" at bounding box center [367, 257] width 217 height 46
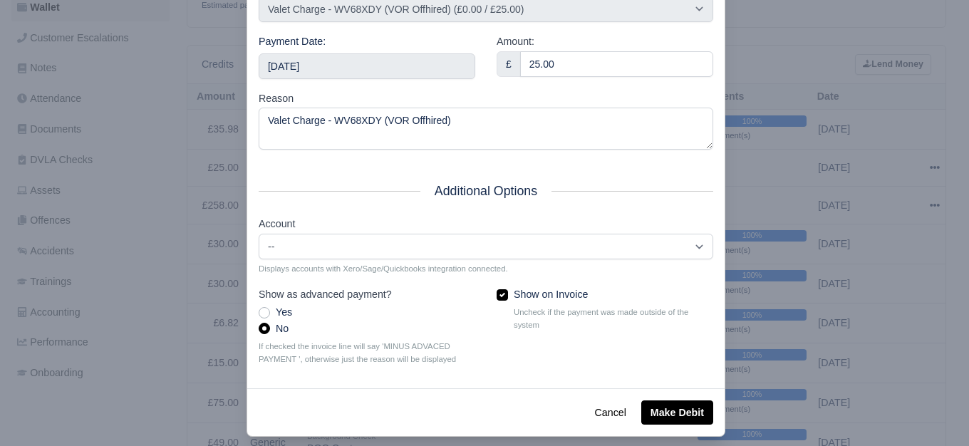
scroll to position [215, 0]
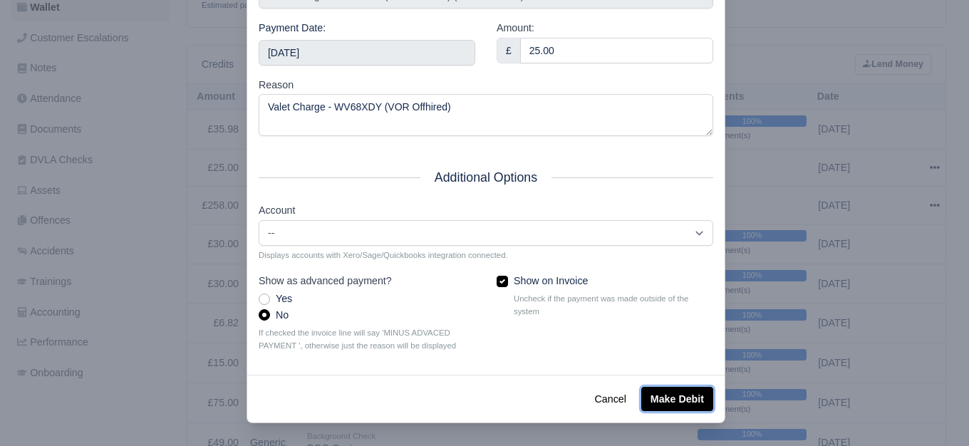
click at [667, 393] on button "Make Debit" at bounding box center [677, 399] width 72 height 24
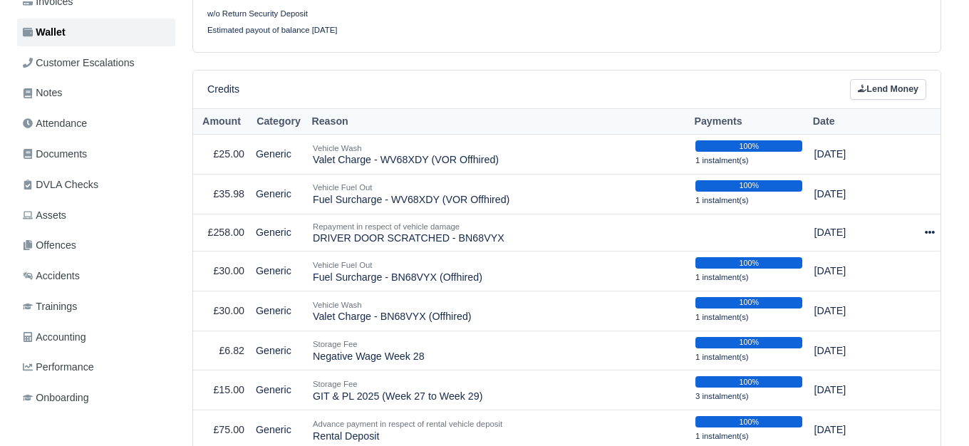
scroll to position [309, 0]
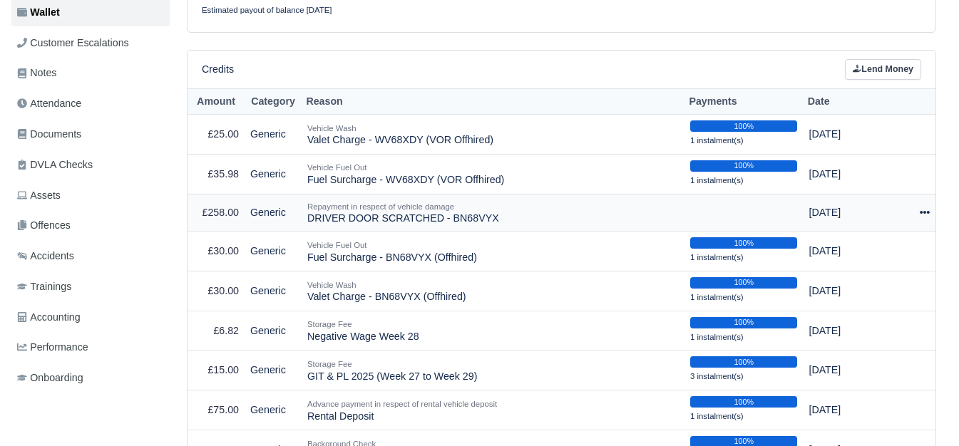
click at [922, 215] on icon at bounding box center [924, 212] width 10 height 10
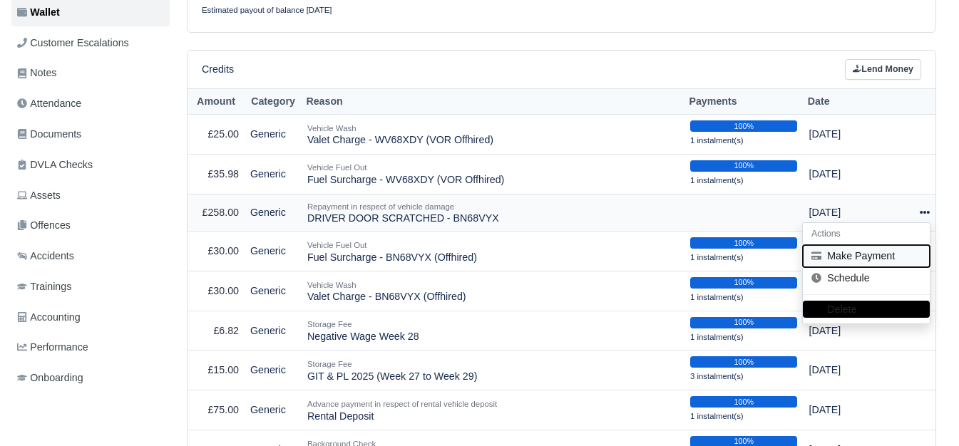
click at [837, 254] on button "Make Payment" at bounding box center [866, 256] width 127 height 22
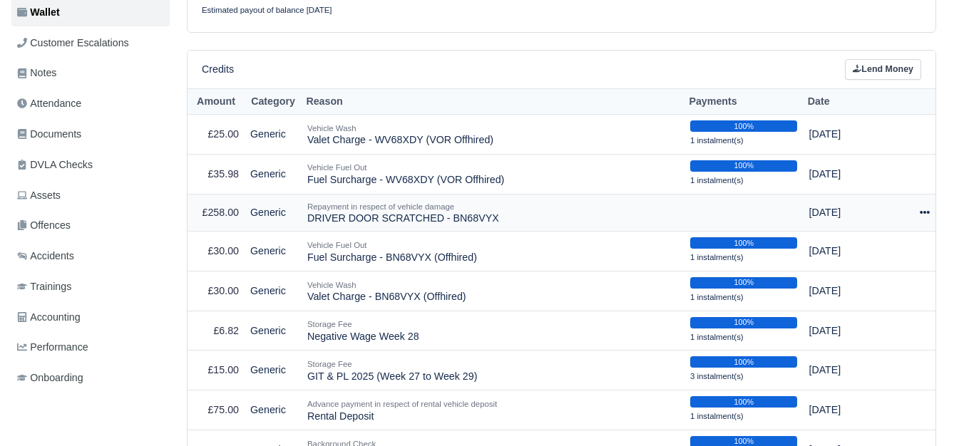
select select "5976"
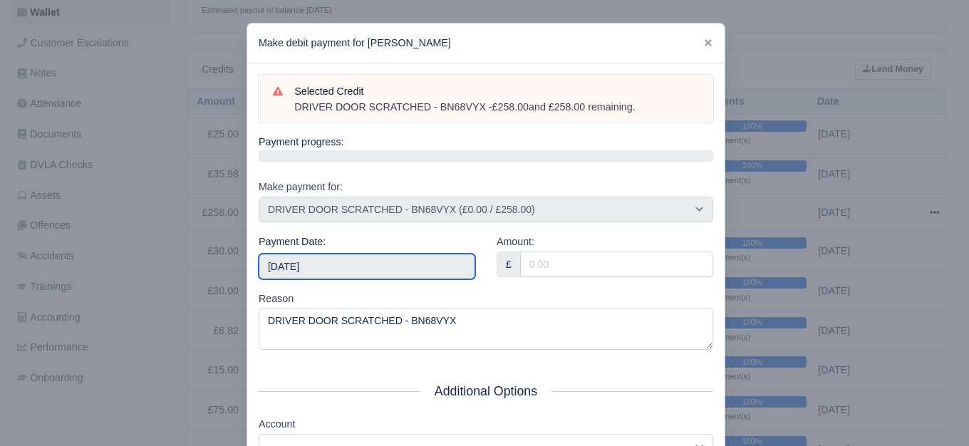
click at [354, 273] on input "2025-08-23" at bounding box center [367, 267] width 217 height 26
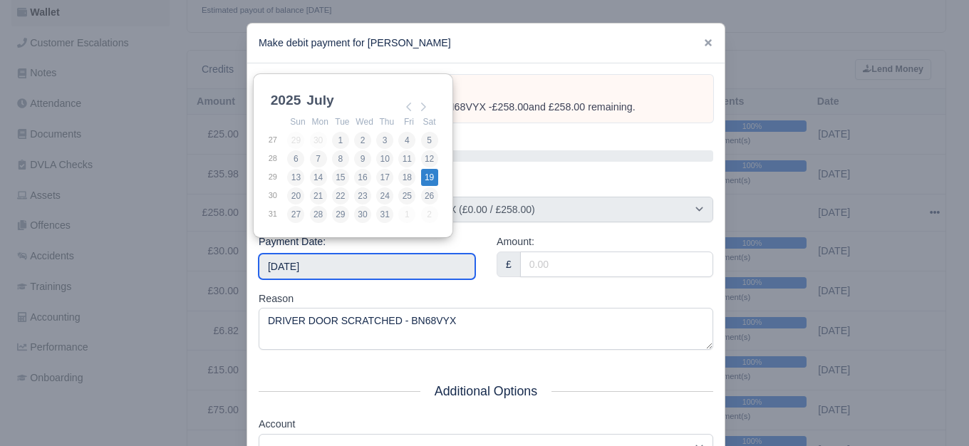
type input "2025-07-19"
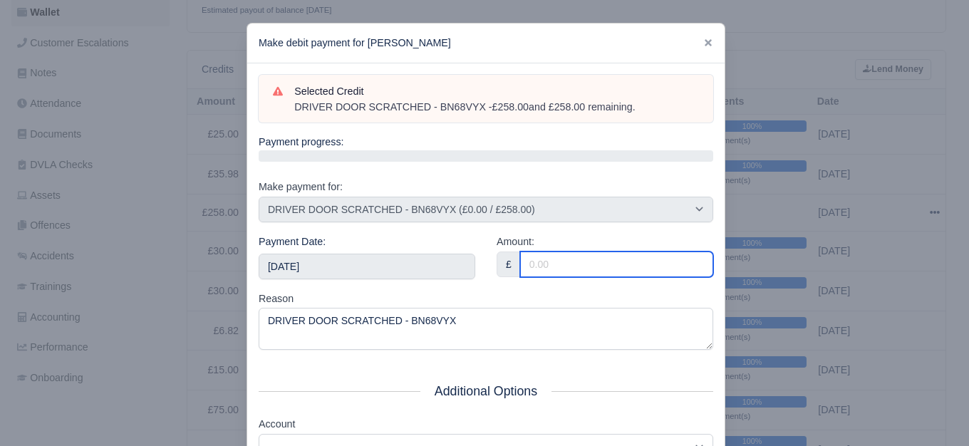
click at [530, 261] on input "Amount:" at bounding box center [616, 265] width 193 height 26
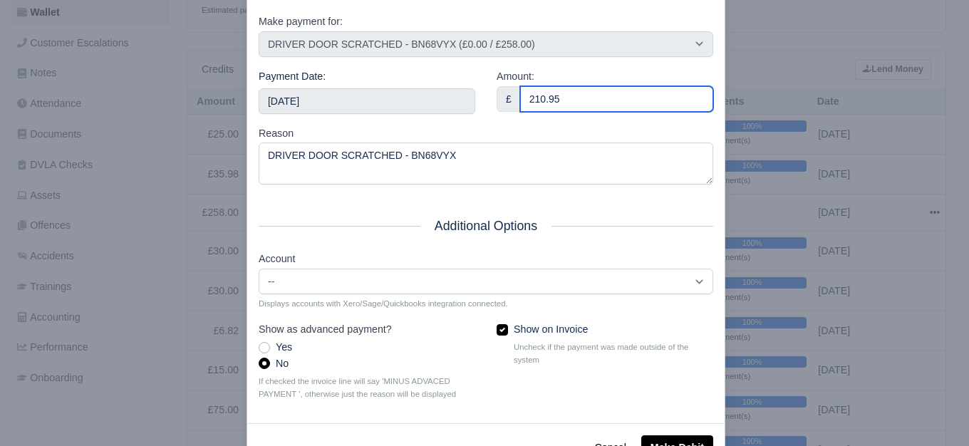
scroll to position [207, 0]
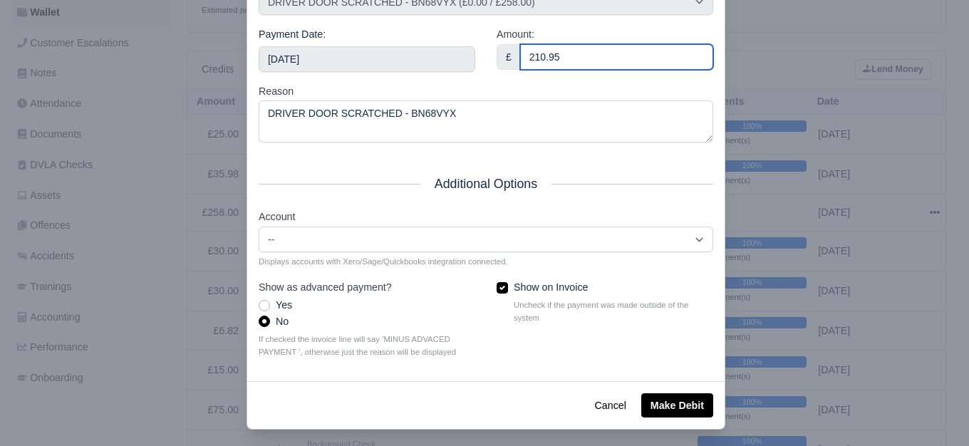
type input "210.95"
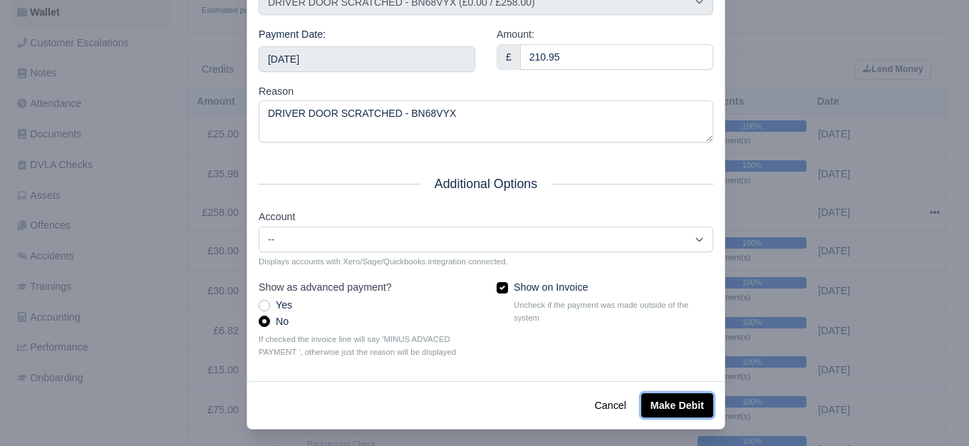
click at [696, 413] on button "Make Debit" at bounding box center [677, 405] width 72 height 24
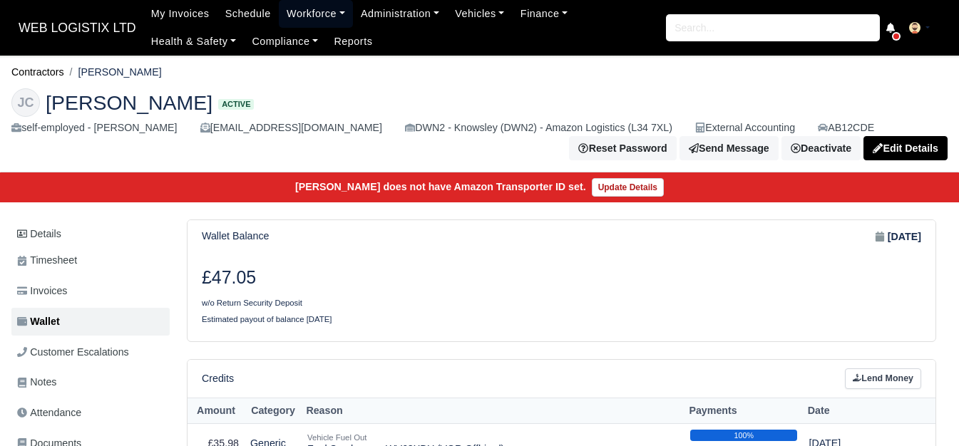
click at [296, 4] on link "Workforce" at bounding box center [316, 14] width 74 height 28
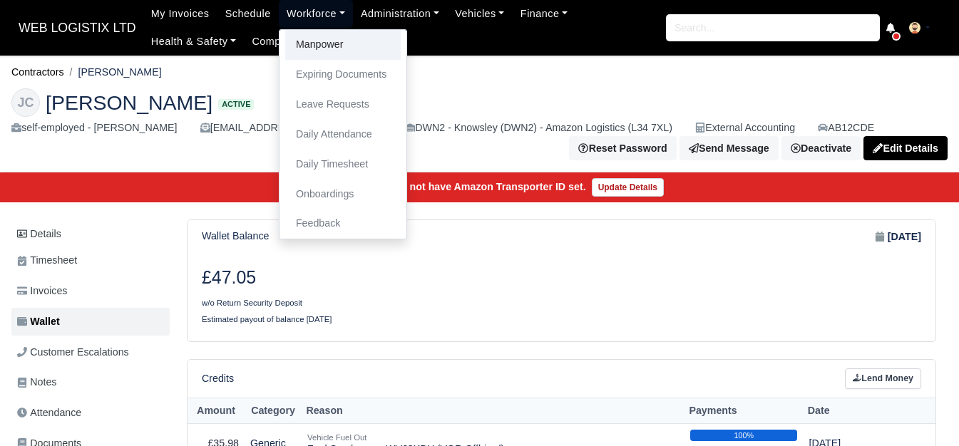
click at [302, 45] on link "Manpower" at bounding box center [342, 45] width 115 height 30
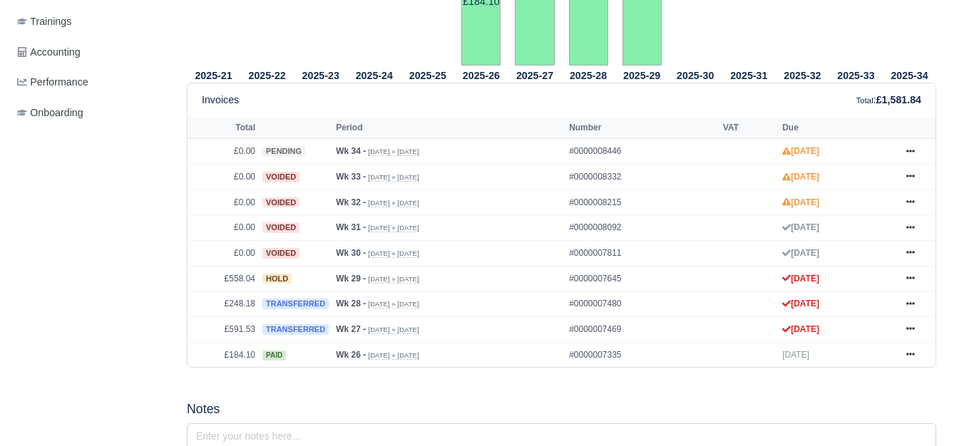
scroll to position [574, 0]
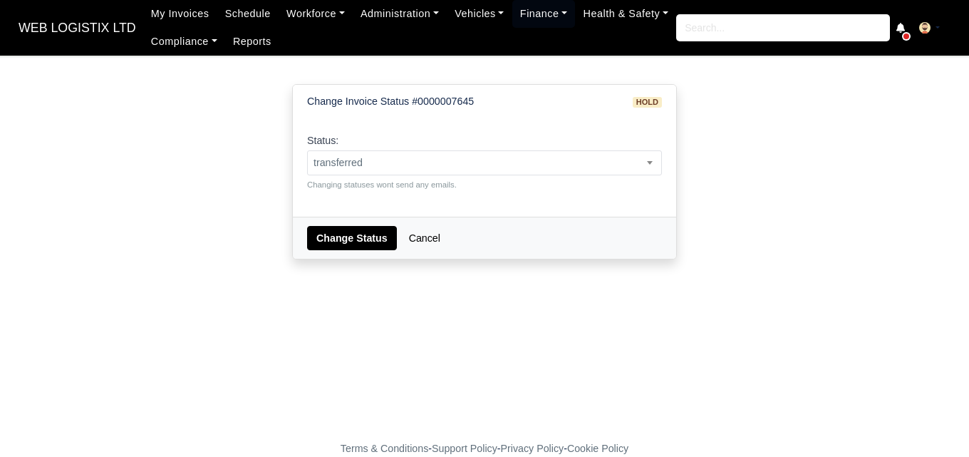
select select "transferred"
click at [324, 249] on button "Change Status" at bounding box center [352, 238] width 90 height 24
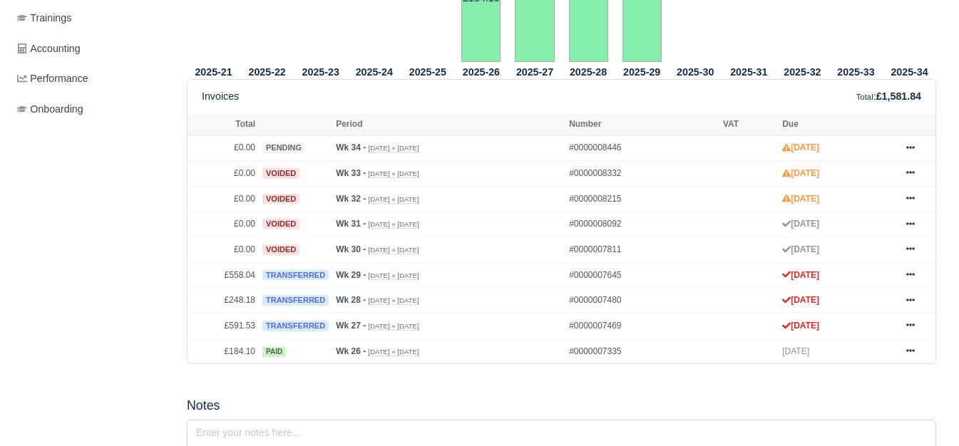
scroll to position [586, 0]
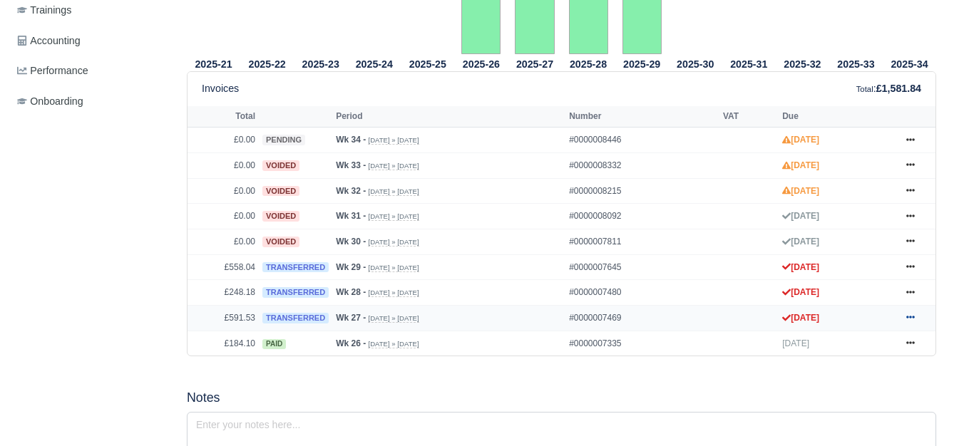
click at [906, 319] on icon at bounding box center [910, 317] width 9 height 3
click at [906, 291] on icon at bounding box center [910, 292] width 9 height 9
click at [909, 265] on icon at bounding box center [910, 266] width 9 height 9
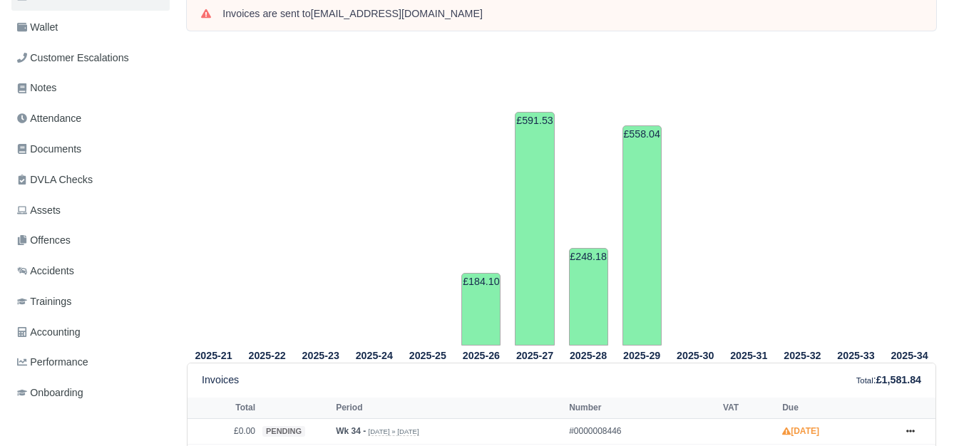
scroll to position [0, 0]
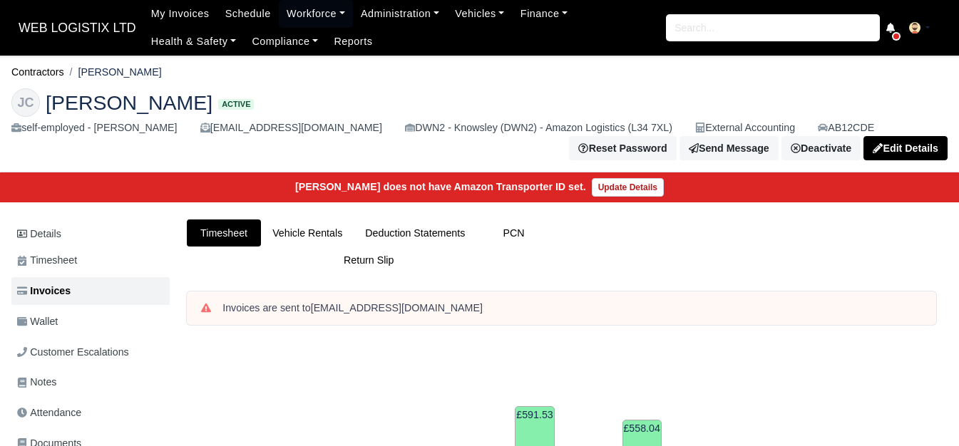
drag, startPoint x: 82, startPoint y: 72, endPoint x: 149, endPoint y: 72, distance: 67.0
click at [149, 72] on ol "Contractors John Crawford" at bounding box center [479, 72] width 936 height 22
copy li "John Crawford"
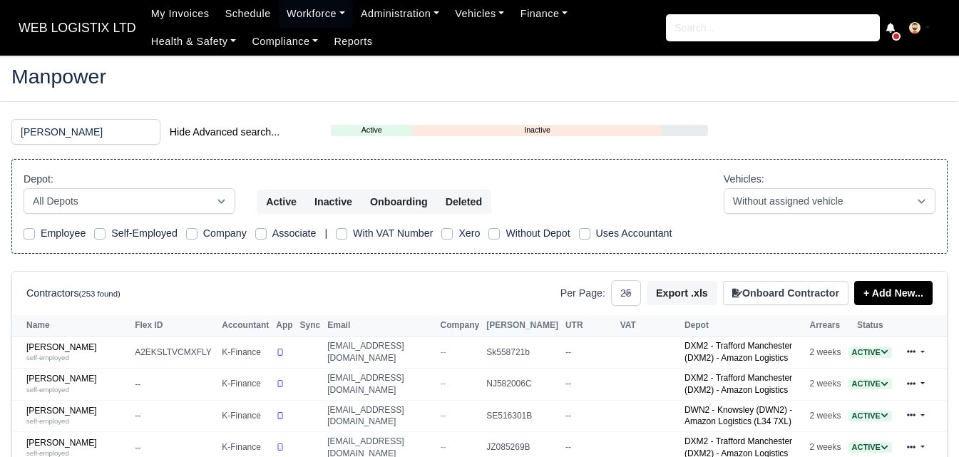
select select "25"
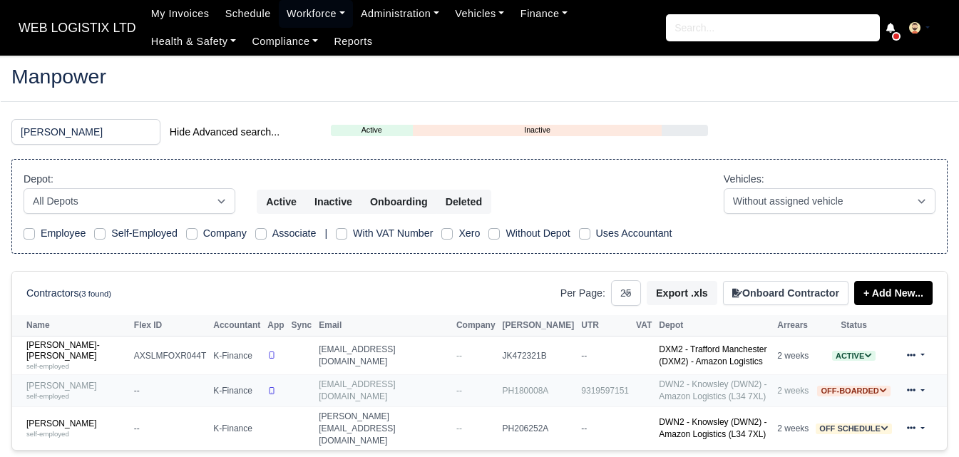
type input "[PERSON_NAME]"
click at [46, 381] on link "[PERSON_NAME] self-employed" at bounding box center [76, 391] width 100 height 21
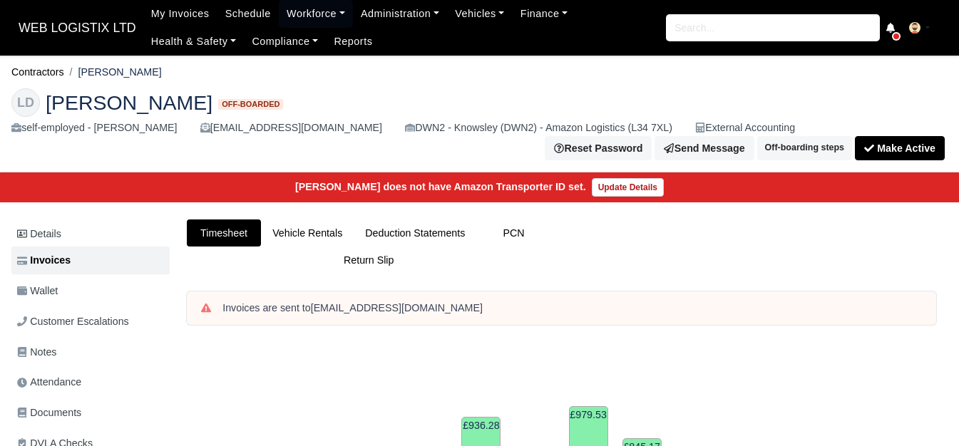
click at [958, 47] on html "WEB LOGISTIX LTD My Invoices Schedule Workforce Manpower Expiring Documents Lea…" at bounding box center [479, 223] width 959 height 446
click at [262, 8] on link "Schedule" at bounding box center [247, 14] width 61 height 28
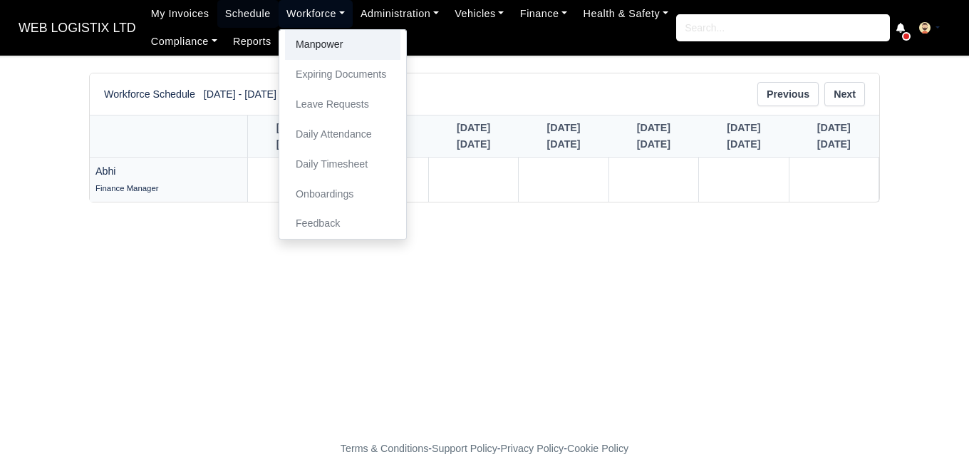
click at [306, 48] on link "Manpower" at bounding box center [342, 45] width 115 height 30
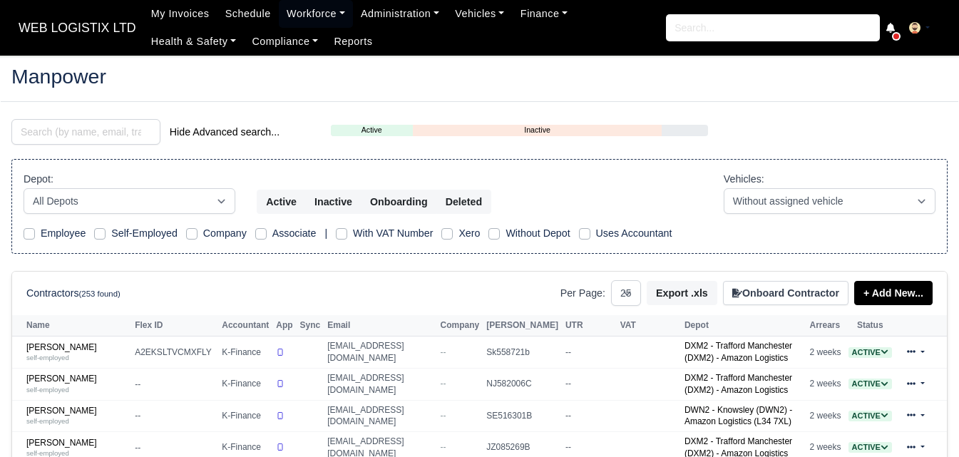
select select "25"
click at [106, 131] on input "search" at bounding box center [85, 132] width 149 height 26
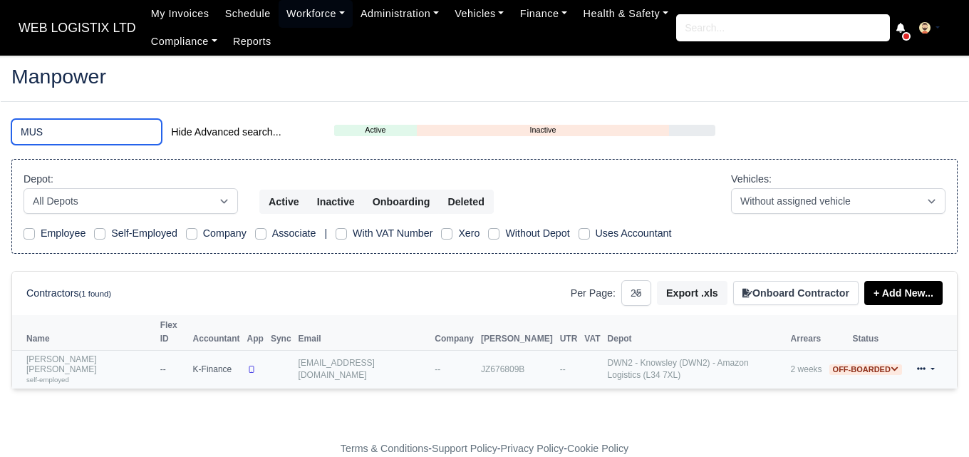
type input "MUS"
click at [63, 354] on link "Mohammed Mustaq Adil Ahmed self-employed" at bounding box center [89, 369] width 127 height 31
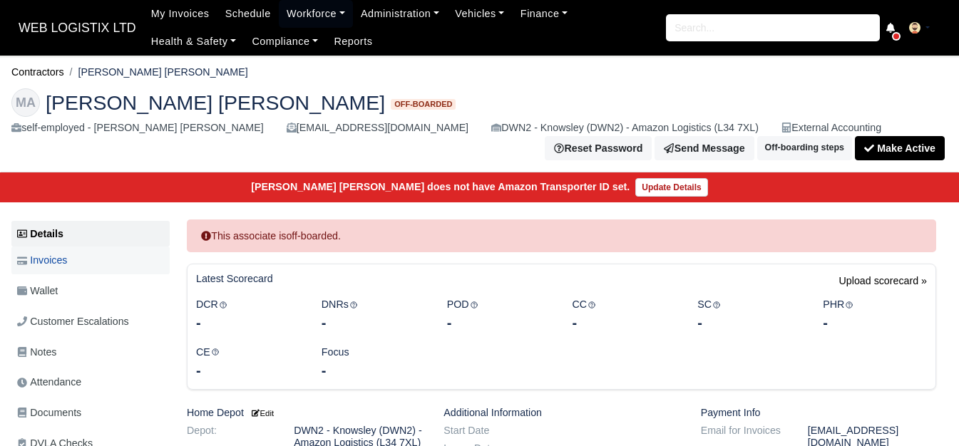
click at [67, 260] on span "Invoices" at bounding box center [42, 260] width 50 height 16
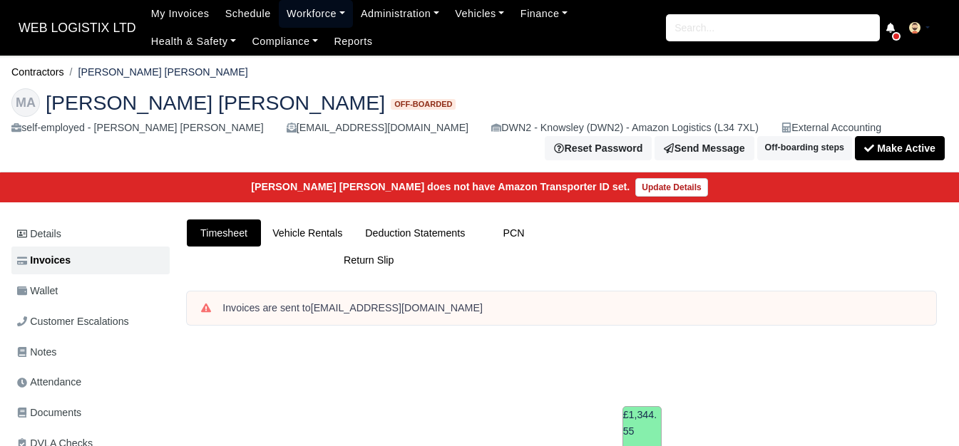
click at [293, 9] on link "Workforce" at bounding box center [316, 14] width 74 height 28
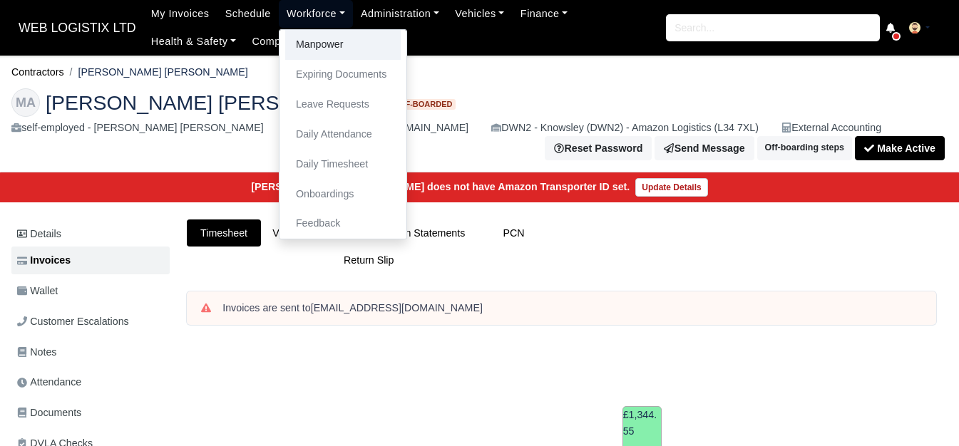
click at [285, 52] on link "Manpower" at bounding box center [342, 45] width 115 height 30
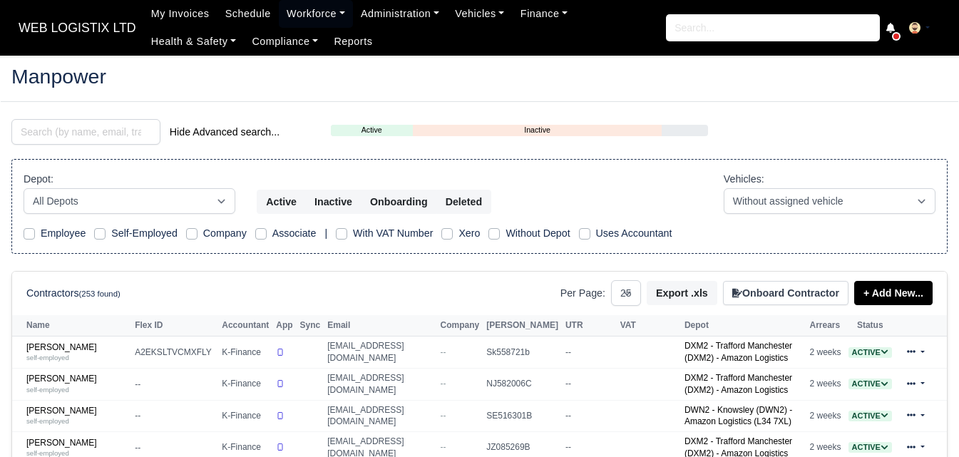
select select "25"
click at [93, 133] on input "search" at bounding box center [85, 132] width 149 height 26
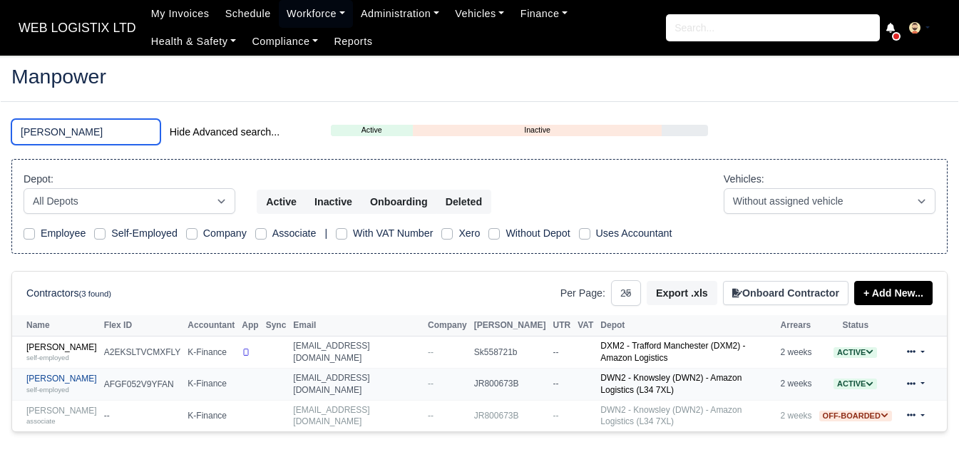
type input "DEAN"
click at [76, 378] on link "Dean Shoreman self-employed" at bounding box center [61, 383] width 71 height 21
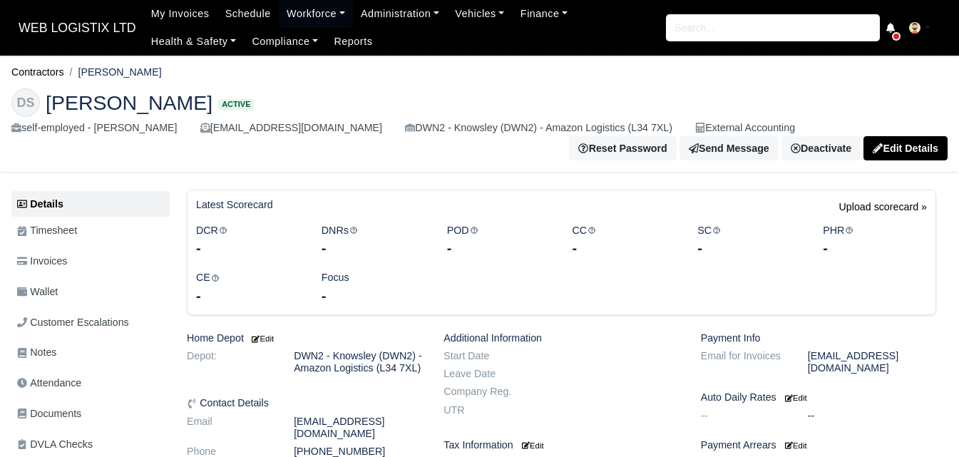
click at [88, 267] on link "Invoices" at bounding box center [90, 261] width 158 height 28
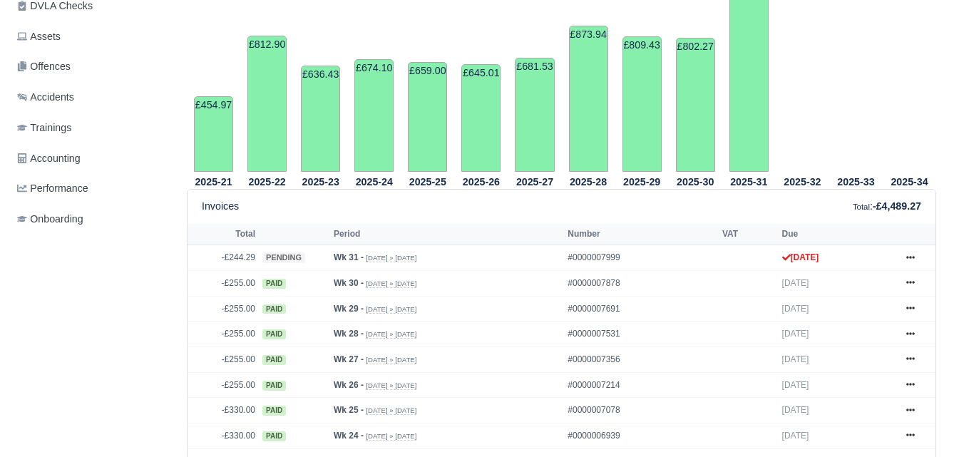
scroll to position [438, 0]
click at [902, 259] on link at bounding box center [909, 258] width 21 height 18
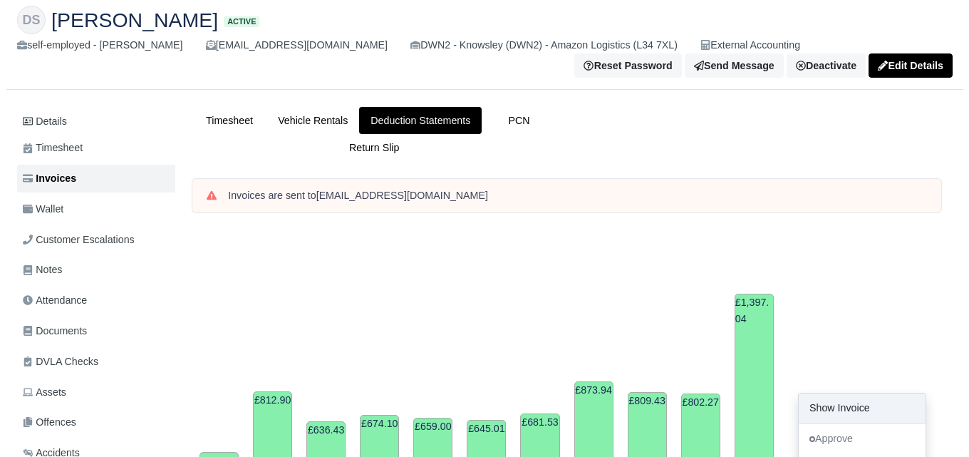
scroll to position [0, 0]
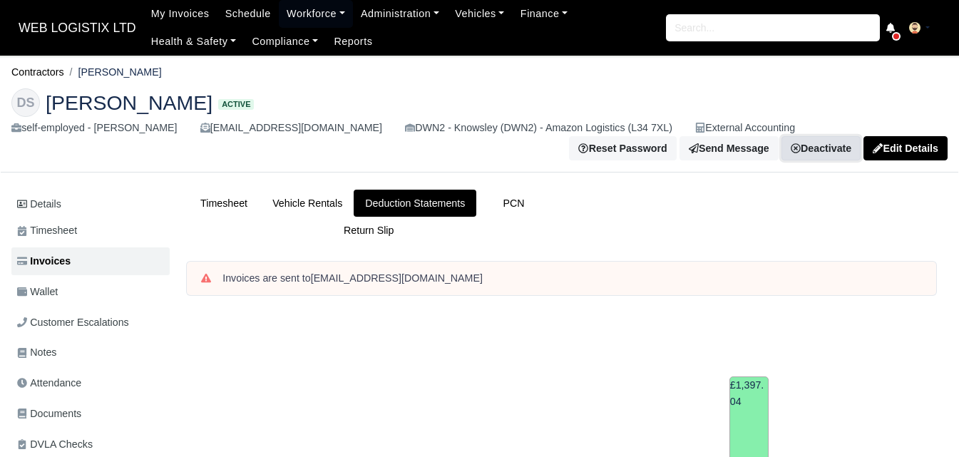
click at [840, 152] on link "Deactivate" at bounding box center [820, 148] width 79 height 24
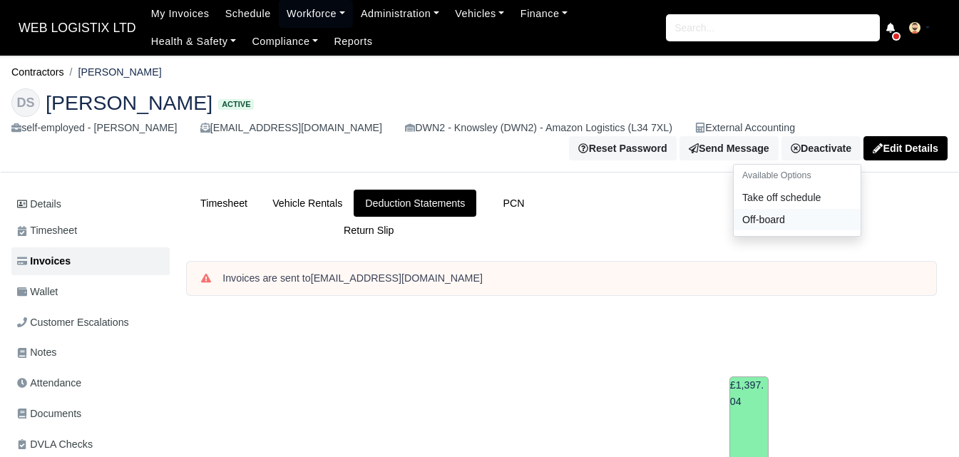
click at [764, 215] on link "Off-board" at bounding box center [796, 219] width 127 height 22
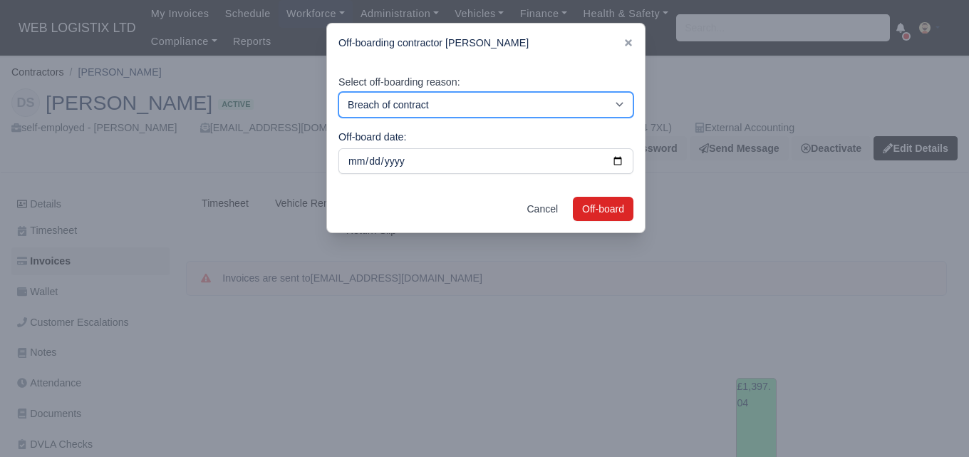
click at [453, 102] on select "Breach of contract Personal decision Too many parcels Heavy routes Another comp…" at bounding box center [486, 105] width 295 height 26
select select "personal-decision"
click at [339, 92] on select "Breach of contract Personal decision Too many parcels Heavy routes Another comp…" at bounding box center [486, 105] width 295 height 26
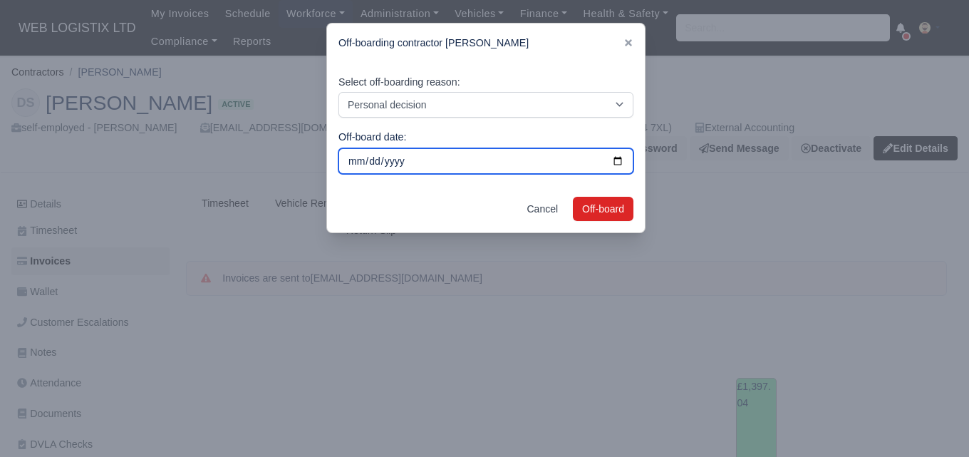
click at [616, 158] on input "[DATE]" at bounding box center [486, 161] width 295 height 26
type input "2025-08-01"
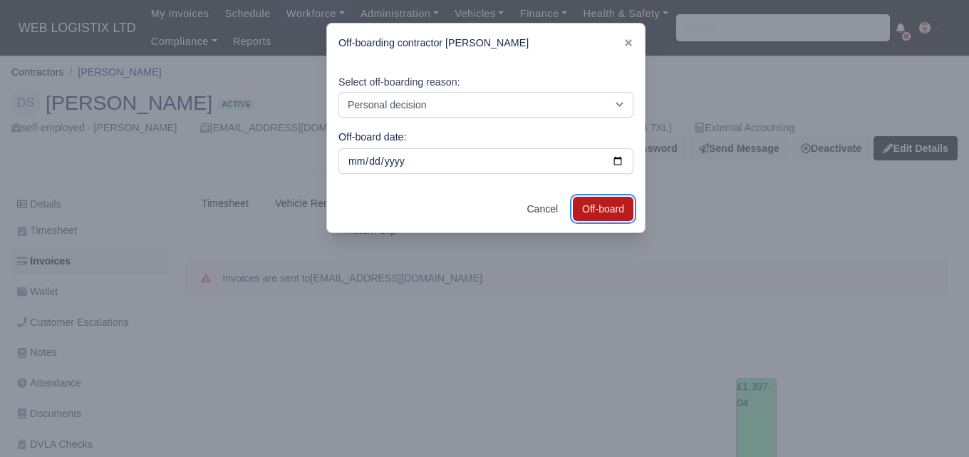
click at [602, 209] on button "Off-board" at bounding box center [603, 209] width 61 height 24
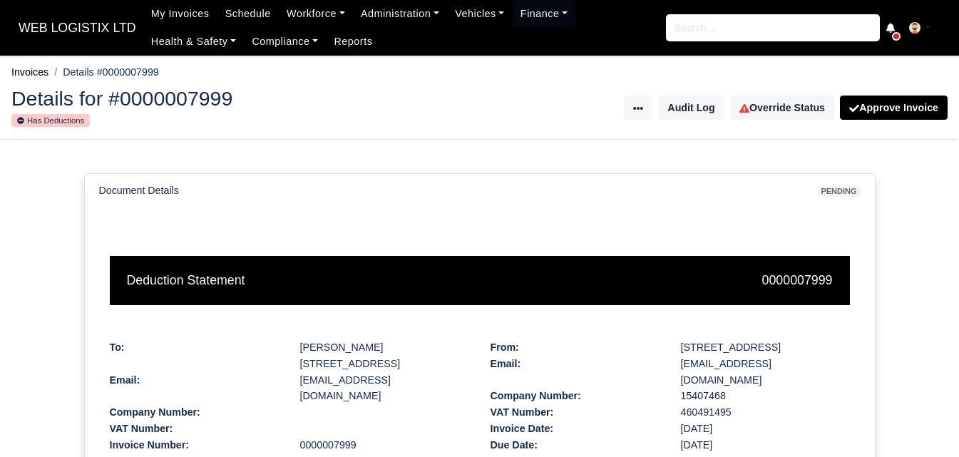
click at [958, 0] on html "WEB LOGISTIX LTD My Invoices Schedule Workforce Manpower Expiring Documents Lea…" at bounding box center [479, 228] width 959 height 457
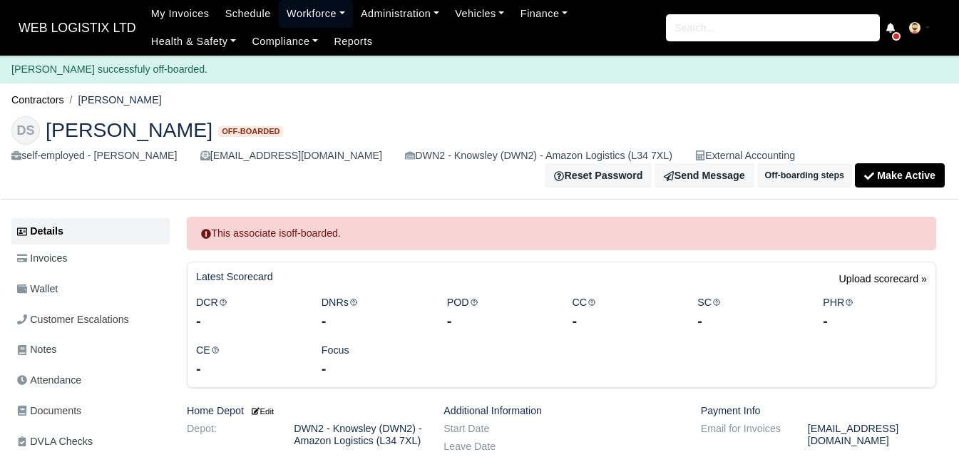
click at [294, 16] on link "Workforce" at bounding box center [316, 14] width 74 height 28
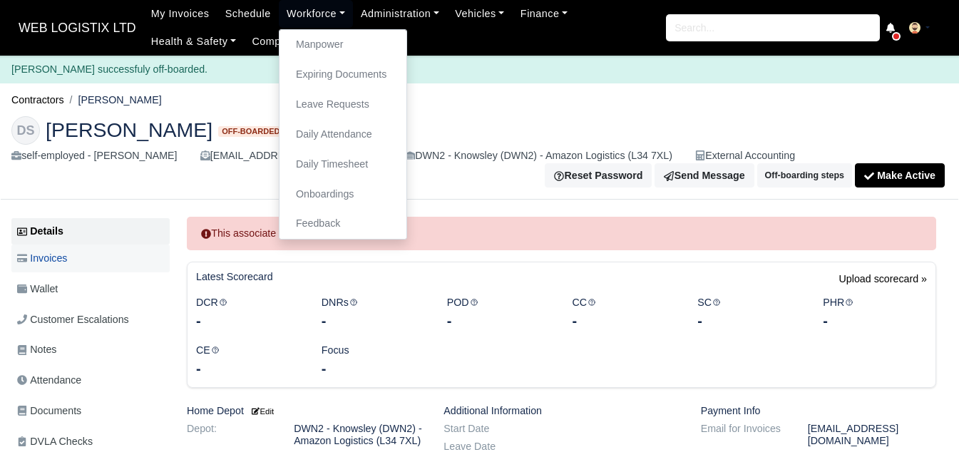
click at [77, 267] on link "Invoices" at bounding box center [90, 258] width 158 height 28
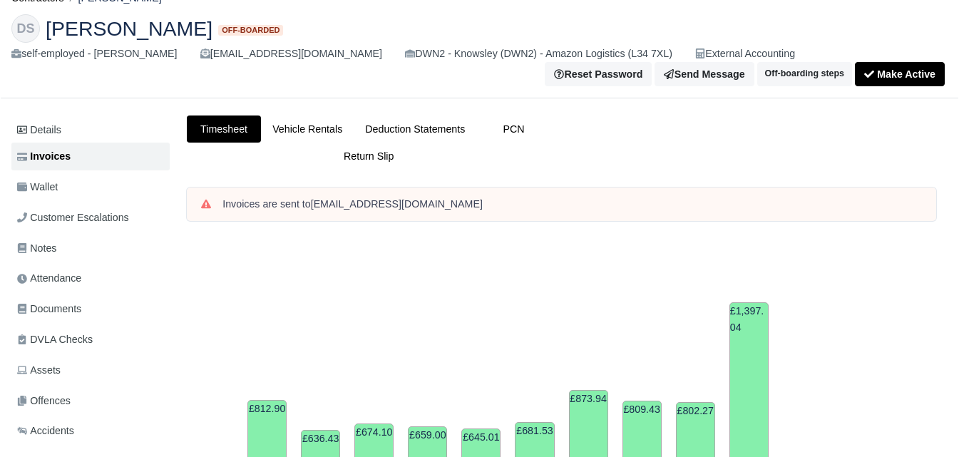
scroll to position [466, 0]
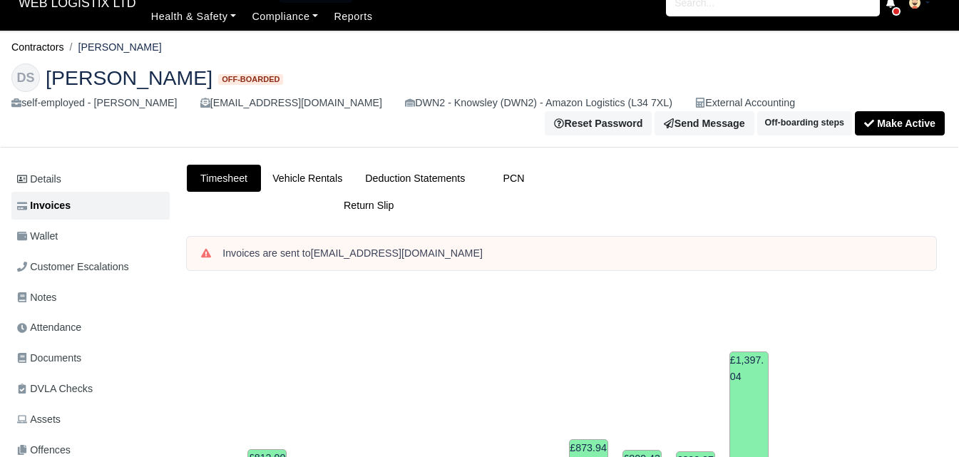
drag, startPoint x: 961, startPoint y: 94, endPoint x: 944, endPoint y: 83, distance: 20.8
click at [954, 97] on html "WEB LOGISTIX LTD My Invoices Schedule Workforce Manpower Expiring Documents Lea…" at bounding box center [479, 203] width 959 height 457
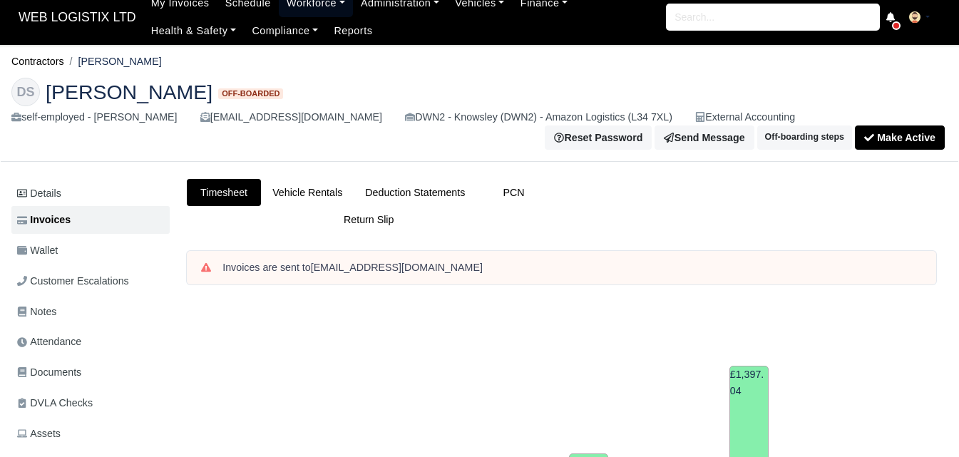
click at [298, 6] on link "Workforce" at bounding box center [316, 3] width 74 height 28
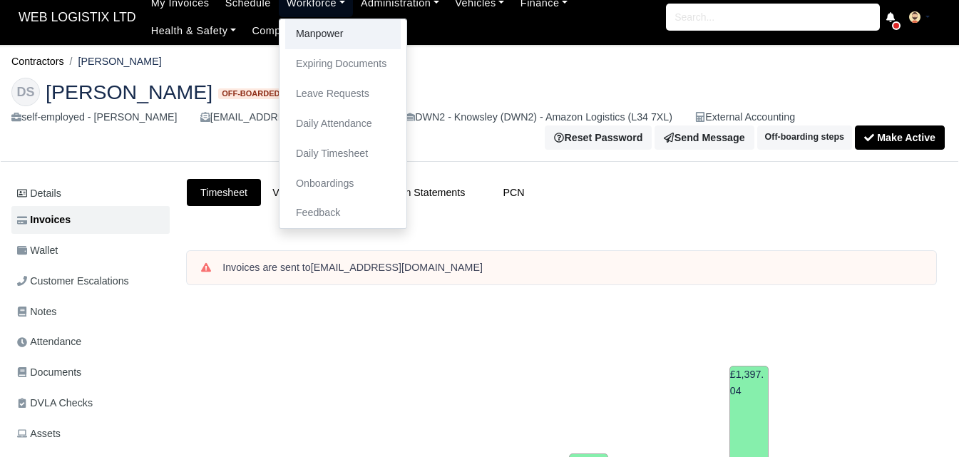
click at [319, 43] on link "Manpower" at bounding box center [342, 34] width 115 height 30
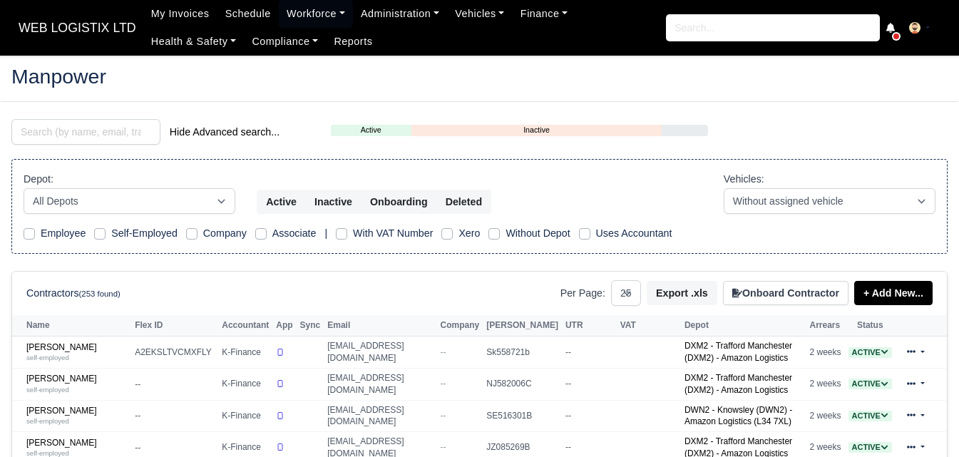
select select "25"
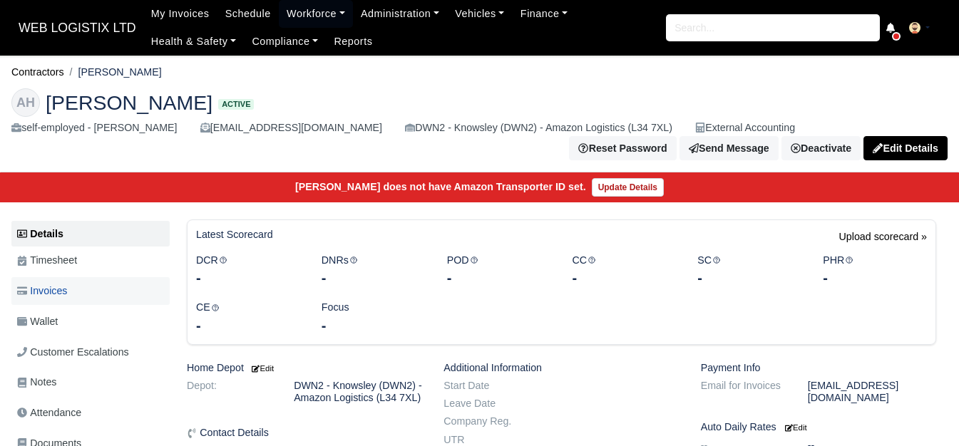
click at [67, 283] on span "Invoices" at bounding box center [42, 291] width 50 height 16
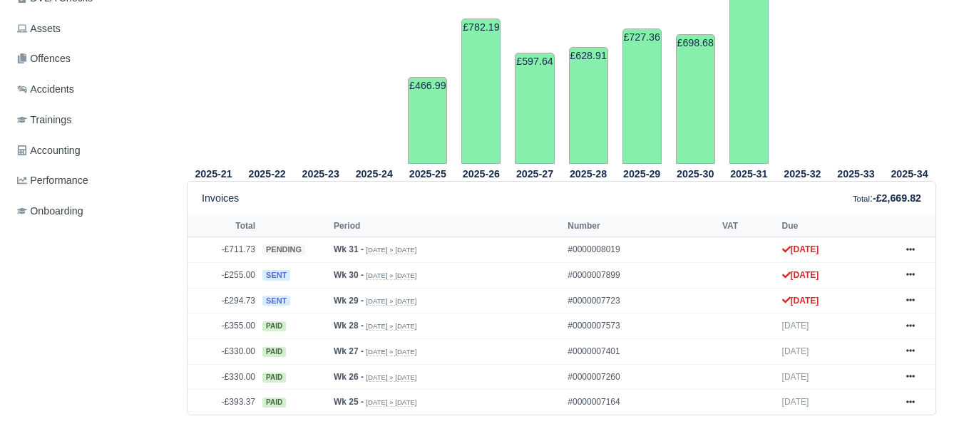
scroll to position [490, 0]
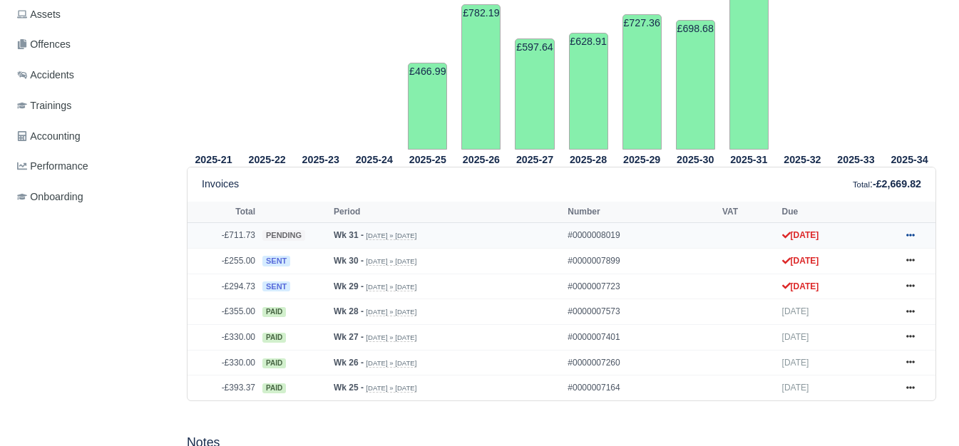
click at [917, 228] on link at bounding box center [909, 236] width 21 height 18
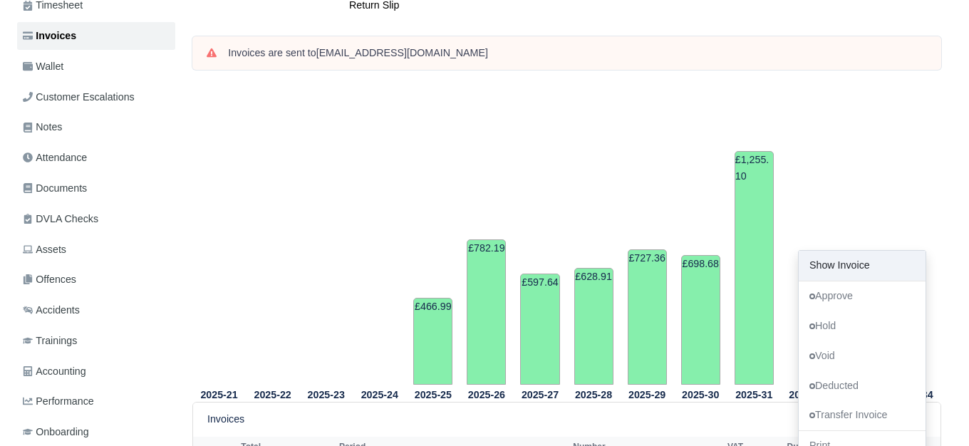
scroll to position [0, 0]
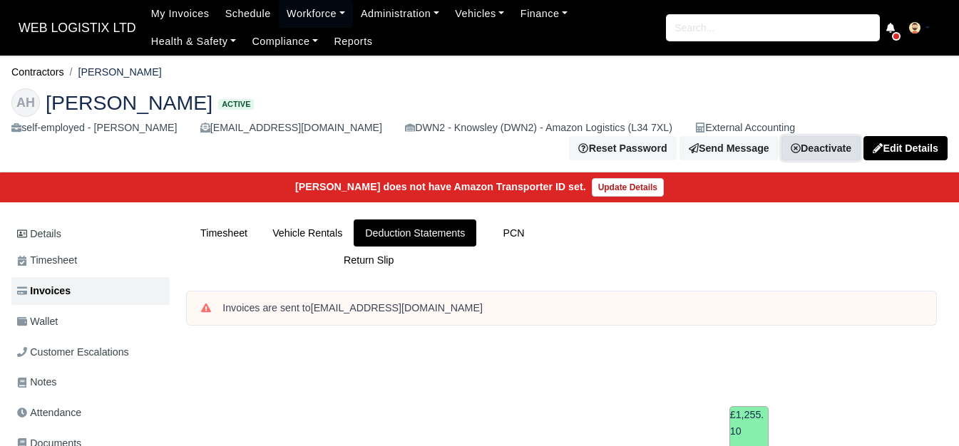
click at [856, 136] on link "Deactivate" at bounding box center [820, 148] width 79 height 24
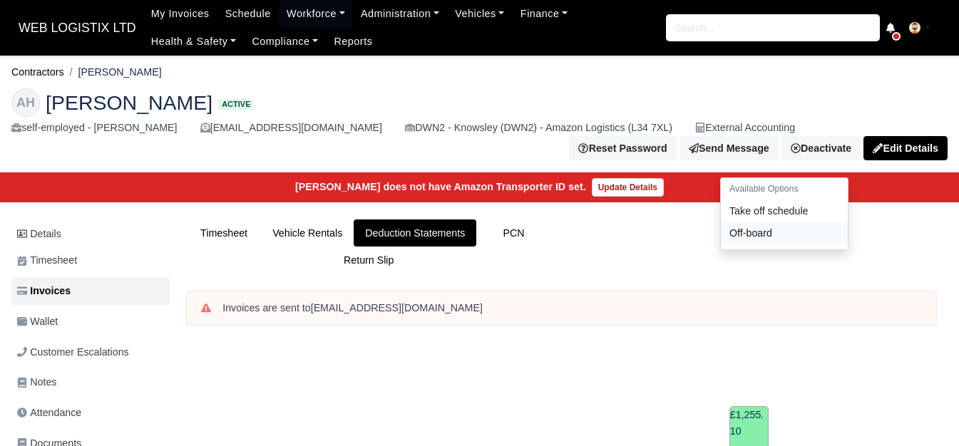
click at [785, 222] on link "Off-board" at bounding box center [784, 233] width 127 height 22
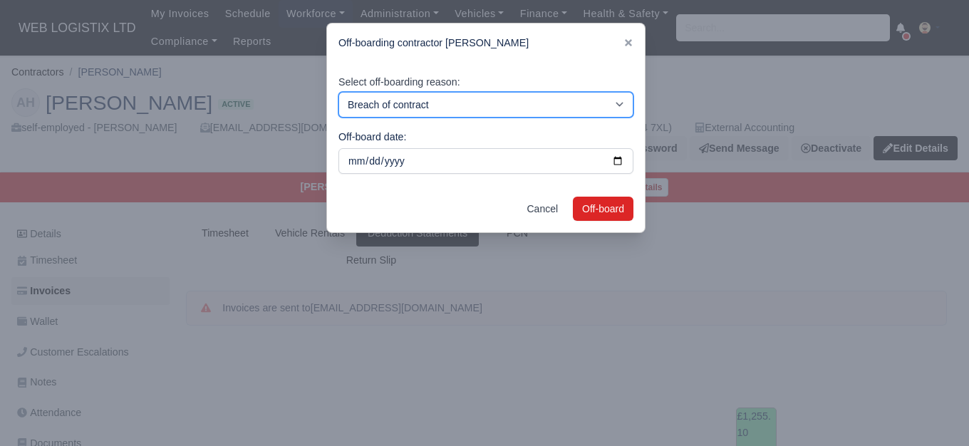
click at [438, 111] on select "Breach of contract Personal decision Too many parcels Heavy routes Another comp…" at bounding box center [486, 105] width 295 height 26
select select "personal-decision"
click at [339, 92] on select "Breach of contract Personal decision Too many parcels Heavy routes Another comp…" at bounding box center [486, 105] width 295 height 26
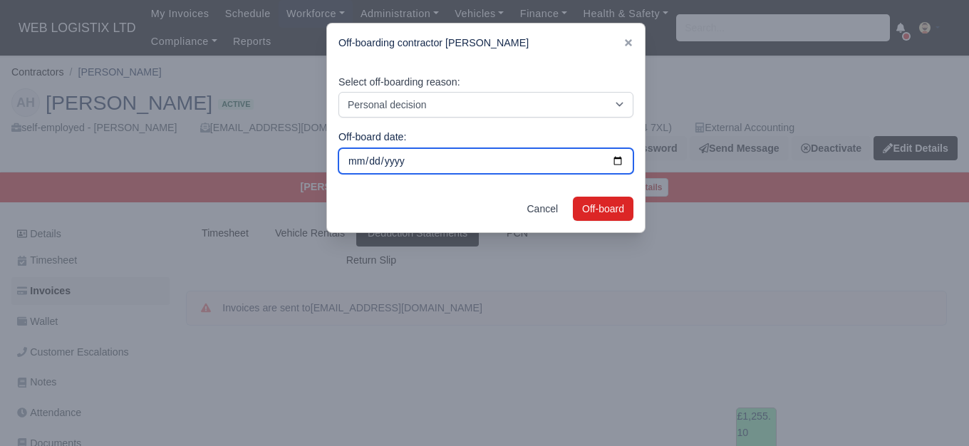
click at [379, 161] on input "2025-08-18" at bounding box center [486, 161] width 295 height 26
click at [612, 159] on input "2025-08-18" at bounding box center [486, 161] width 295 height 26
type input "2025-07-29"
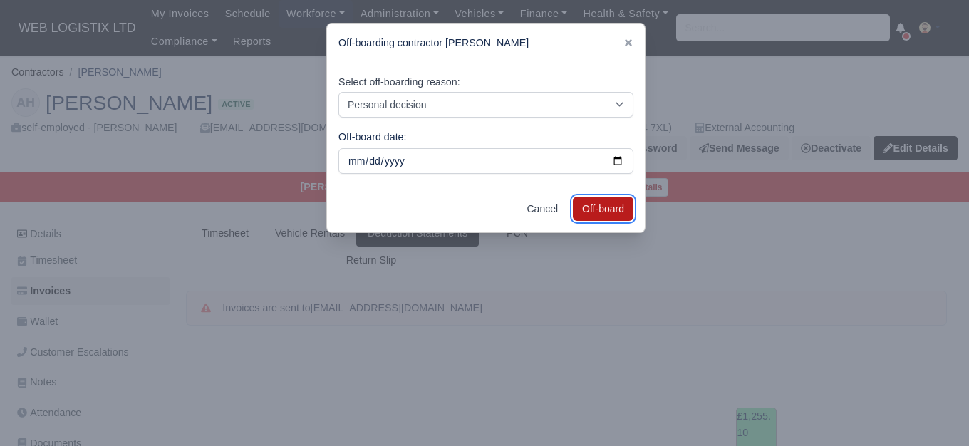
click at [592, 209] on button "Off-board" at bounding box center [603, 209] width 61 height 24
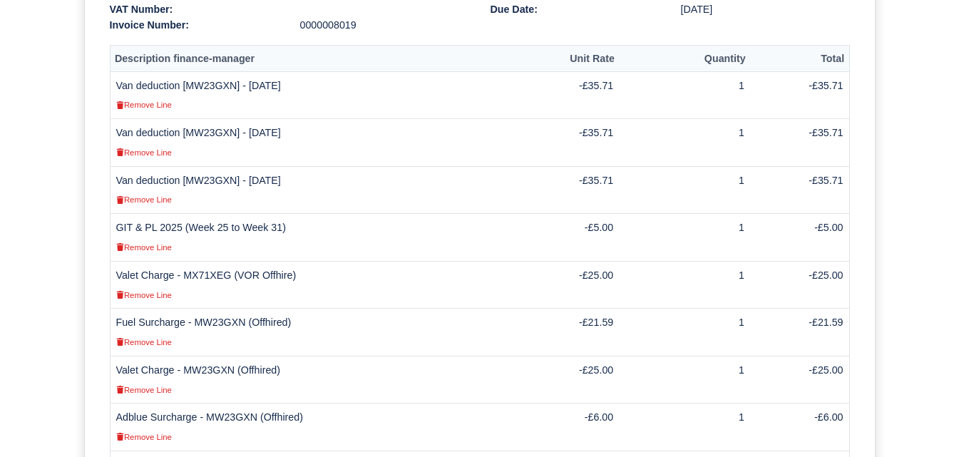
scroll to position [425, 0]
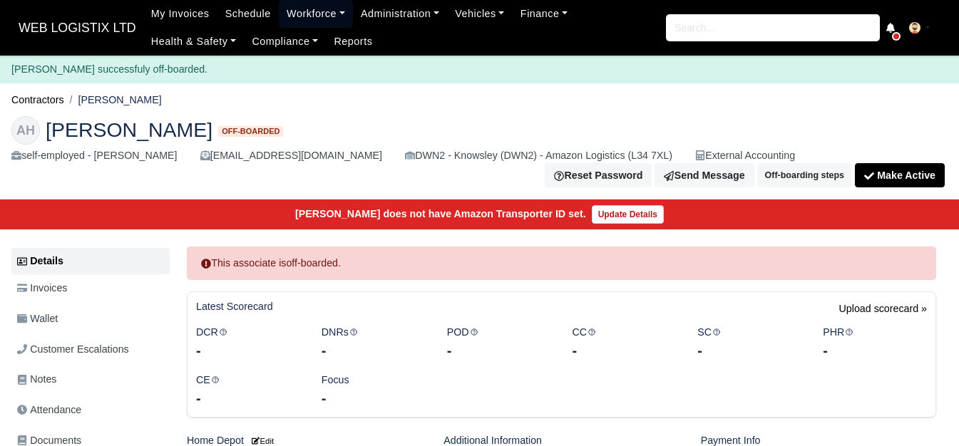
click at [281, 11] on link "Workforce" at bounding box center [316, 14] width 74 height 28
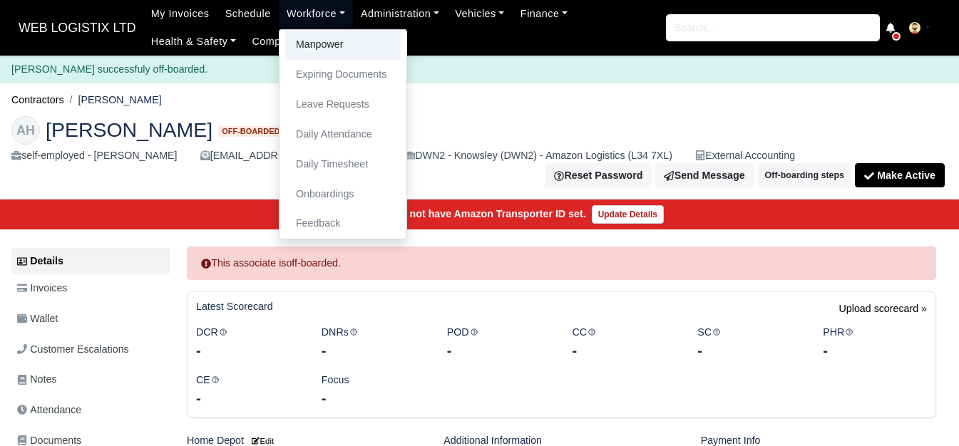
click at [285, 42] on link "Manpower" at bounding box center [342, 45] width 115 height 30
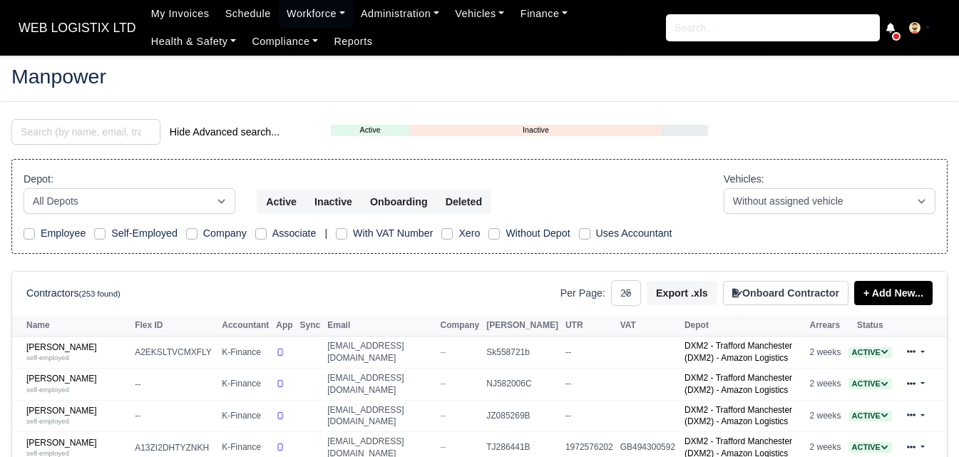
select select "25"
click at [81, 133] on input "search" at bounding box center [85, 132] width 149 height 26
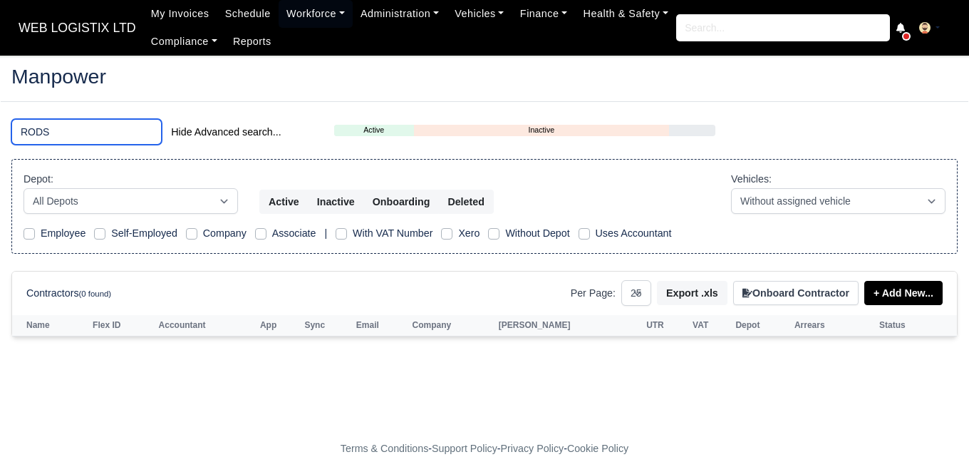
click at [41, 133] on input "RODS" at bounding box center [86, 132] width 150 height 26
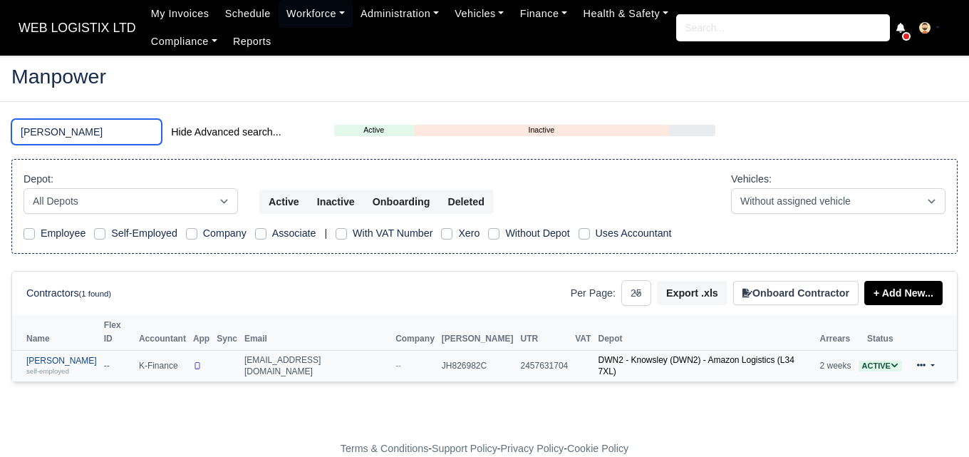
type input "ROSS"
click at [66, 366] on div "self-employed" at bounding box center [61, 371] width 71 height 10
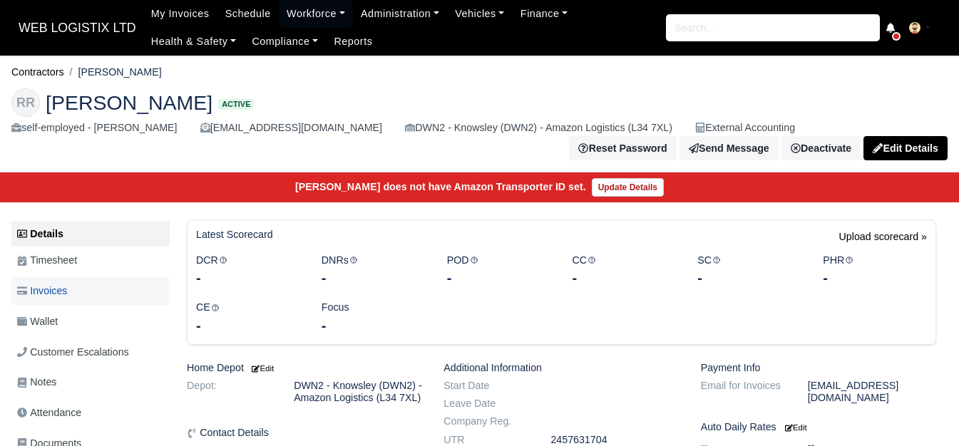
click at [71, 277] on link "Invoices" at bounding box center [90, 291] width 158 height 28
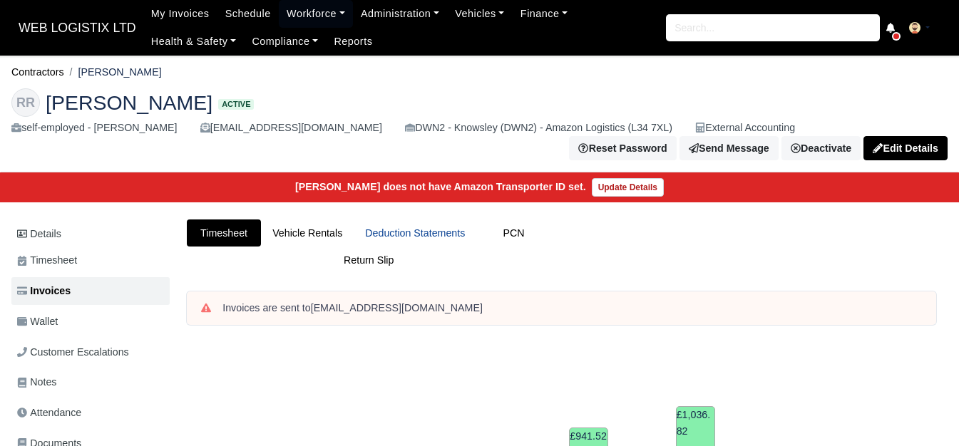
click at [411, 223] on link "Deduction Statements" at bounding box center [415, 234] width 123 height 28
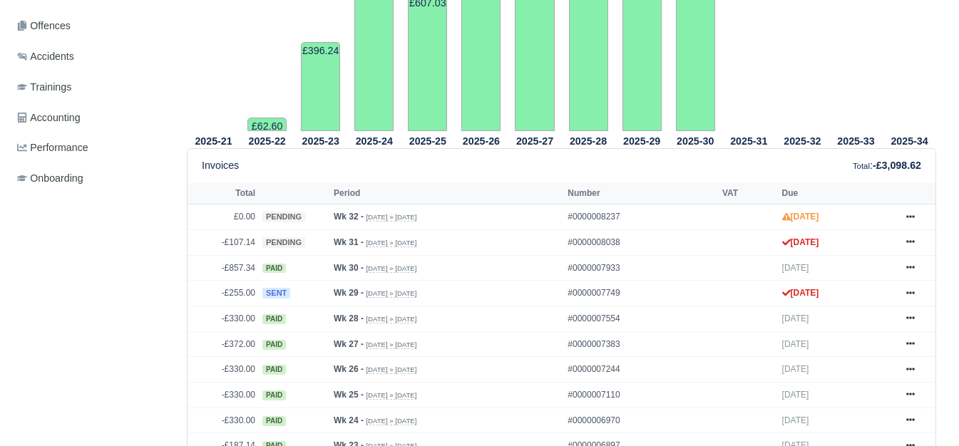
scroll to position [530, 0]
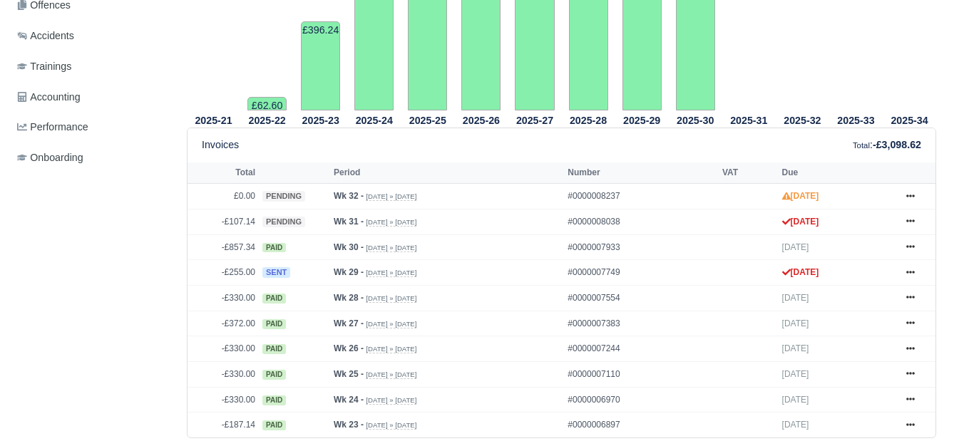
drag, startPoint x: 0, startPoint y: 0, endPoint x: 968, endPoint y: 257, distance: 1001.3
click at [907, 243] on icon at bounding box center [910, 246] width 9 height 9
click at [912, 218] on icon at bounding box center [910, 221] width 9 height 9
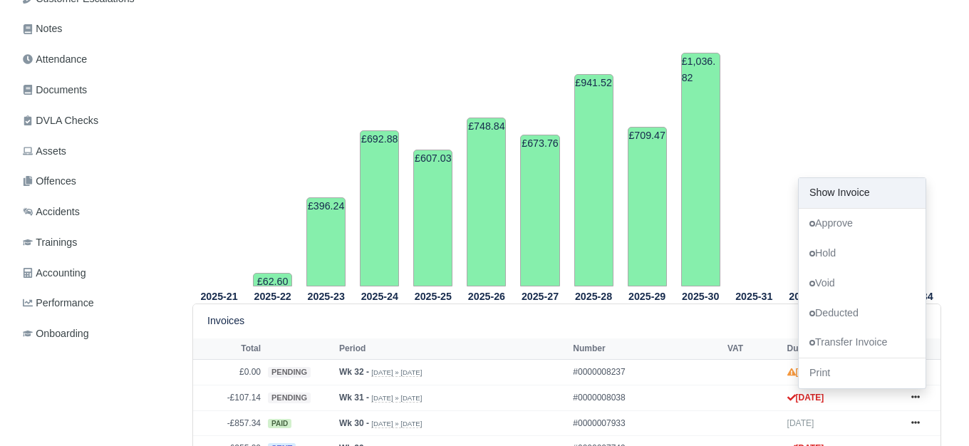
scroll to position [0, 0]
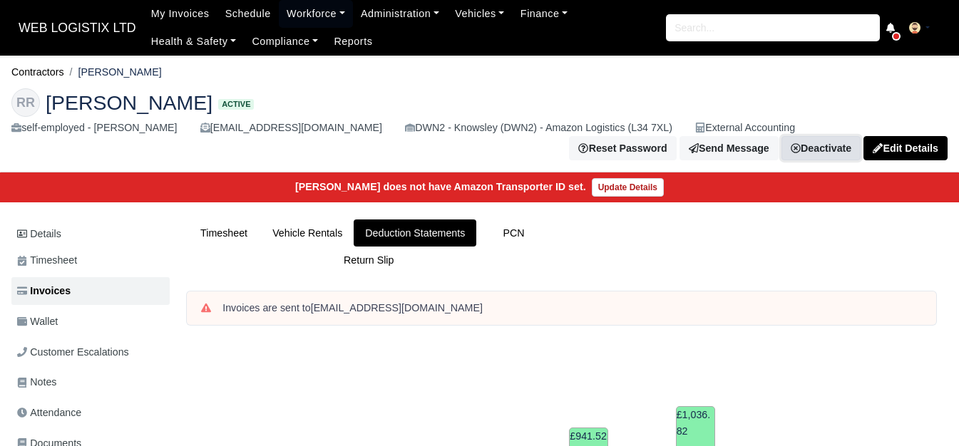
click at [842, 136] on link "Deactivate" at bounding box center [820, 148] width 79 height 24
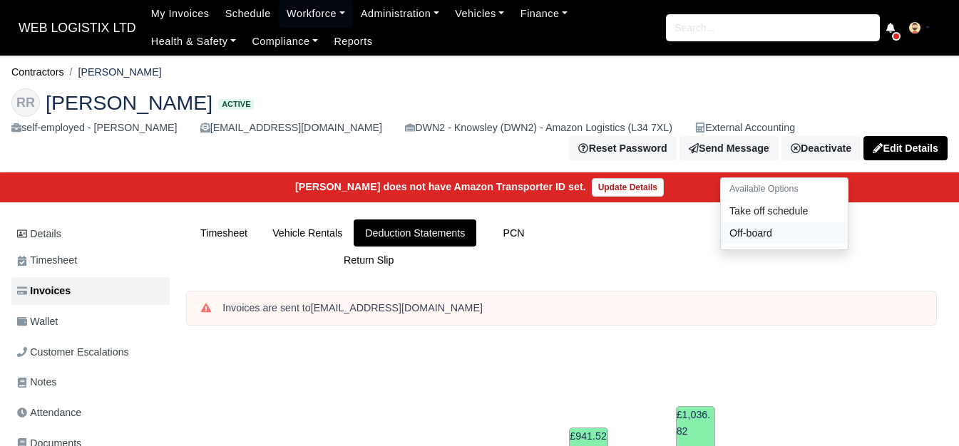
click at [813, 222] on link "Off-board" at bounding box center [784, 233] width 127 height 22
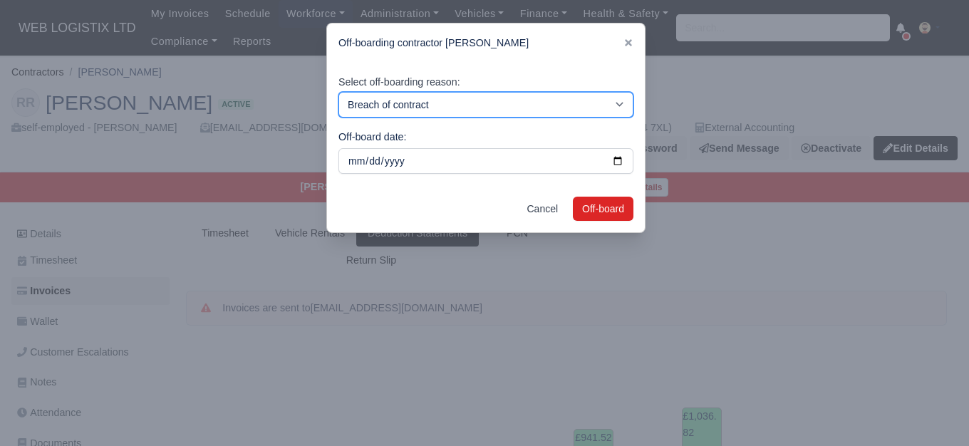
drag, startPoint x: 414, startPoint y: 110, endPoint x: 410, endPoint y: 117, distance: 8.3
click at [414, 110] on select "Breach of contract Personal decision Too many parcels Heavy routes Another comp…" at bounding box center [486, 105] width 295 height 26
select select "personal-decision"
click at [339, 92] on select "Breach of contract Personal decision Too many parcels Heavy routes Another comp…" at bounding box center [486, 105] width 295 height 26
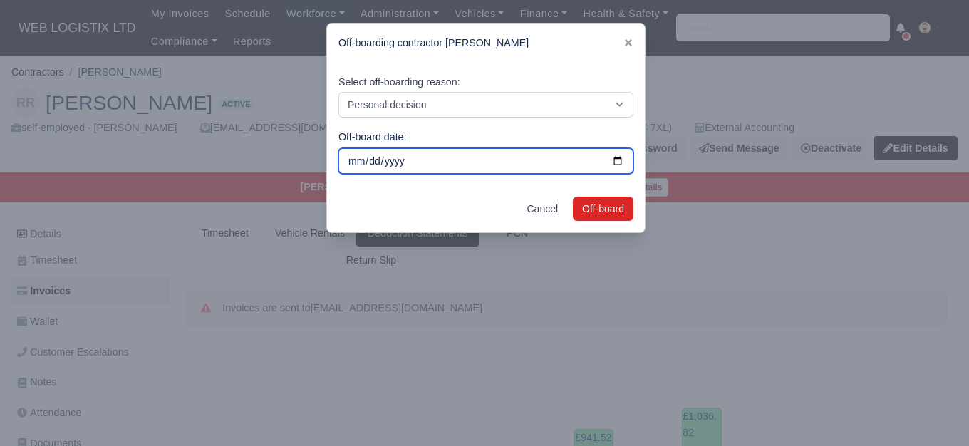
click at [616, 161] on input "2025-08-18" at bounding box center [486, 161] width 295 height 26
type input "2025-07-29"
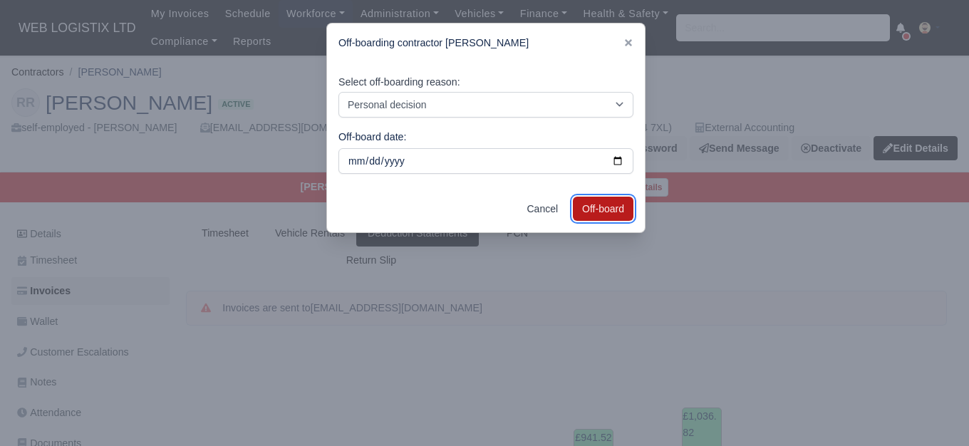
click at [579, 215] on button "Off-board" at bounding box center [603, 209] width 61 height 24
